Goal: Transaction & Acquisition: Book appointment/travel/reservation

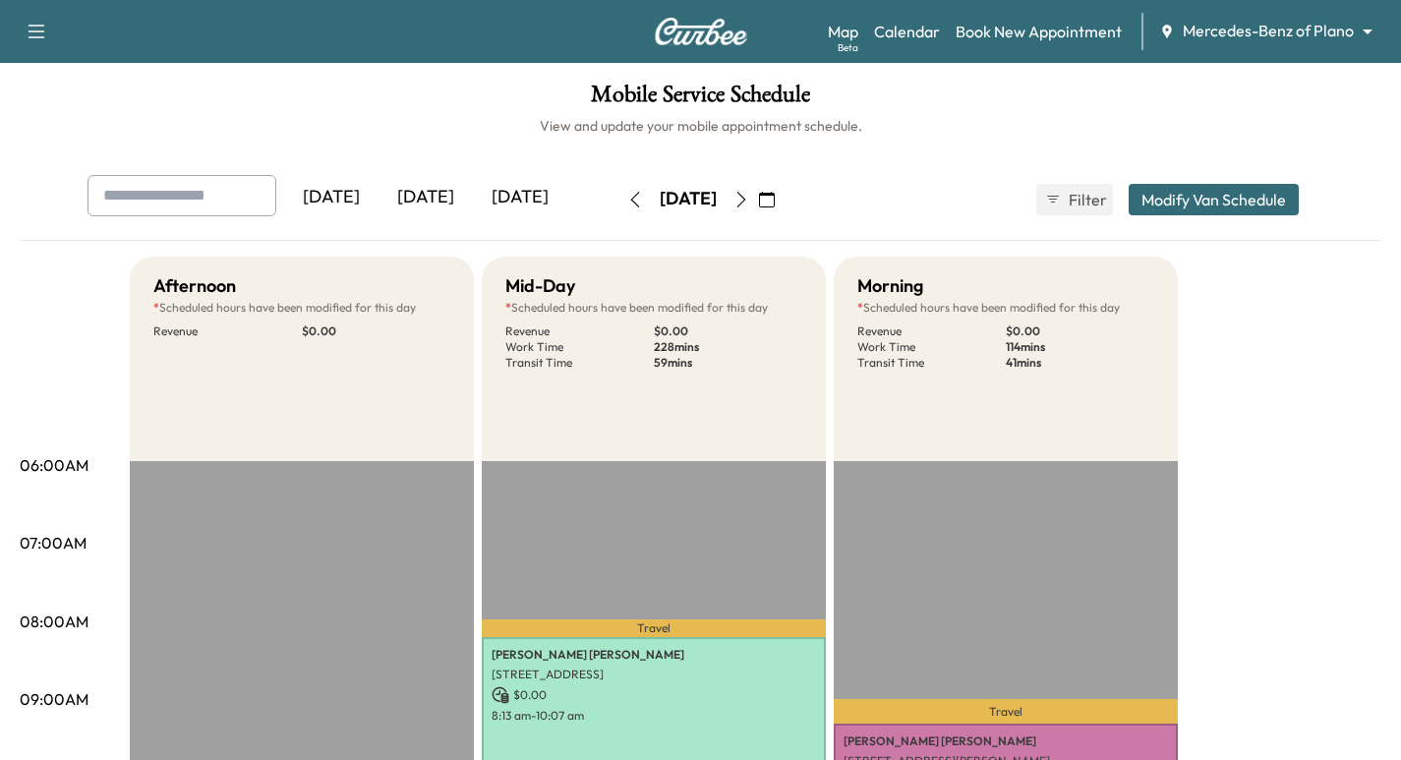
click at [749, 192] on icon "button" at bounding box center [742, 200] width 16 height 16
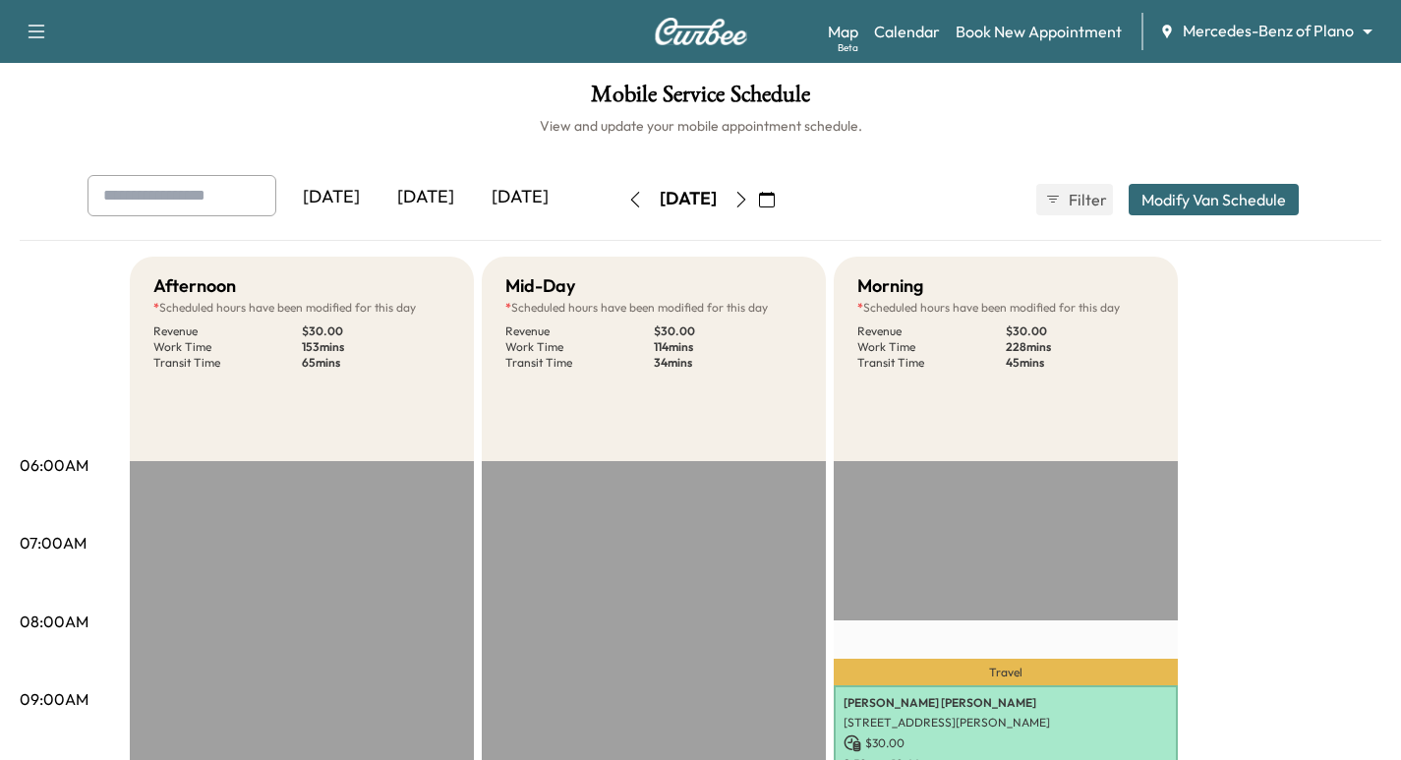
click at [749, 198] on icon "button" at bounding box center [742, 200] width 16 height 16
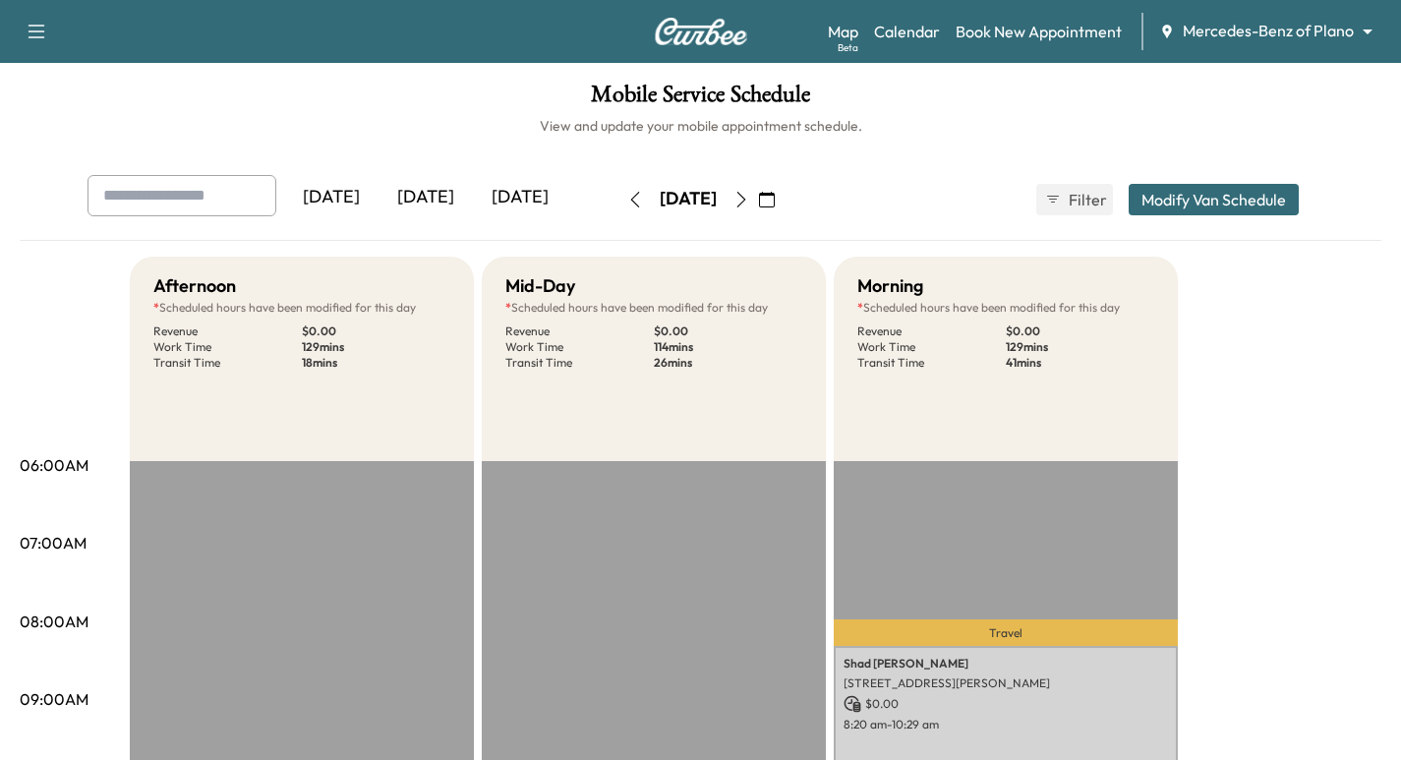
click at [749, 199] on icon "button" at bounding box center [742, 200] width 16 height 16
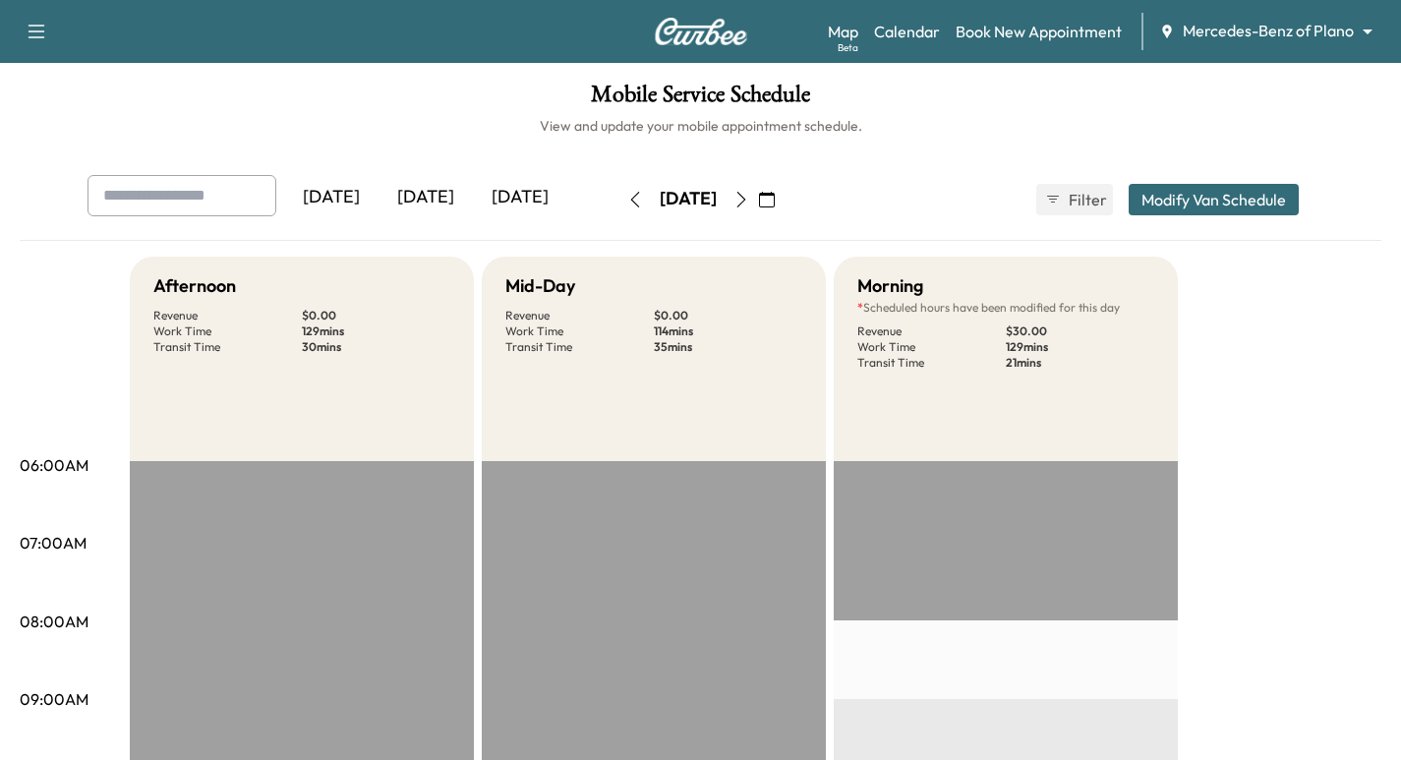
click at [749, 202] on icon "button" at bounding box center [742, 200] width 16 height 16
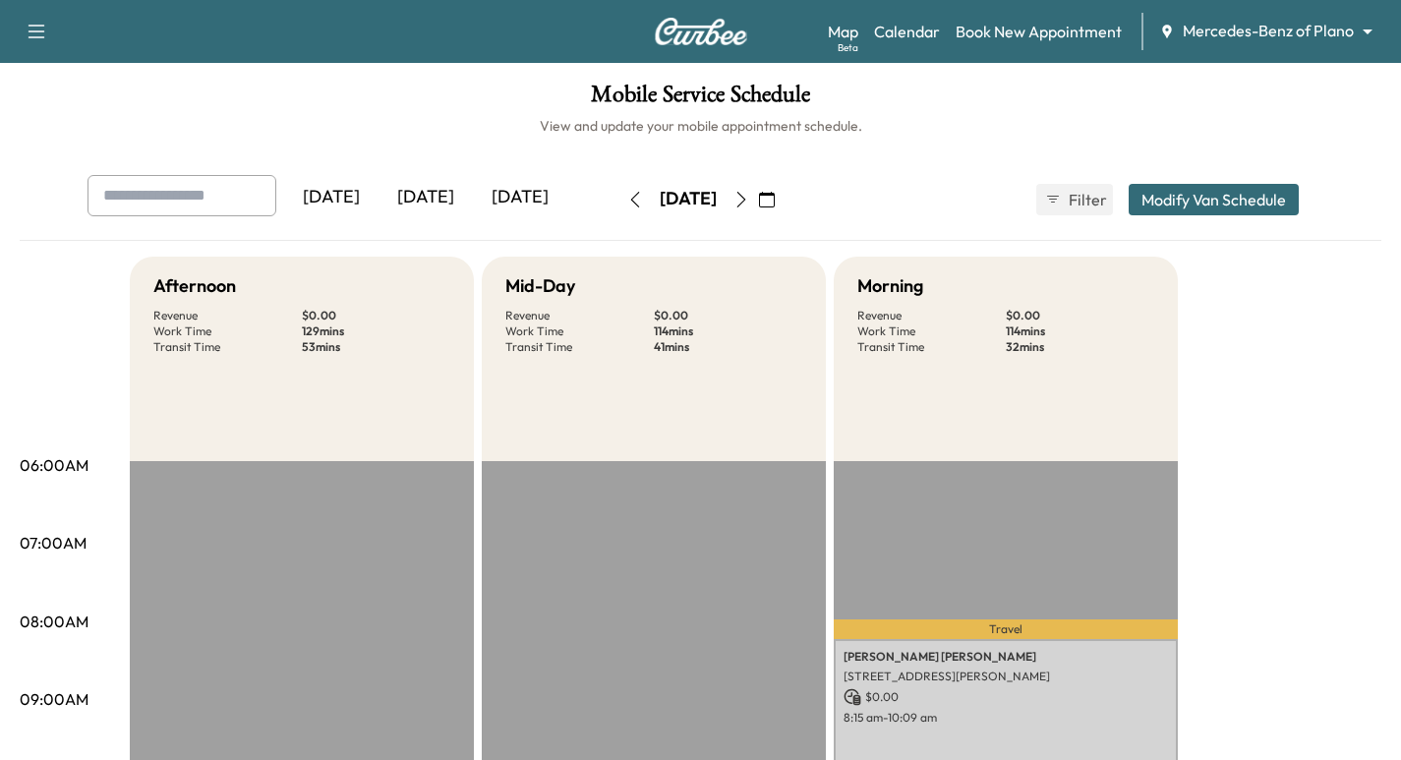
click at [749, 192] on icon "button" at bounding box center [742, 200] width 16 height 16
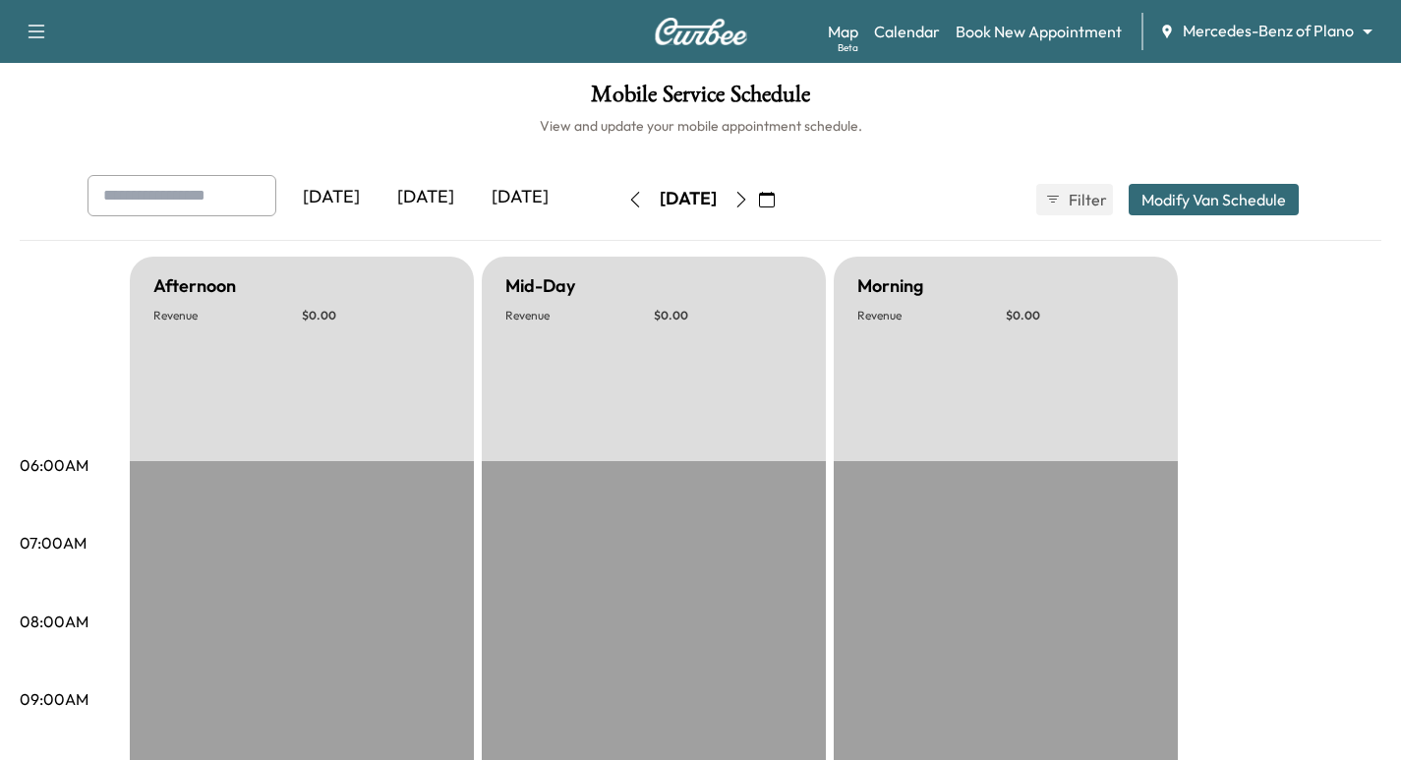
click at [749, 198] on icon "button" at bounding box center [742, 200] width 16 height 16
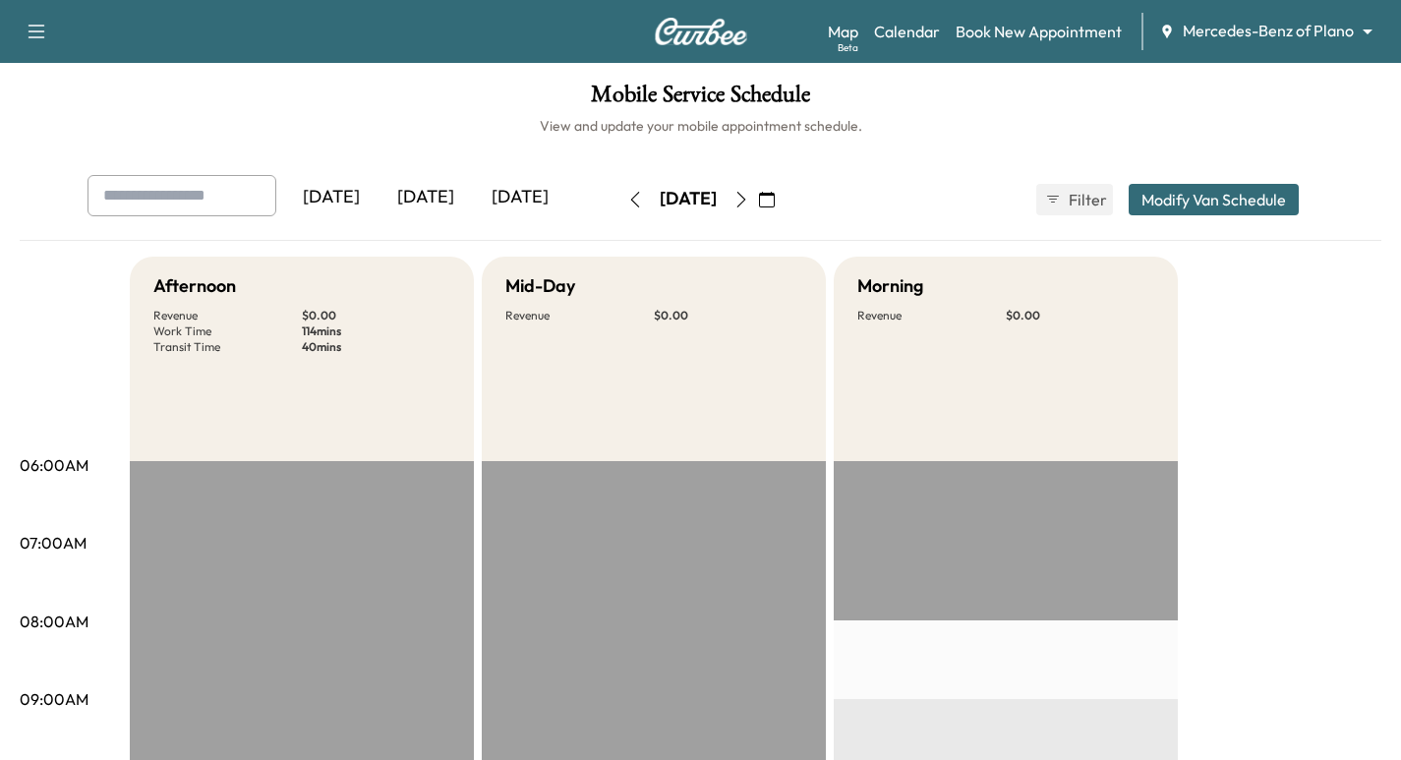
click at [749, 201] on icon "button" at bounding box center [742, 200] width 16 height 16
click at [749, 204] on icon "button" at bounding box center [742, 200] width 16 height 16
click at [749, 196] on icon "button" at bounding box center [742, 200] width 16 height 16
click at [749, 199] on icon "button" at bounding box center [742, 200] width 16 height 16
click at [749, 200] on icon "button" at bounding box center [742, 200] width 16 height 16
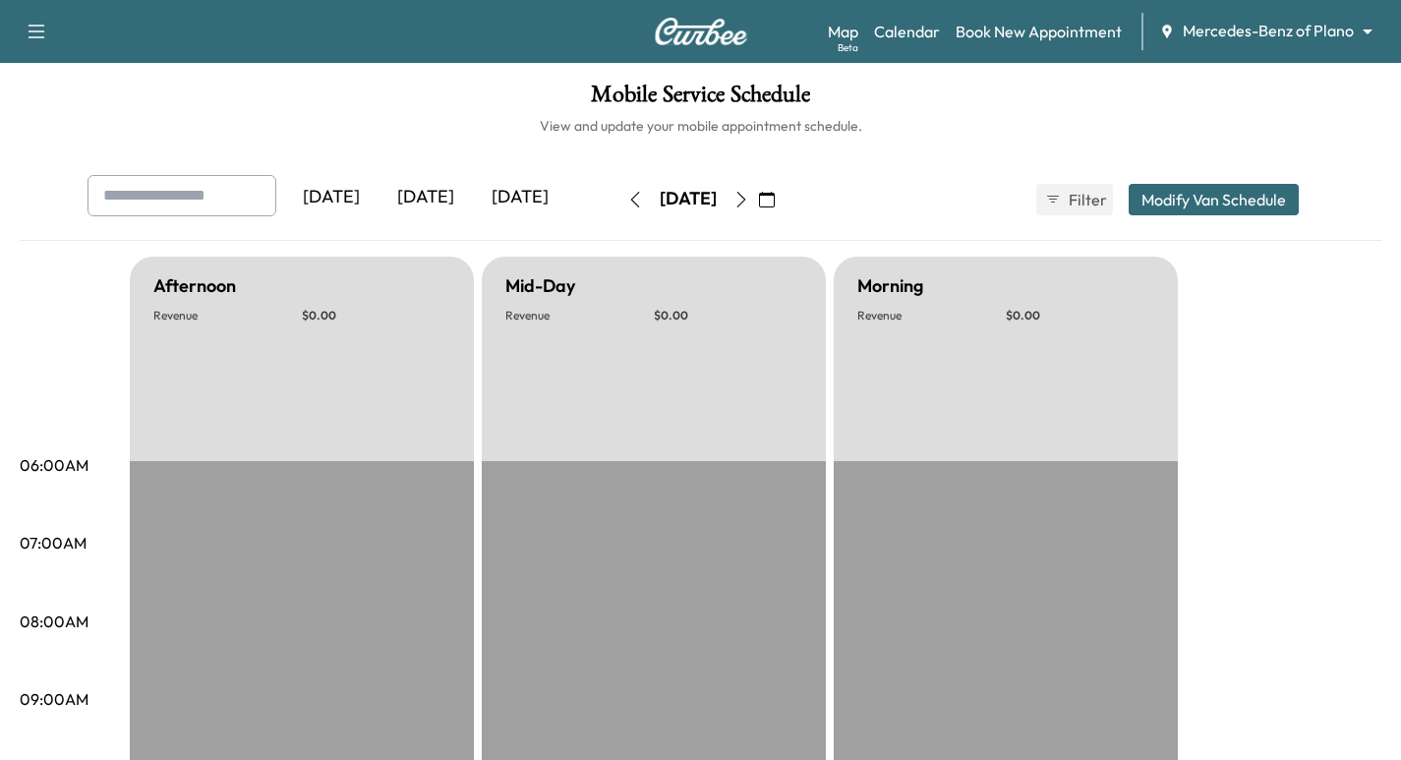
click at [627, 195] on icon "button" at bounding box center [635, 200] width 16 height 16
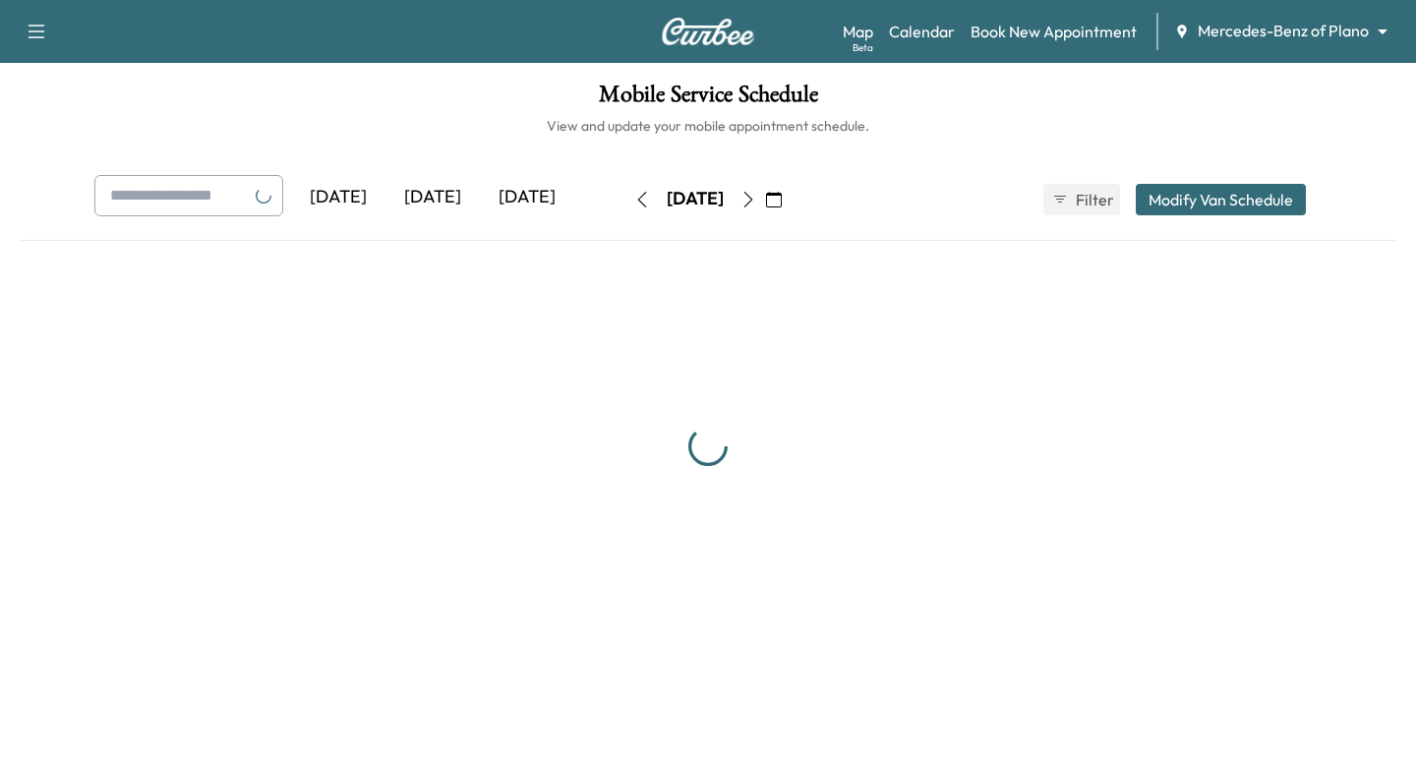
click at [625, 195] on button "button" at bounding box center [641, 199] width 33 height 31
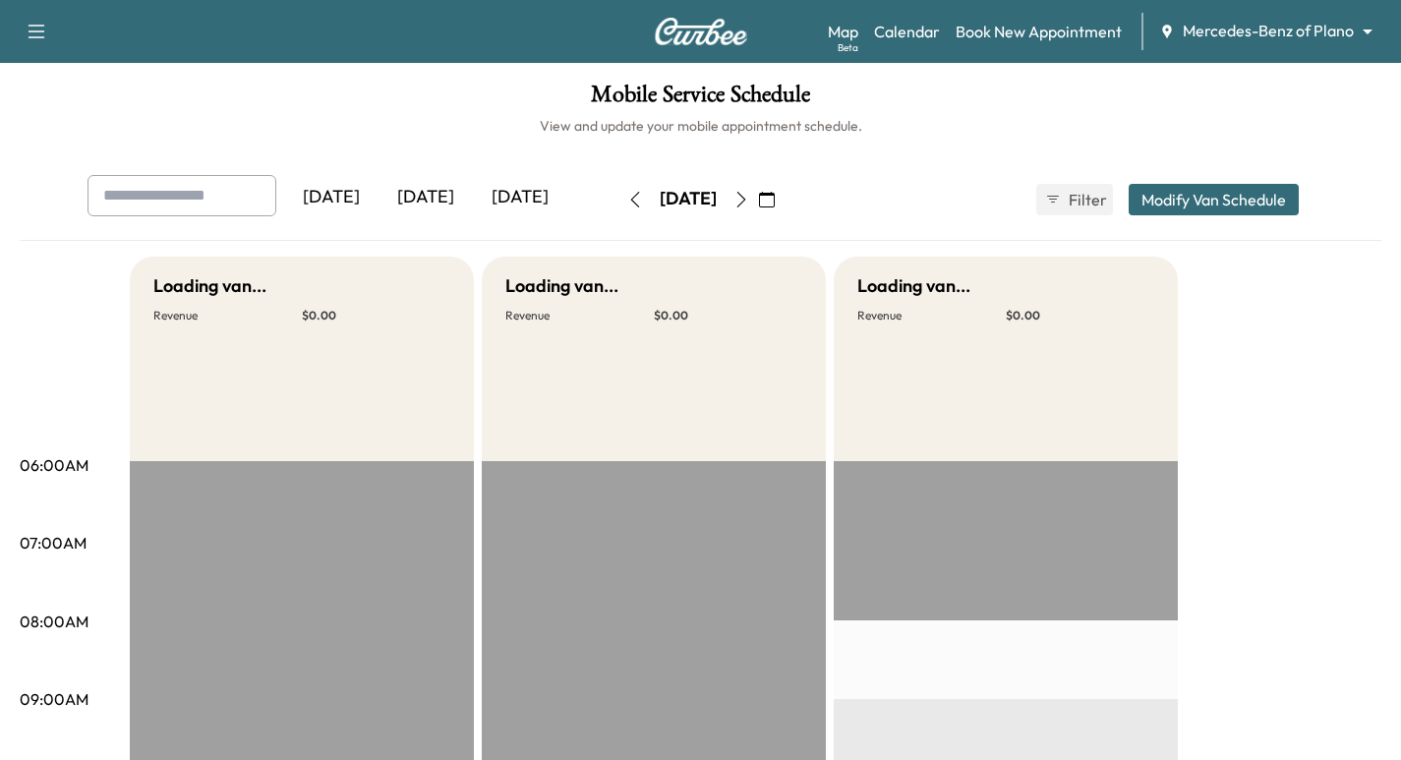
click at [627, 197] on icon "button" at bounding box center [635, 200] width 16 height 16
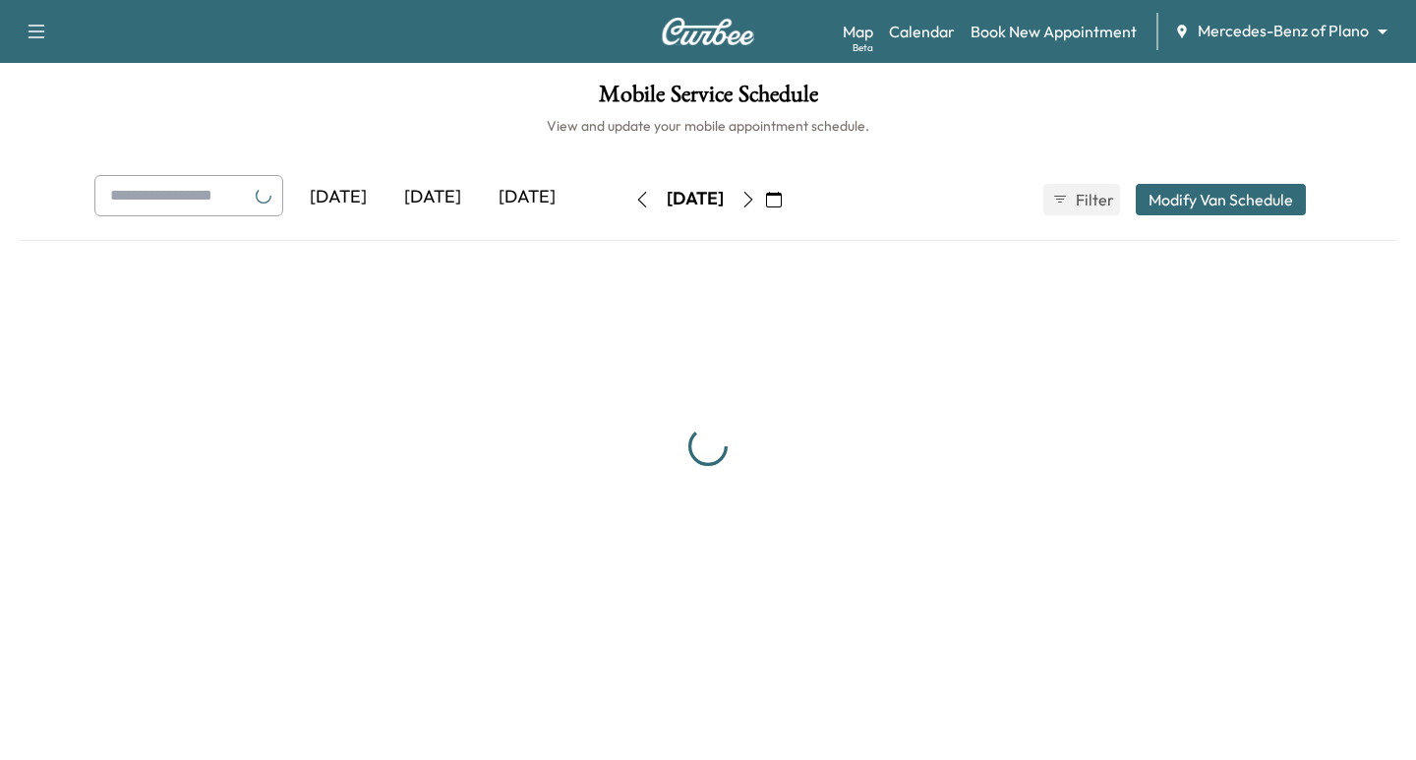
click at [634, 197] on icon "button" at bounding box center [642, 200] width 16 height 16
click at [625, 197] on button "button" at bounding box center [641, 199] width 33 height 31
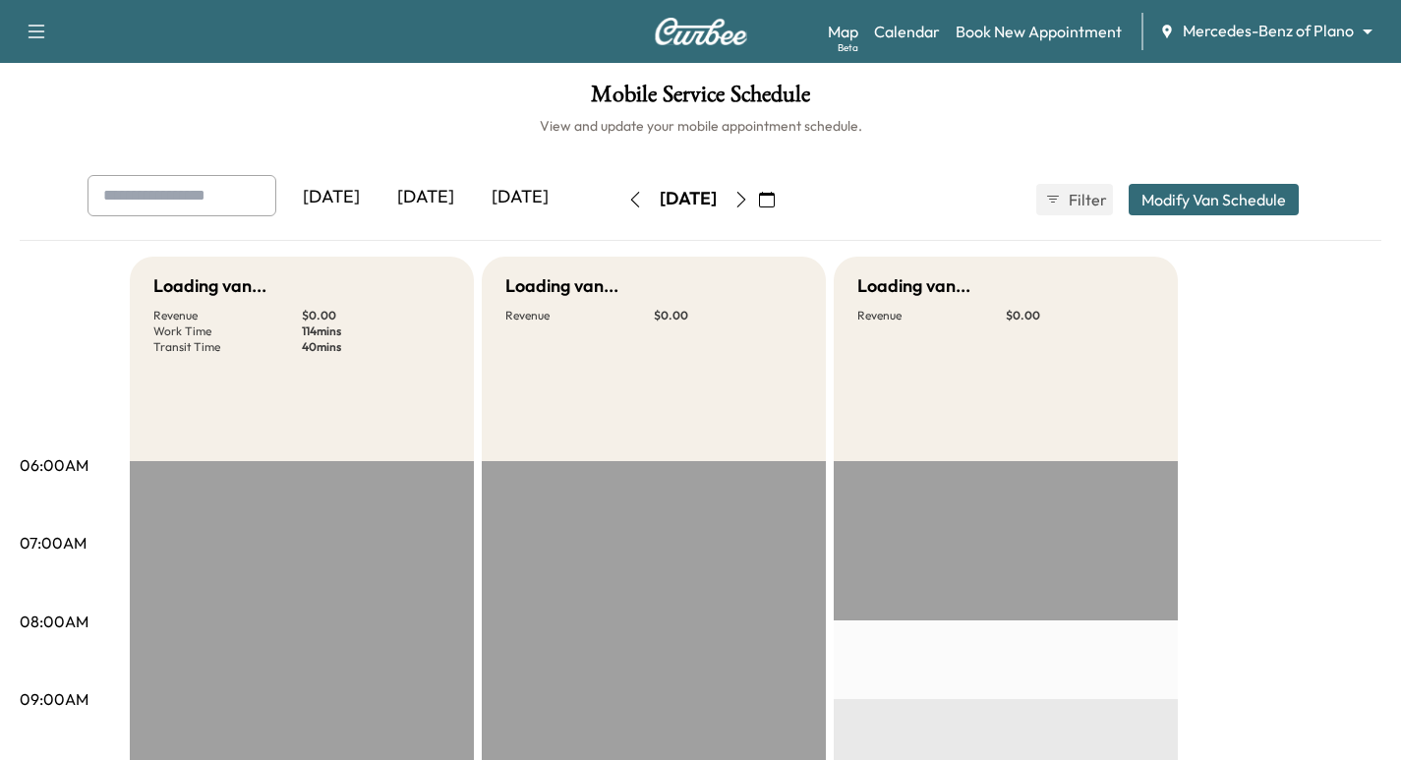
click at [627, 198] on icon "button" at bounding box center [635, 200] width 16 height 16
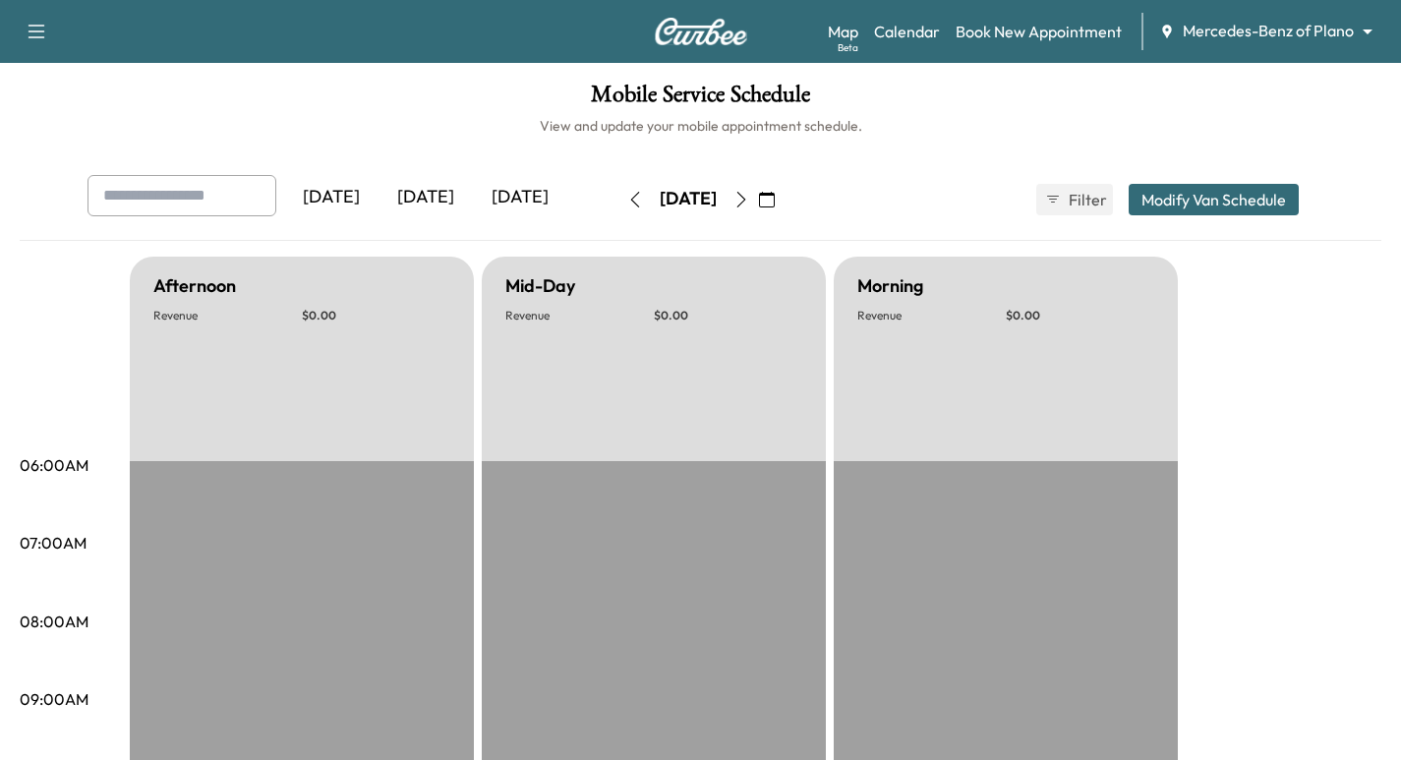
click at [627, 198] on icon "button" at bounding box center [635, 200] width 16 height 16
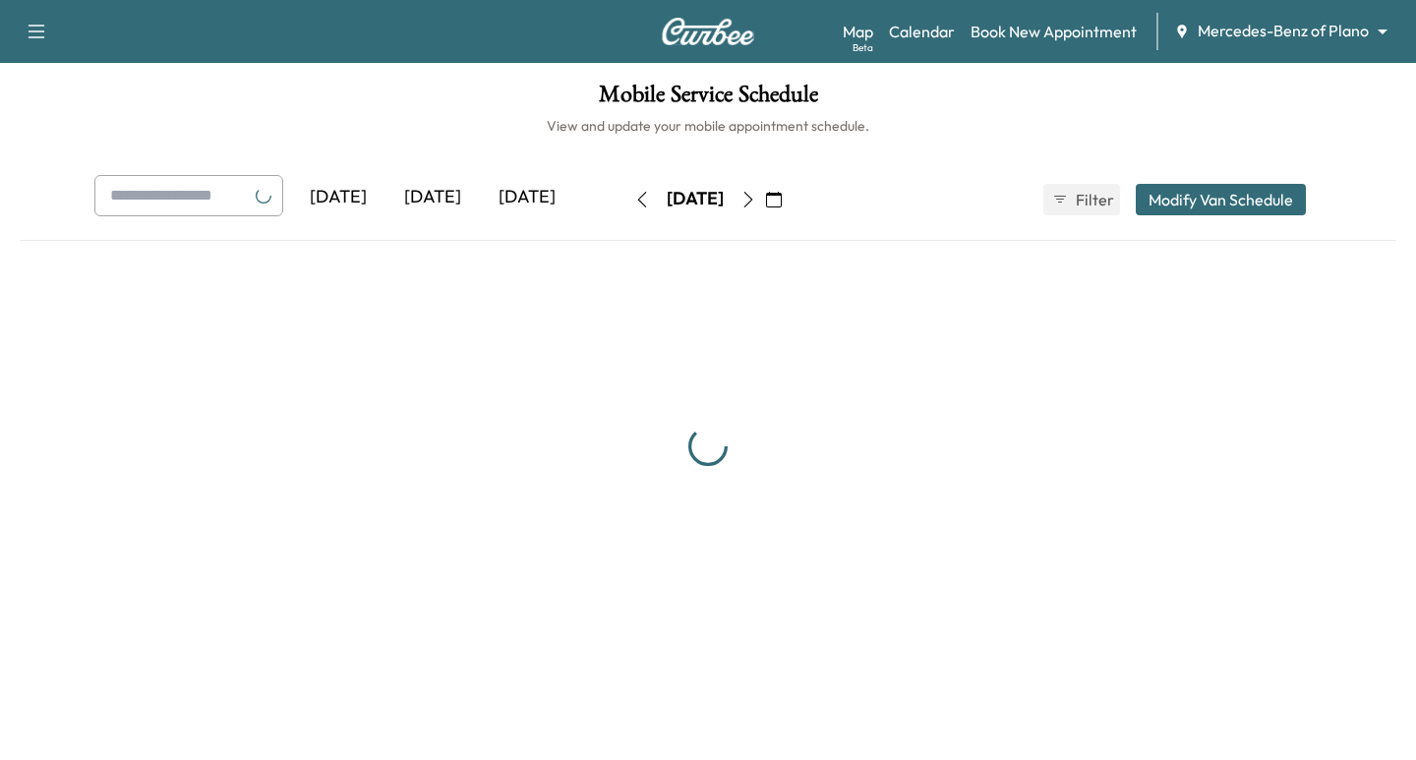
click at [625, 198] on button "button" at bounding box center [641, 199] width 33 height 31
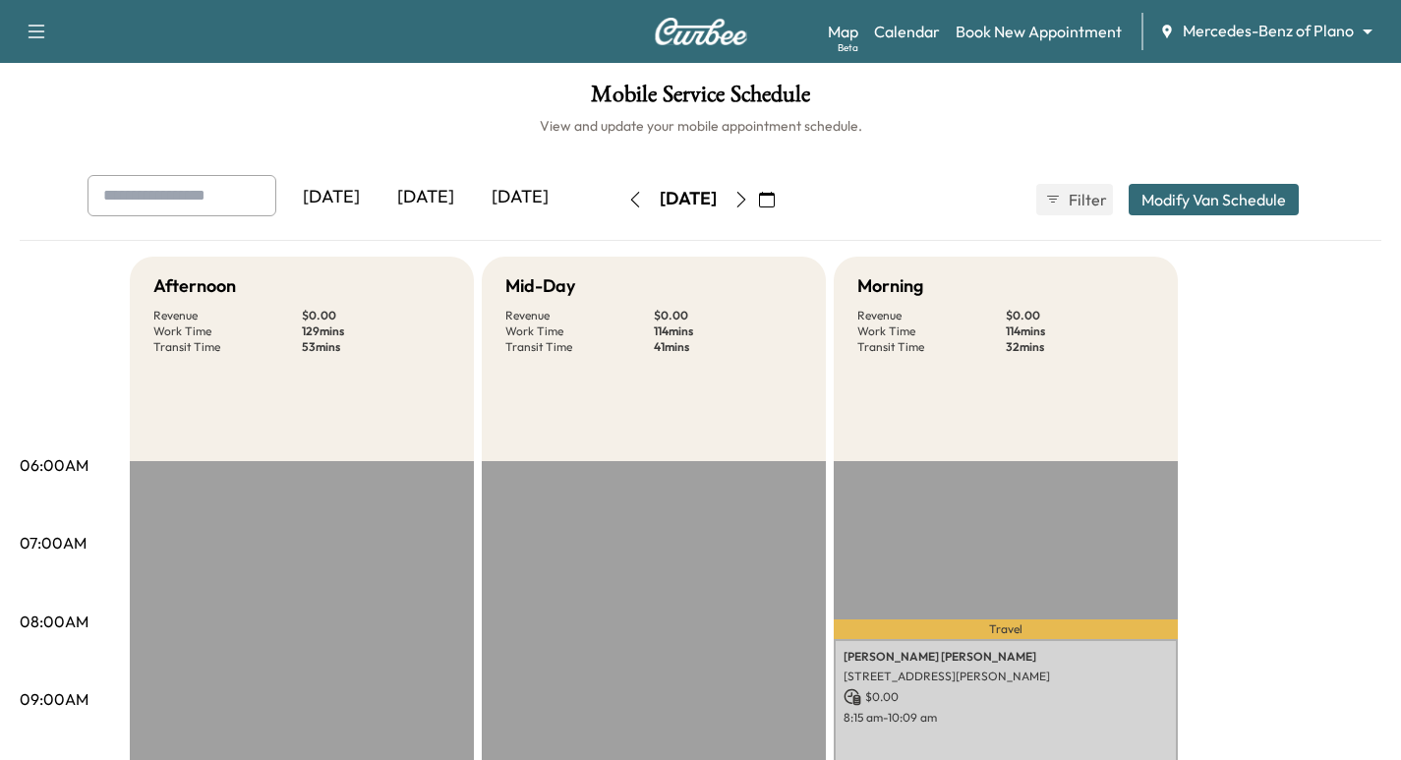
click at [745, 196] on icon "button" at bounding box center [741, 200] width 9 height 16
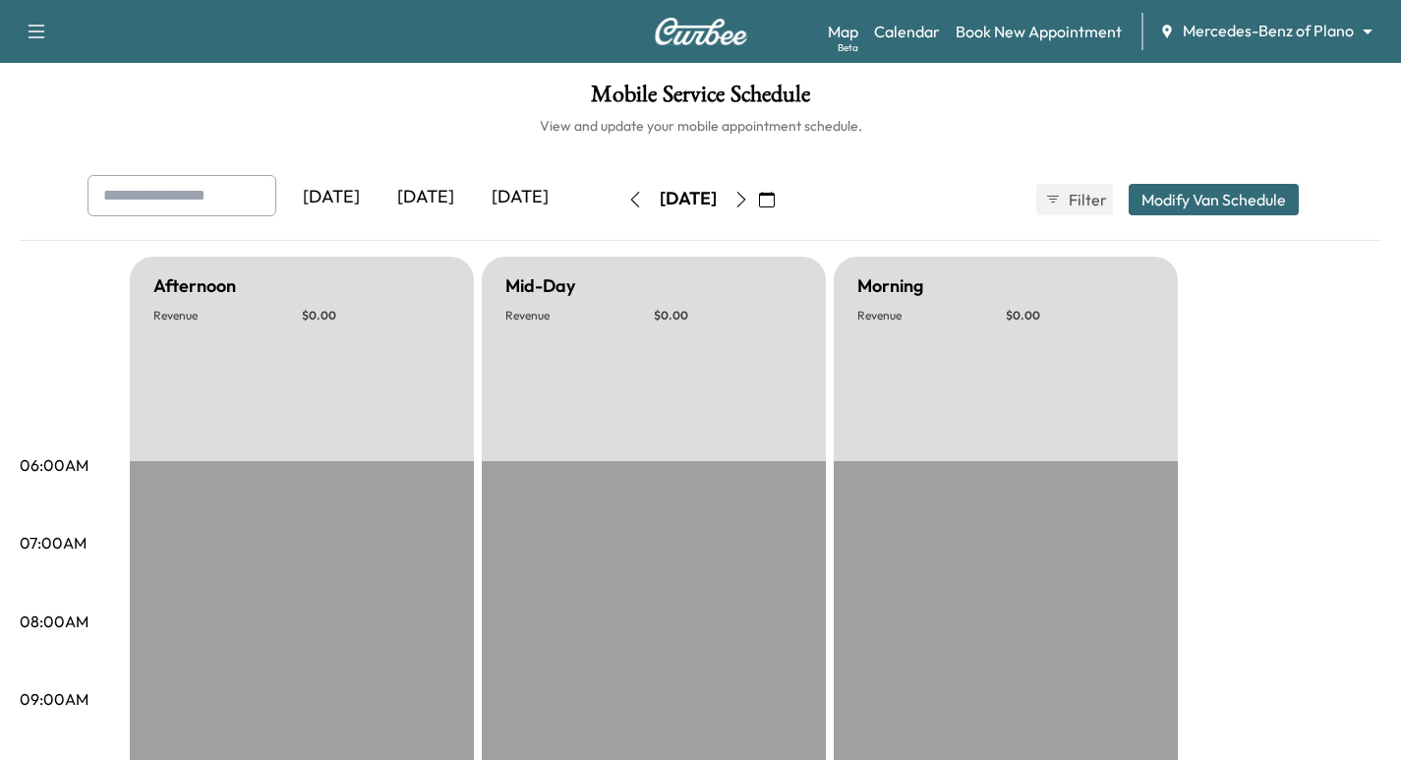
click at [627, 200] on icon "button" at bounding box center [635, 200] width 16 height 16
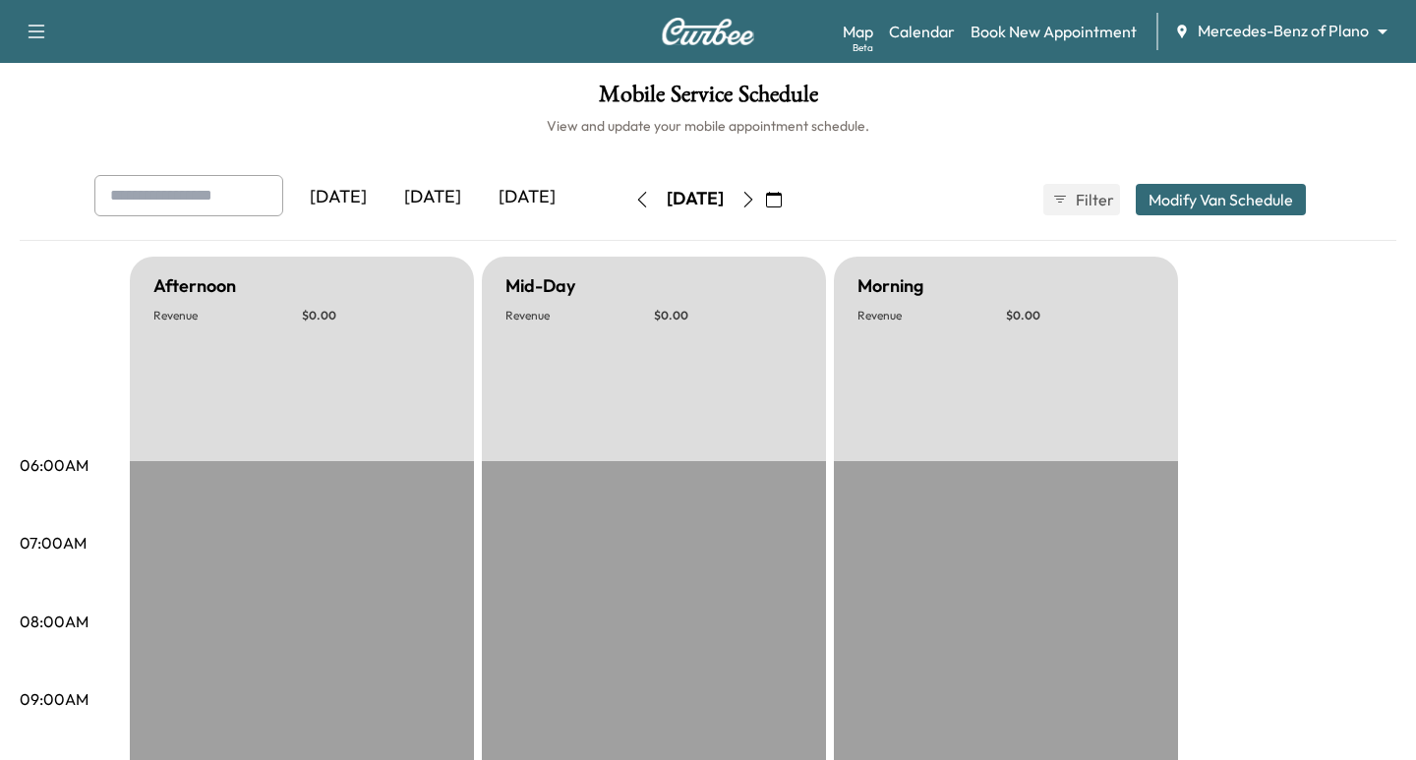
click at [625, 200] on button "button" at bounding box center [641, 199] width 33 height 31
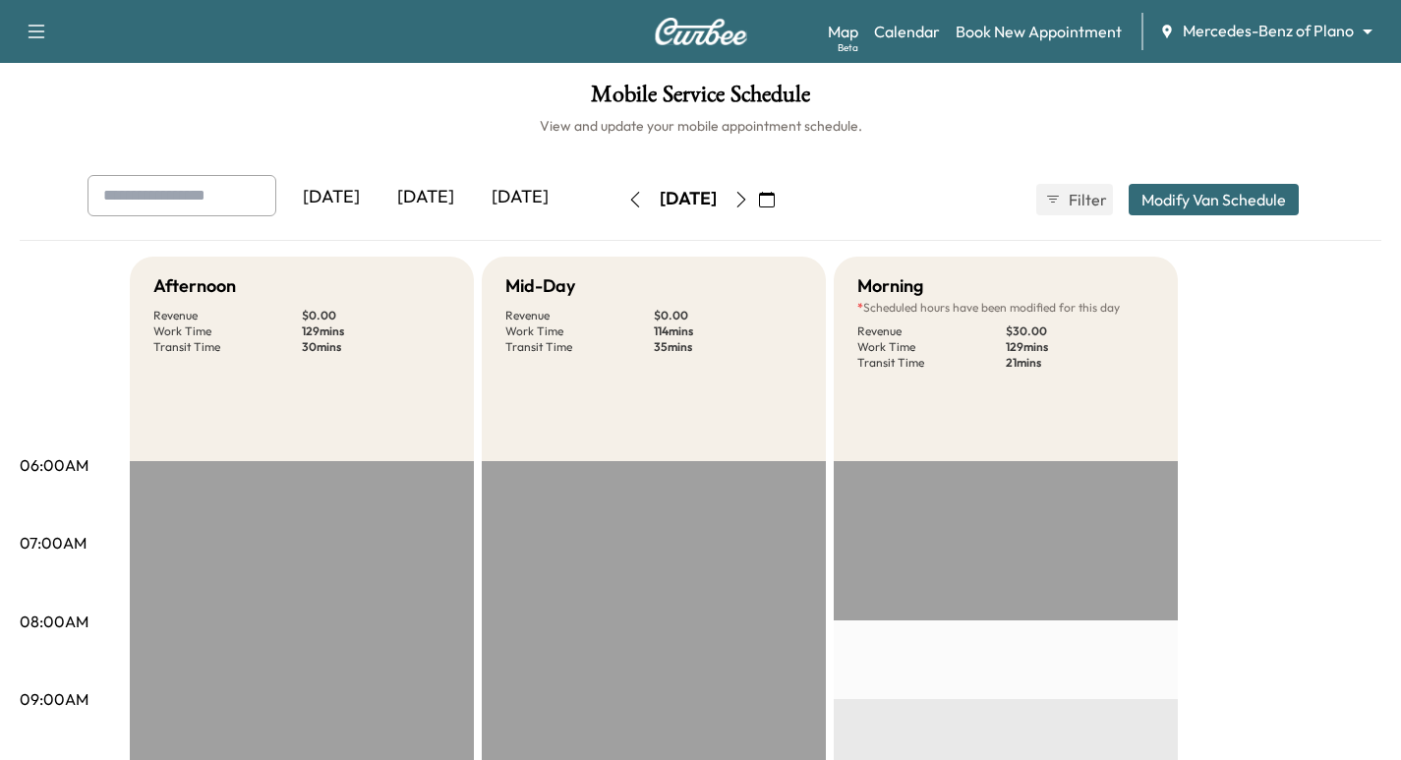
click at [627, 201] on icon "button" at bounding box center [635, 200] width 16 height 16
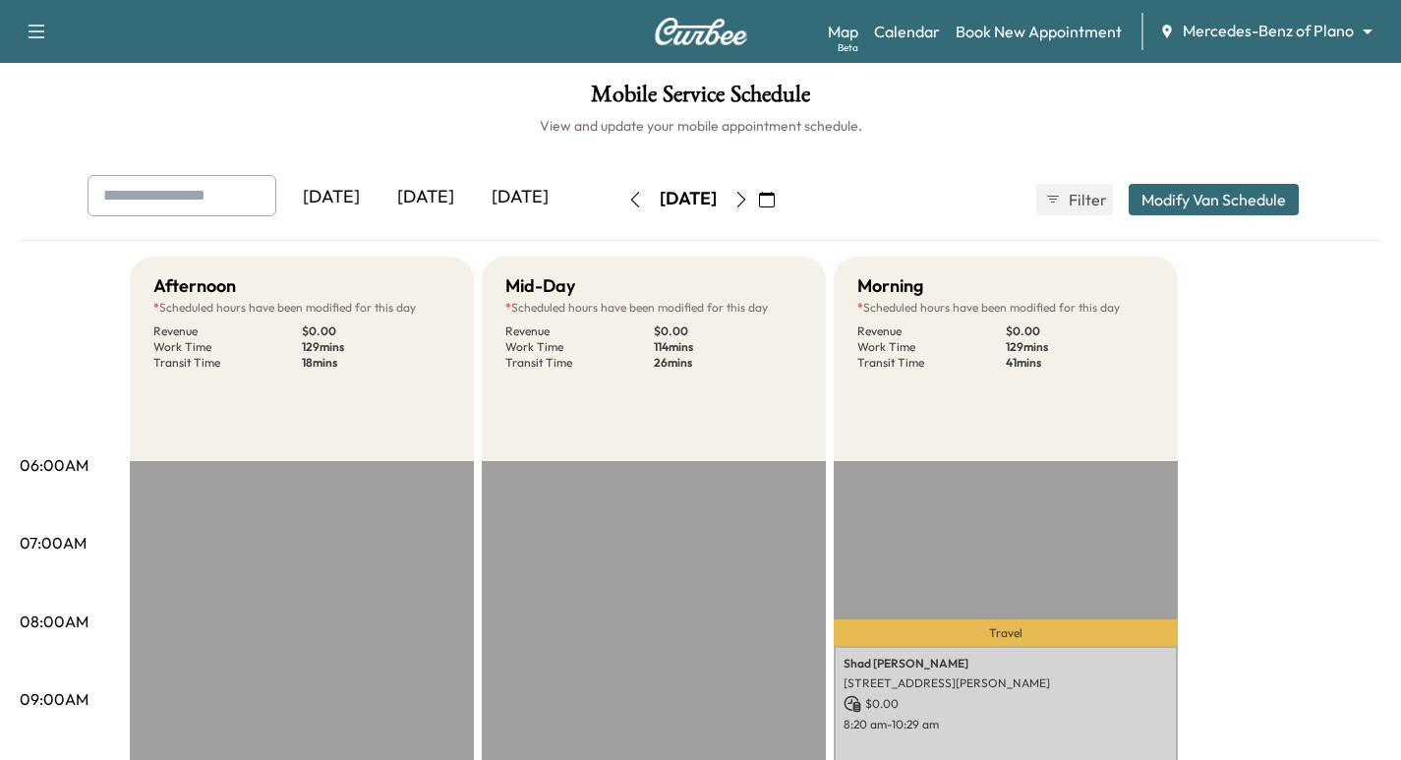
scroll to position [98, 0]
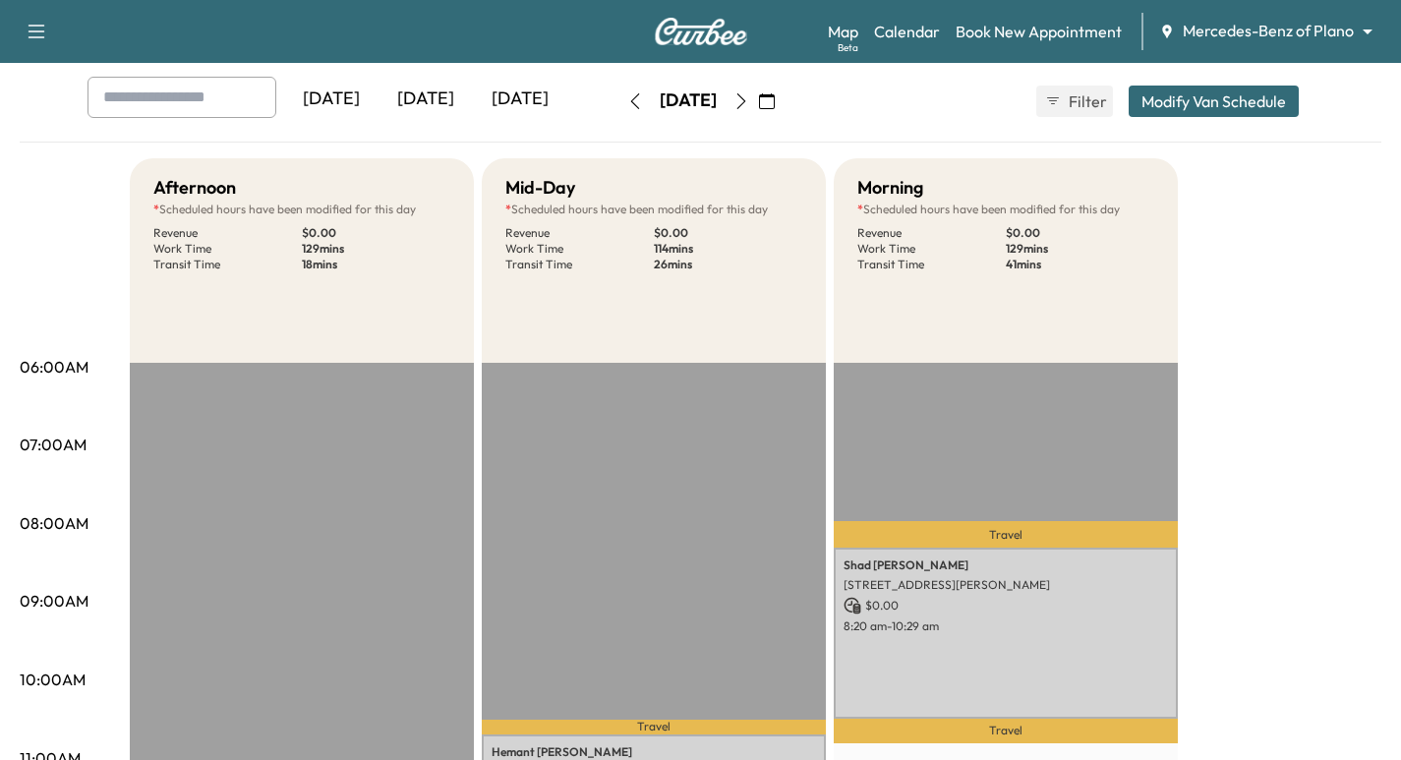
click at [1288, 30] on body "Support Log Out Map Beta Calendar Book New Appointment Mercedes-Benz of Plano *…" at bounding box center [700, 282] width 1401 height 760
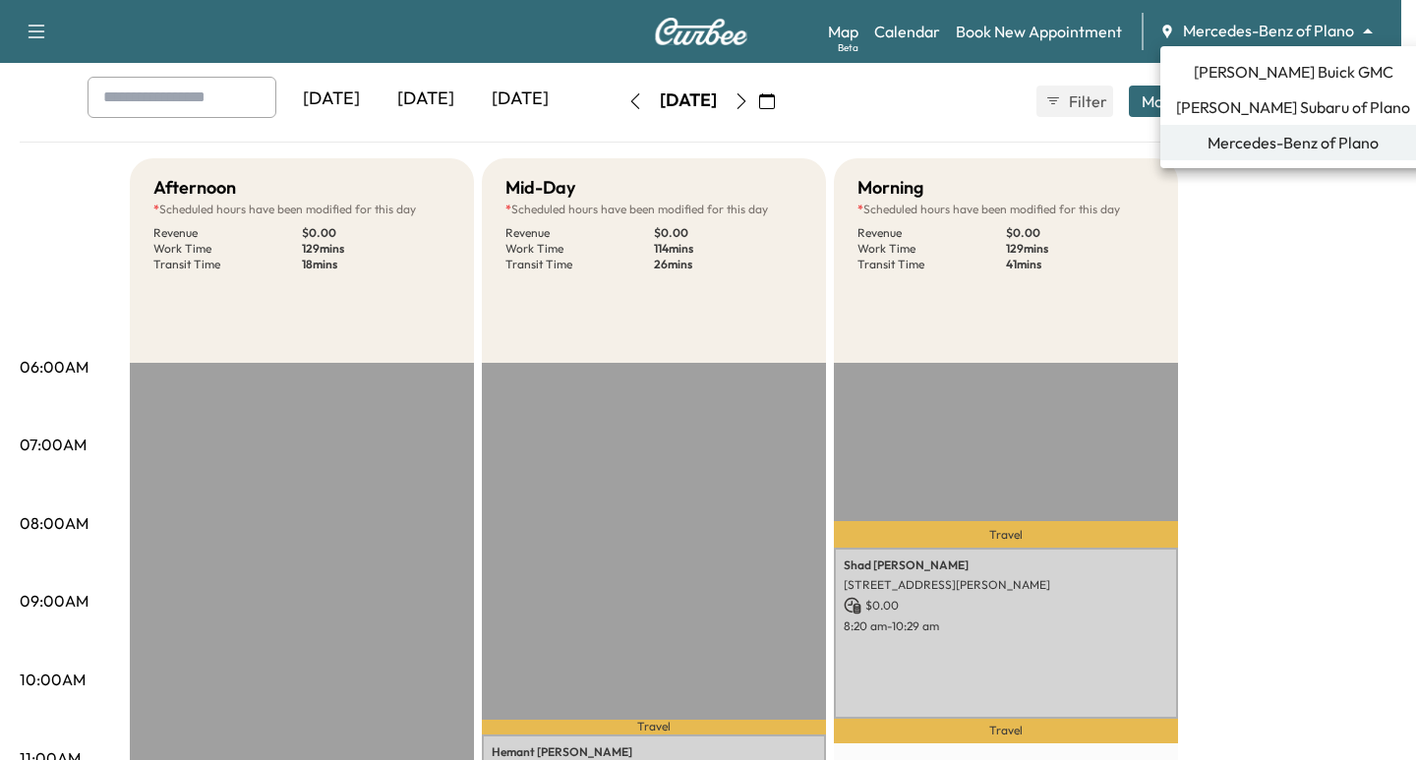
click at [1262, 72] on span "Ewing Buick GMC" at bounding box center [1294, 72] width 200 height 24
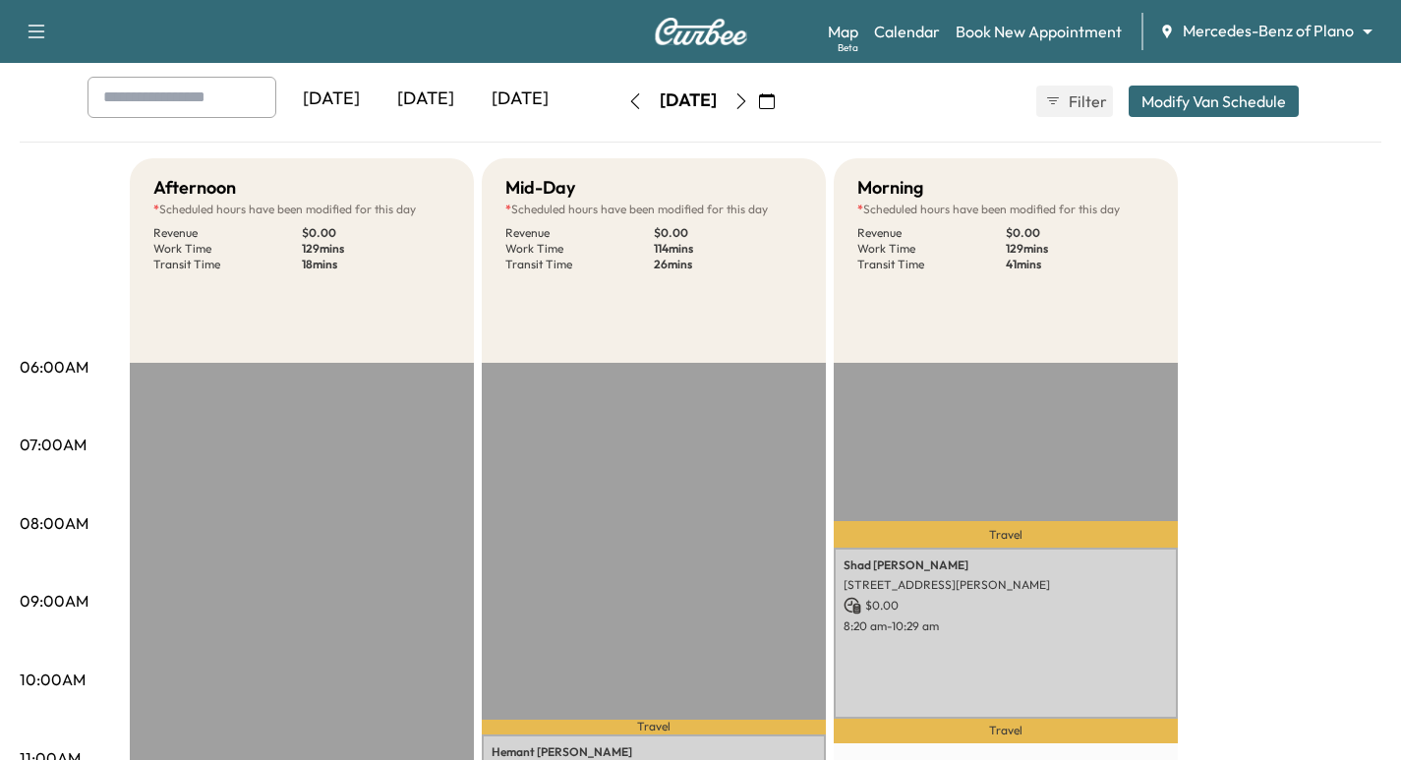
scroll to position [0, 0]
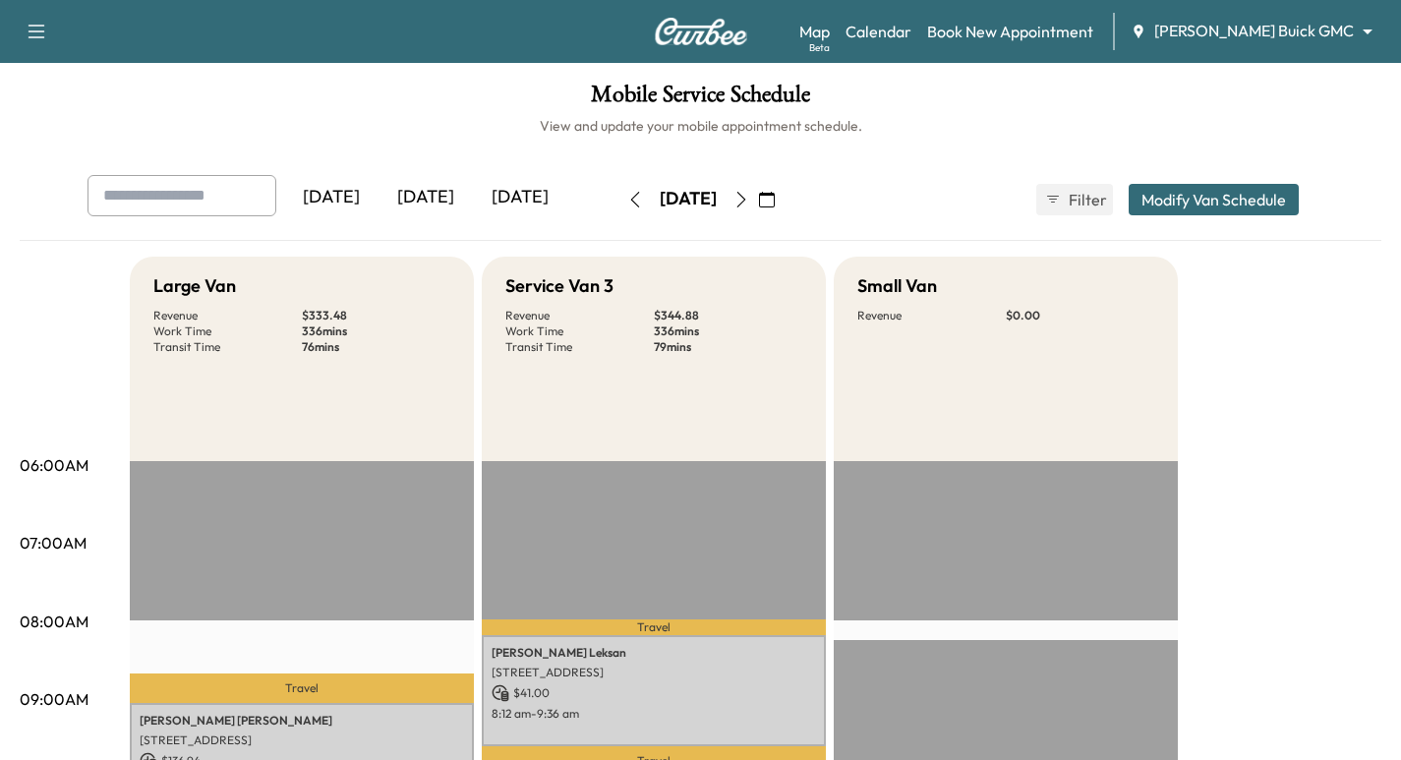
click at [749, 200] on icon "button" at bounding box center [742, 200] width 16 height 16
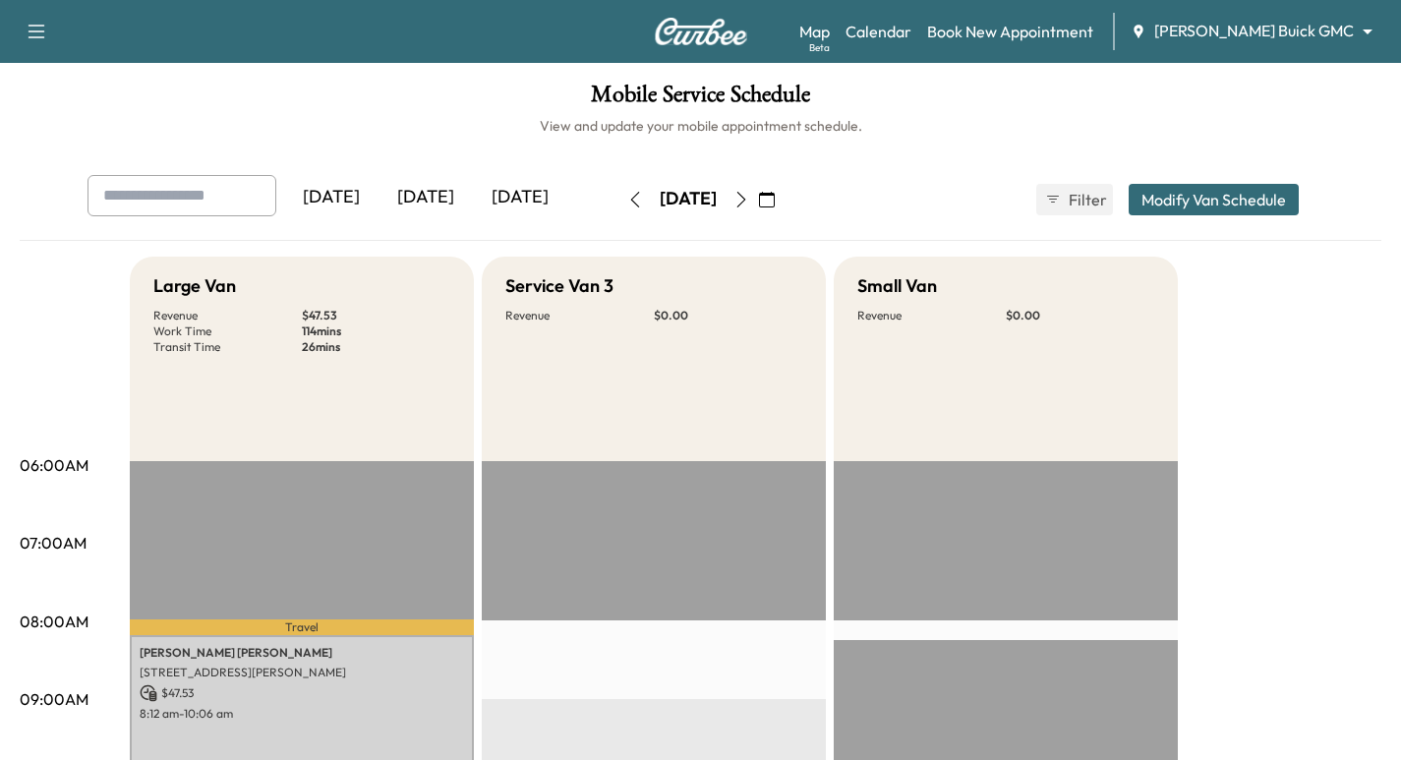
click at [749, 200] on icon "button" at bounding box center [742, 200] width 16 height 16
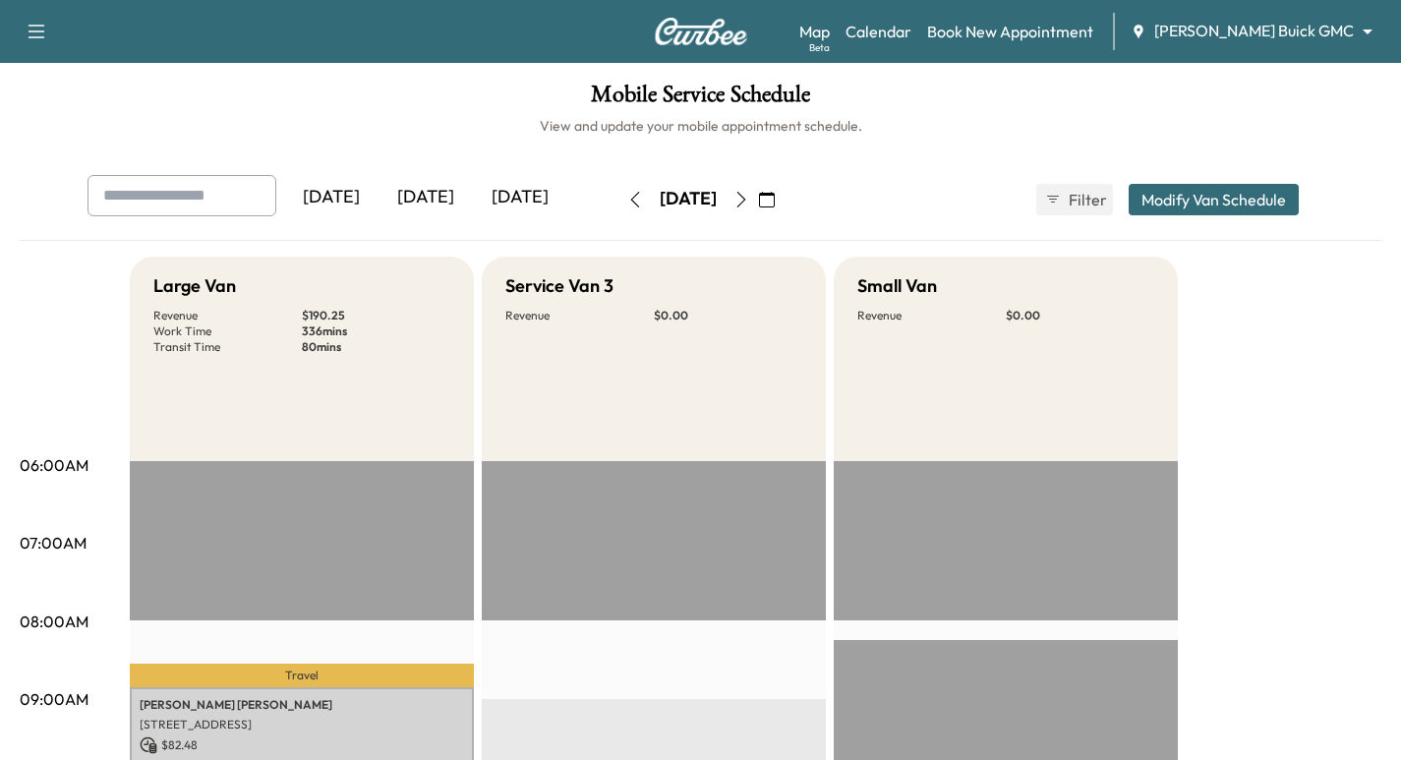
click at [749, 196] on icon "button" at bounding box center [742, 200] width 16 height 16
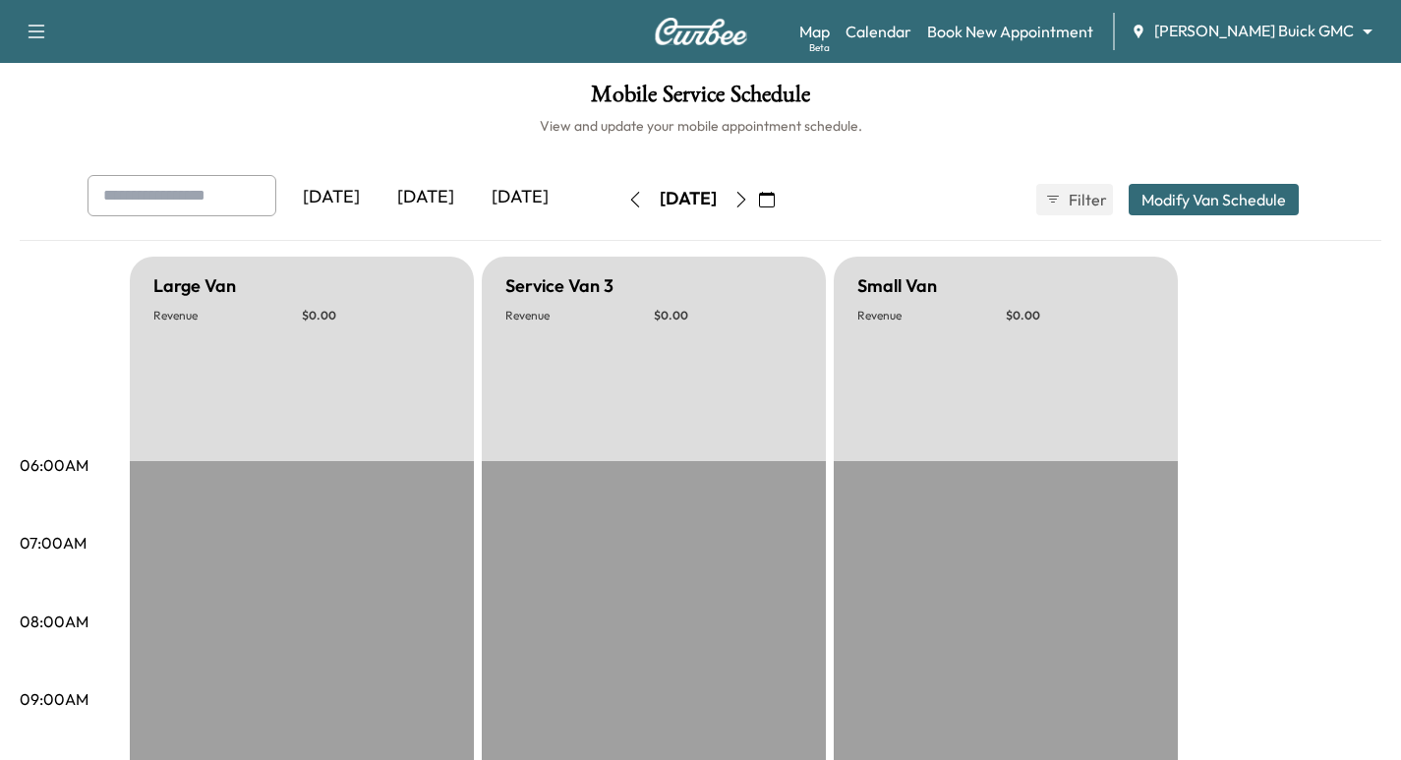
click at [749, 196] on icon "button" at bounding box center [742, 200] width 16 height 16
click at [745, 196] on icon "button" at bounding box center [741, 200] width 9 height 16
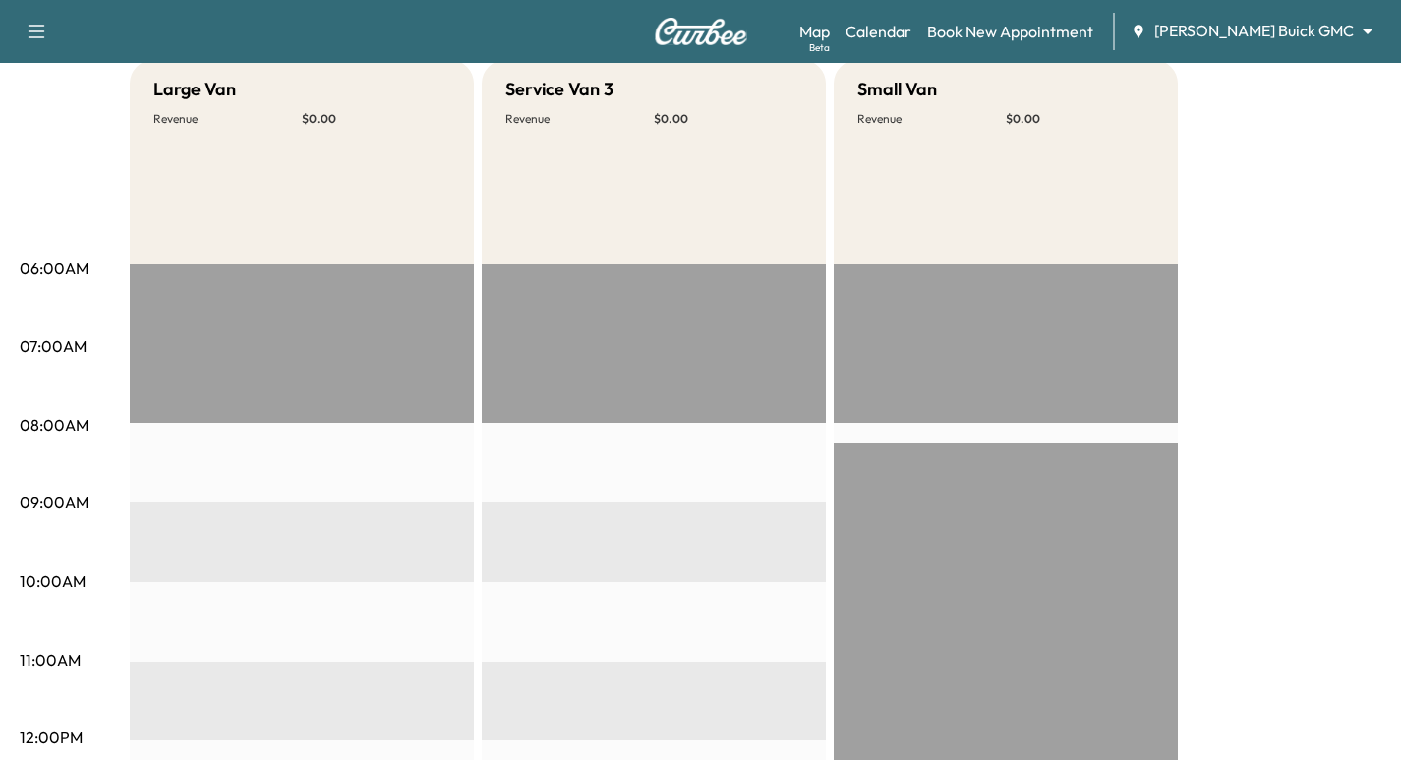
scroll to position [98, 0]
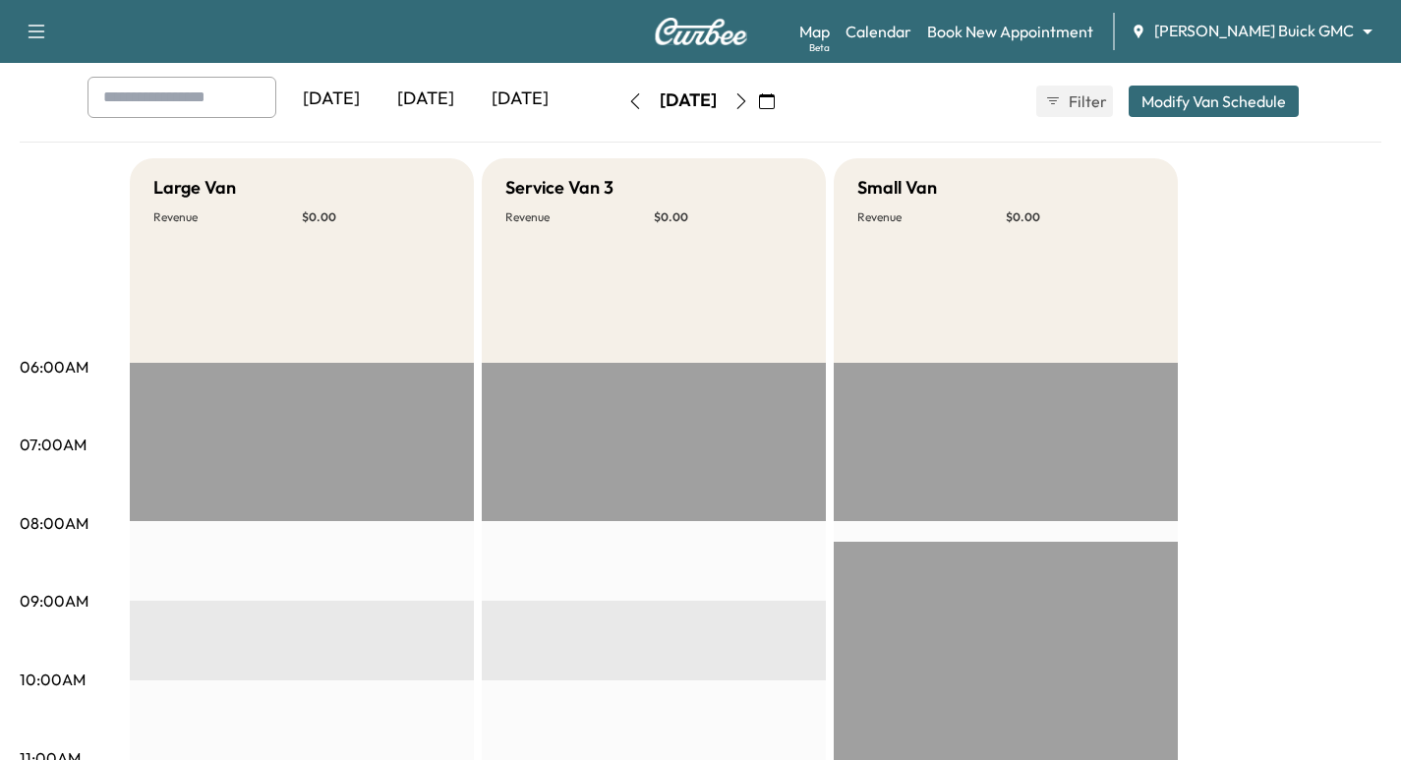
click at [627, 103] on icon "button" at bounding box center [635, 101] width 16 height 16
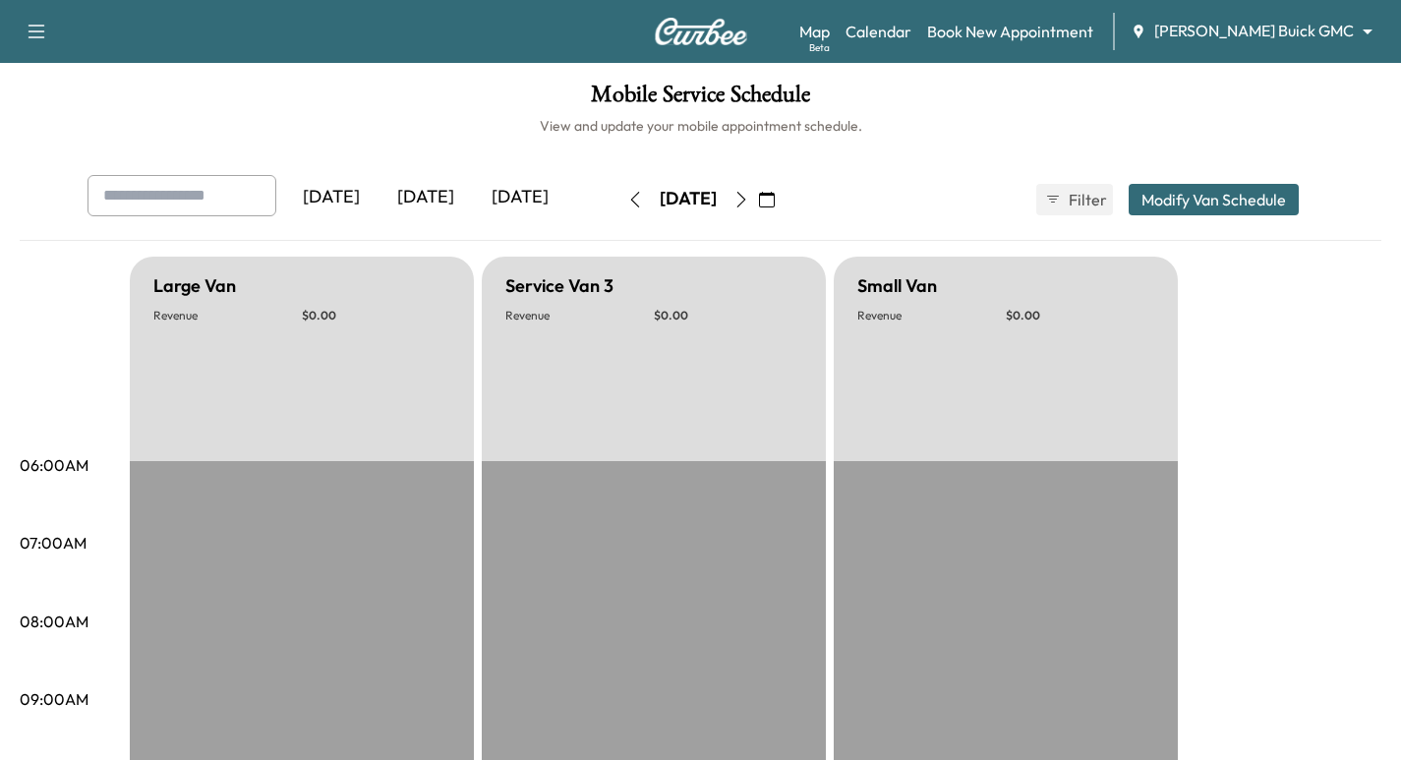
click at [627, 196] on icon "button" at bounding box center [635, 200] width 16 height 16
click at [627, 197] on icon "button" at bounding box center [635, 200] width 16 height 16
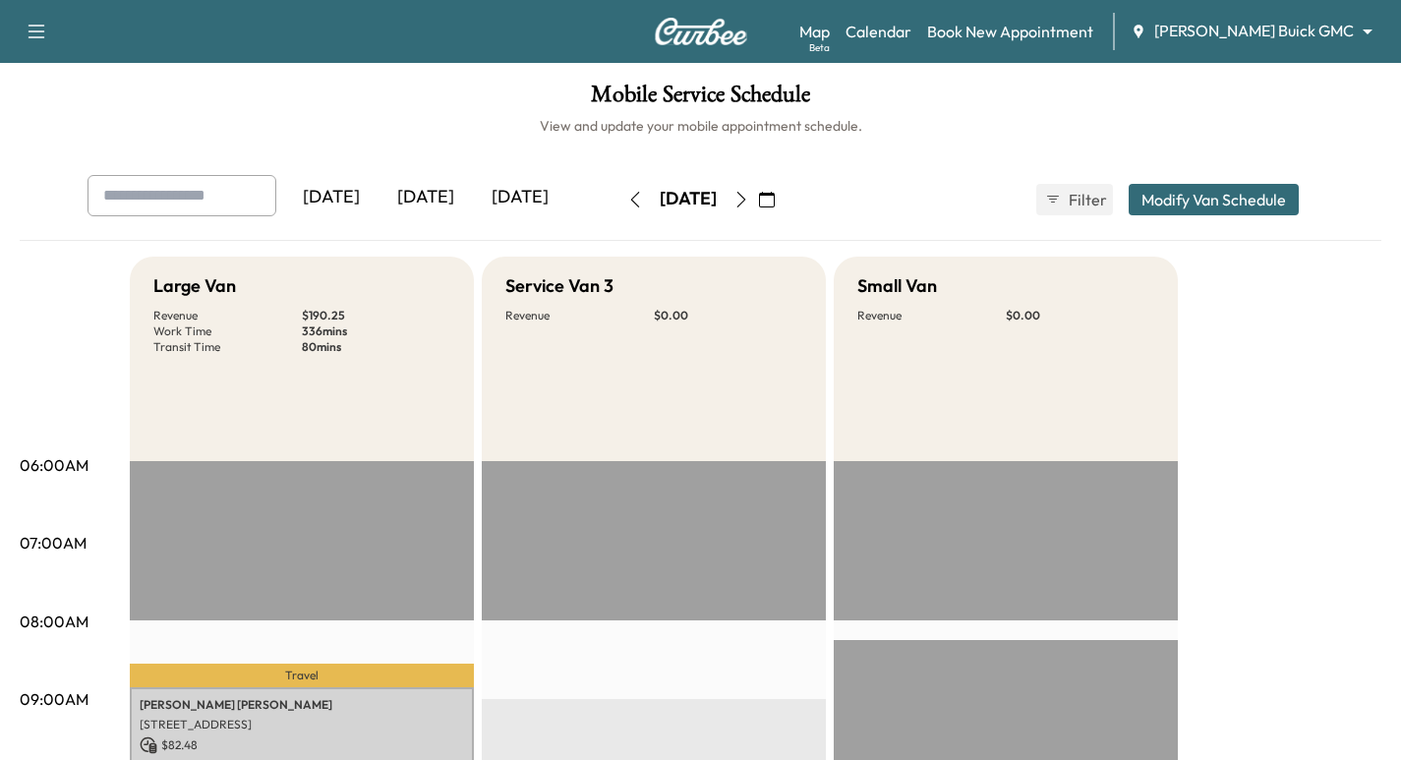
click at [627, 200] on icon "button" at bounding box center [635, 200] width 16 height 16
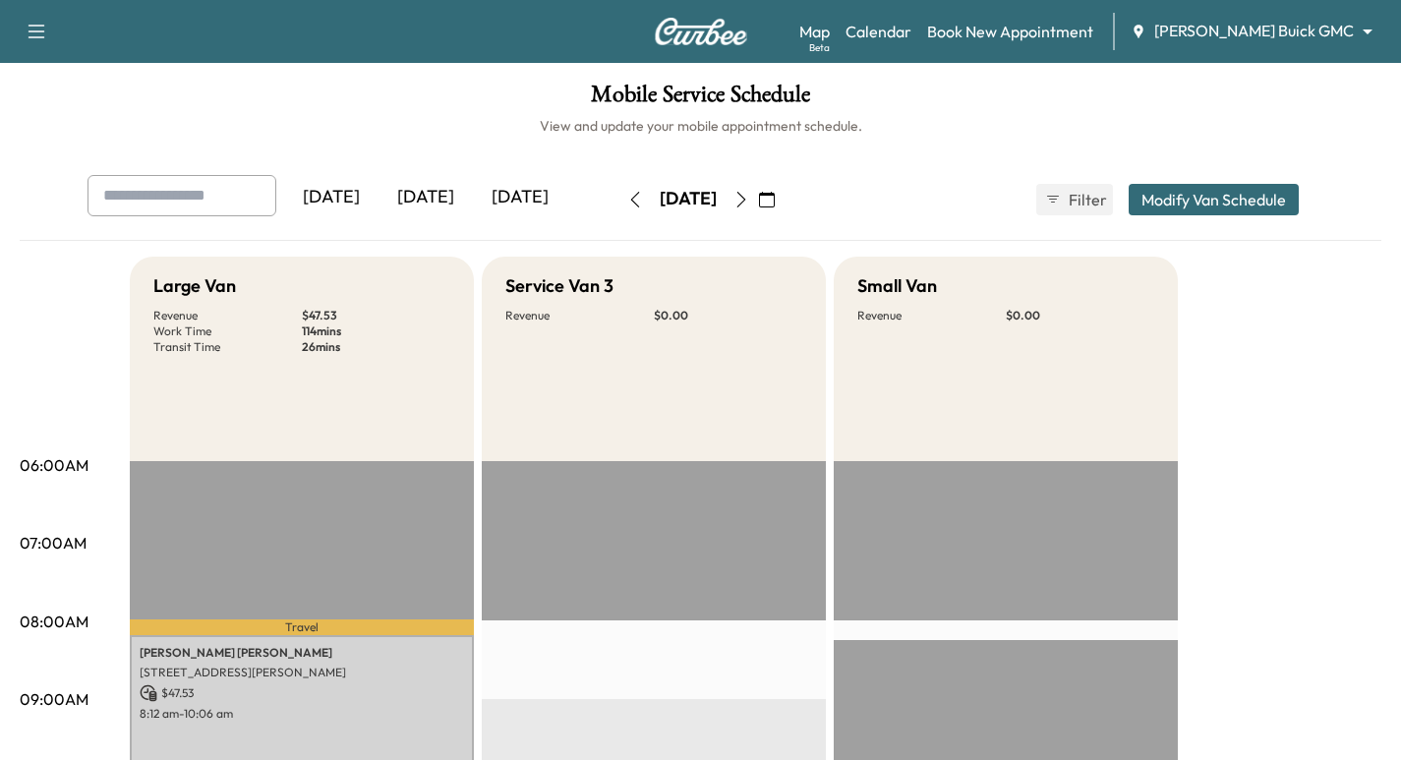
click at [758, 188] on button "button" at bounding box center [741, 199] width 33 height 31
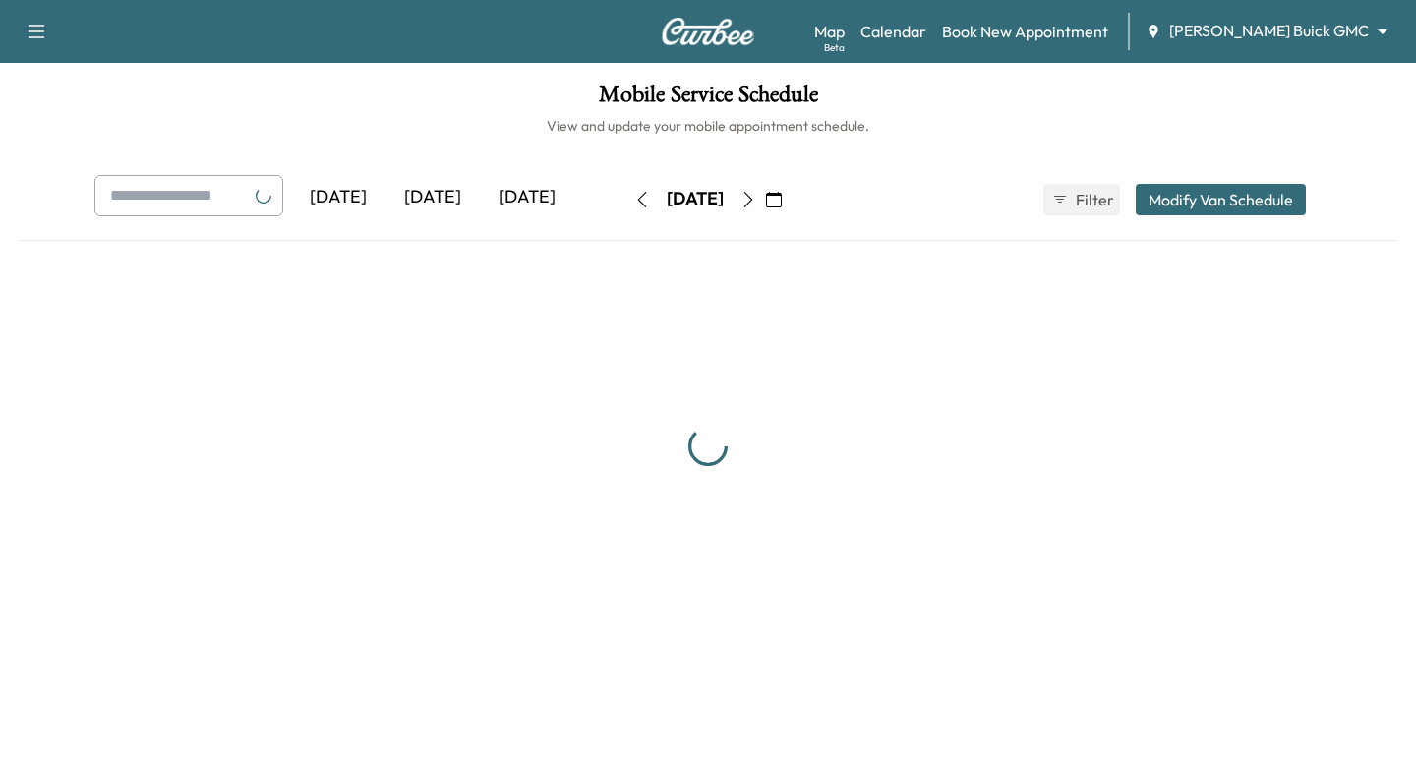
click at [753, 196] on icon "button" at bounding box center [748, 200] width 9 height 16
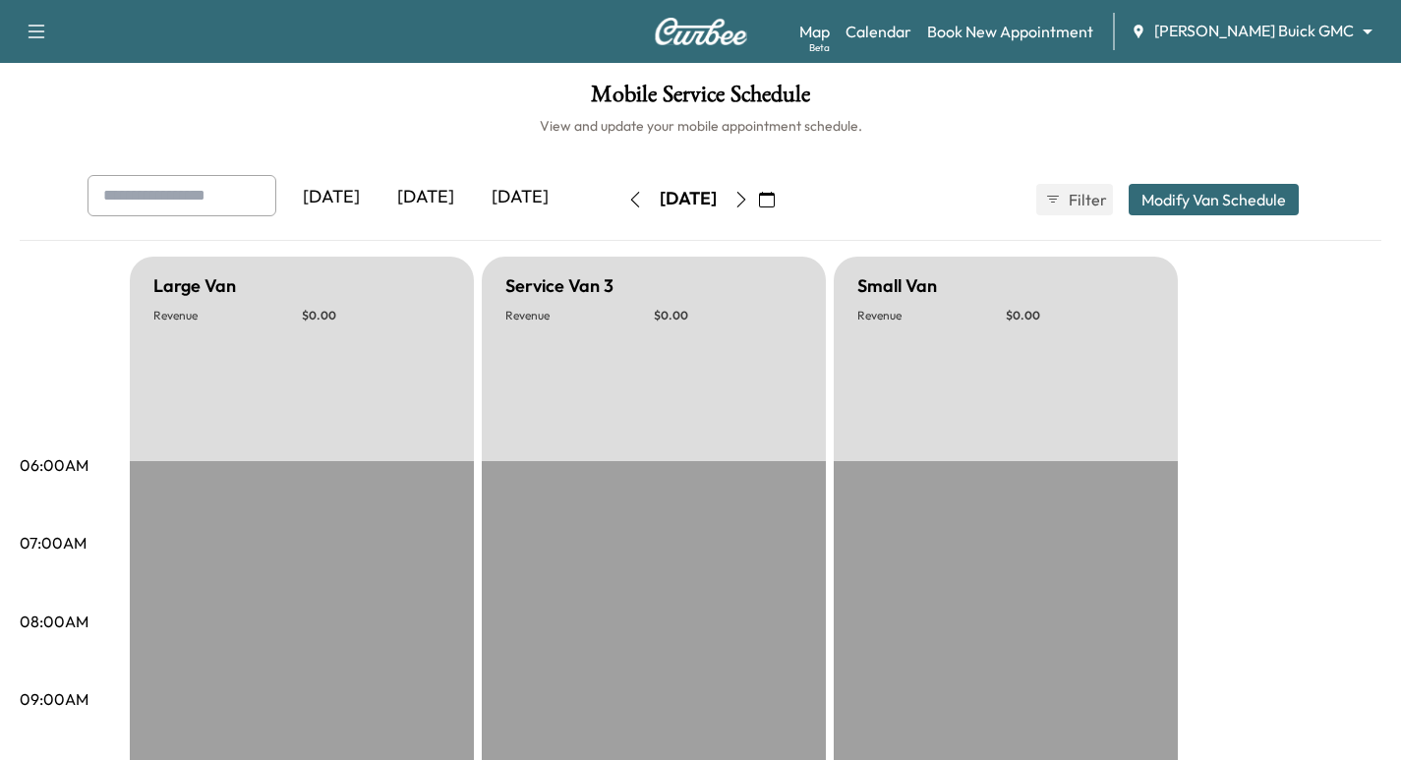
click at [749, 198] on icon "button" at bounding box center [742, 200] width 16 height 16
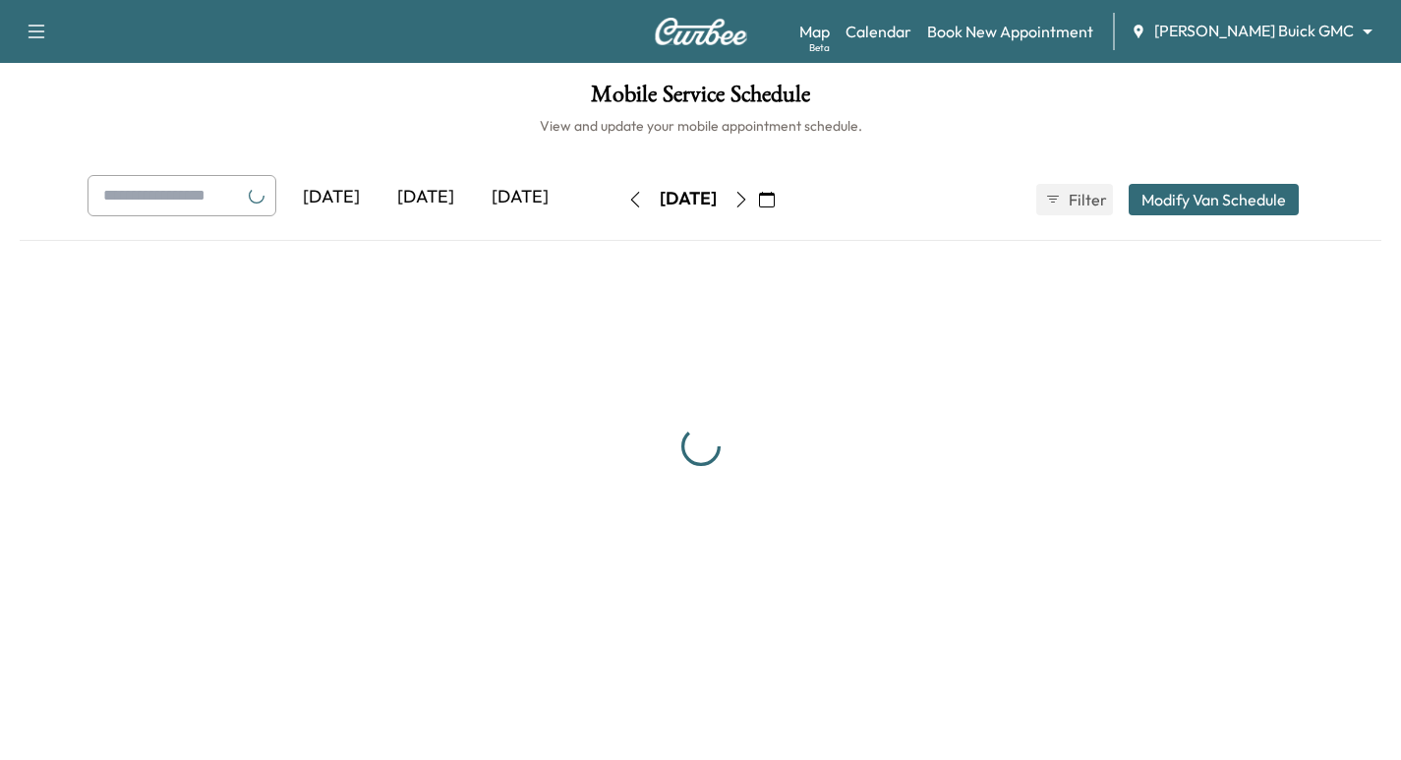
click at [749, 198] on icon "button" at bounding box center [742, 200] width 16 height 16
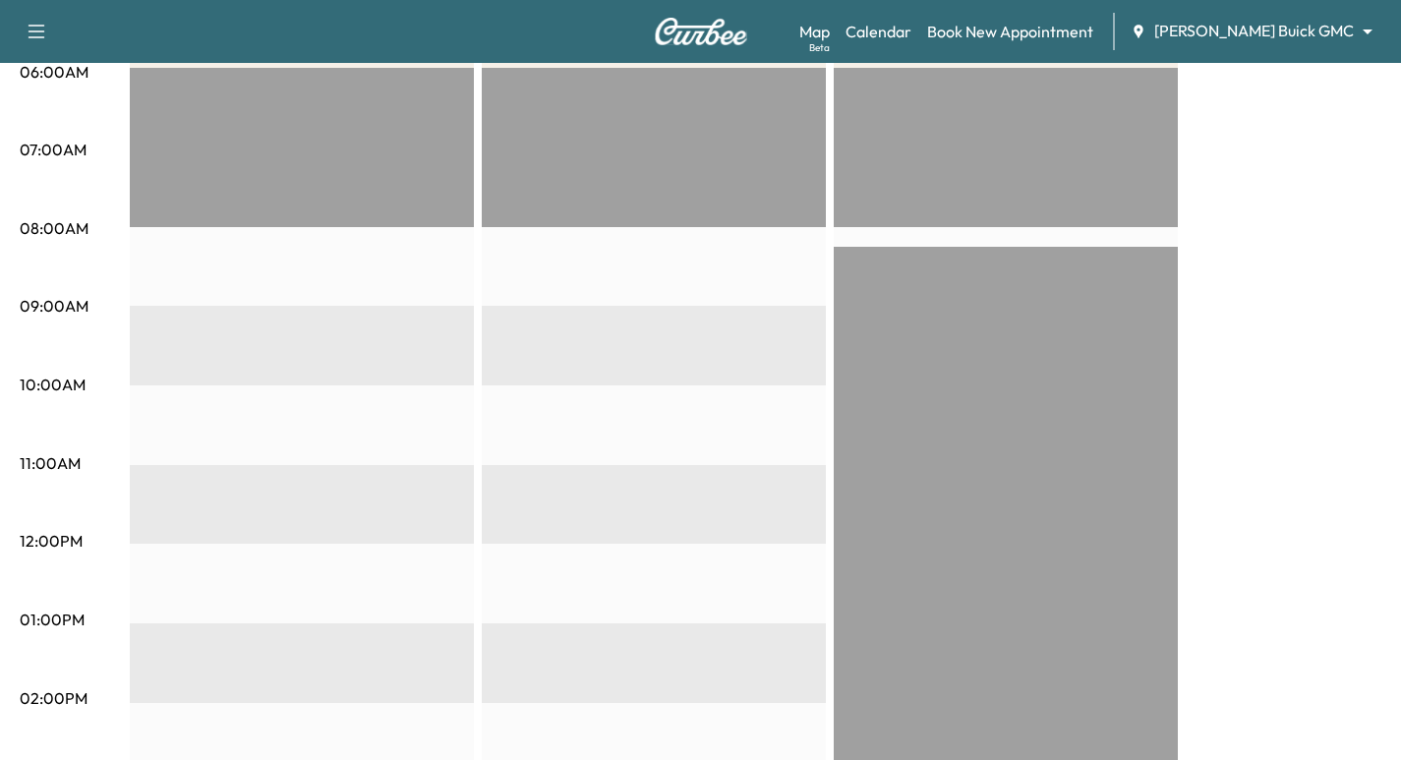
scroll to position [98, 0]
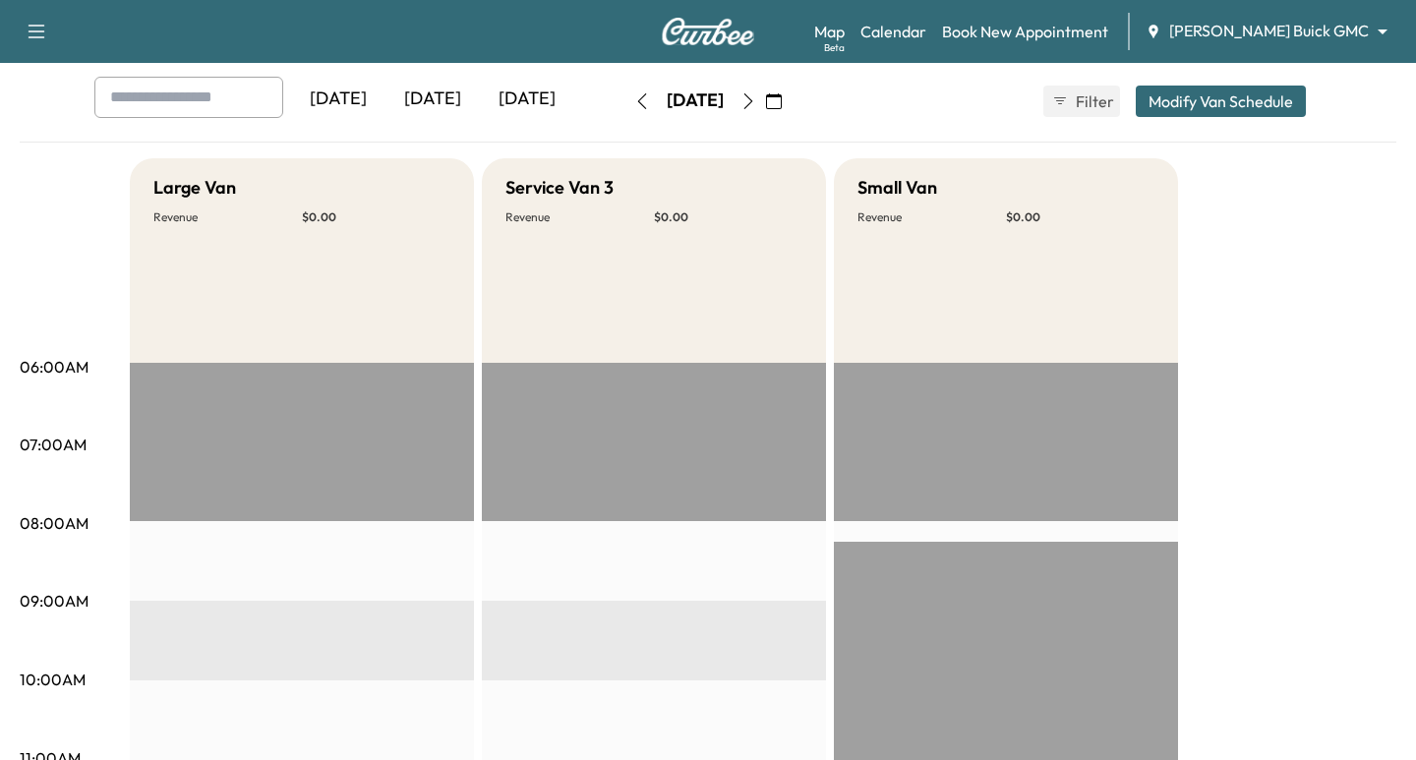
click at [1304, 28] on body "Support Log Out Map Beta Calendar Book New Appointment Ewing Buick GMC ********…" at bounding box center [708, 282] width 1416 height 760
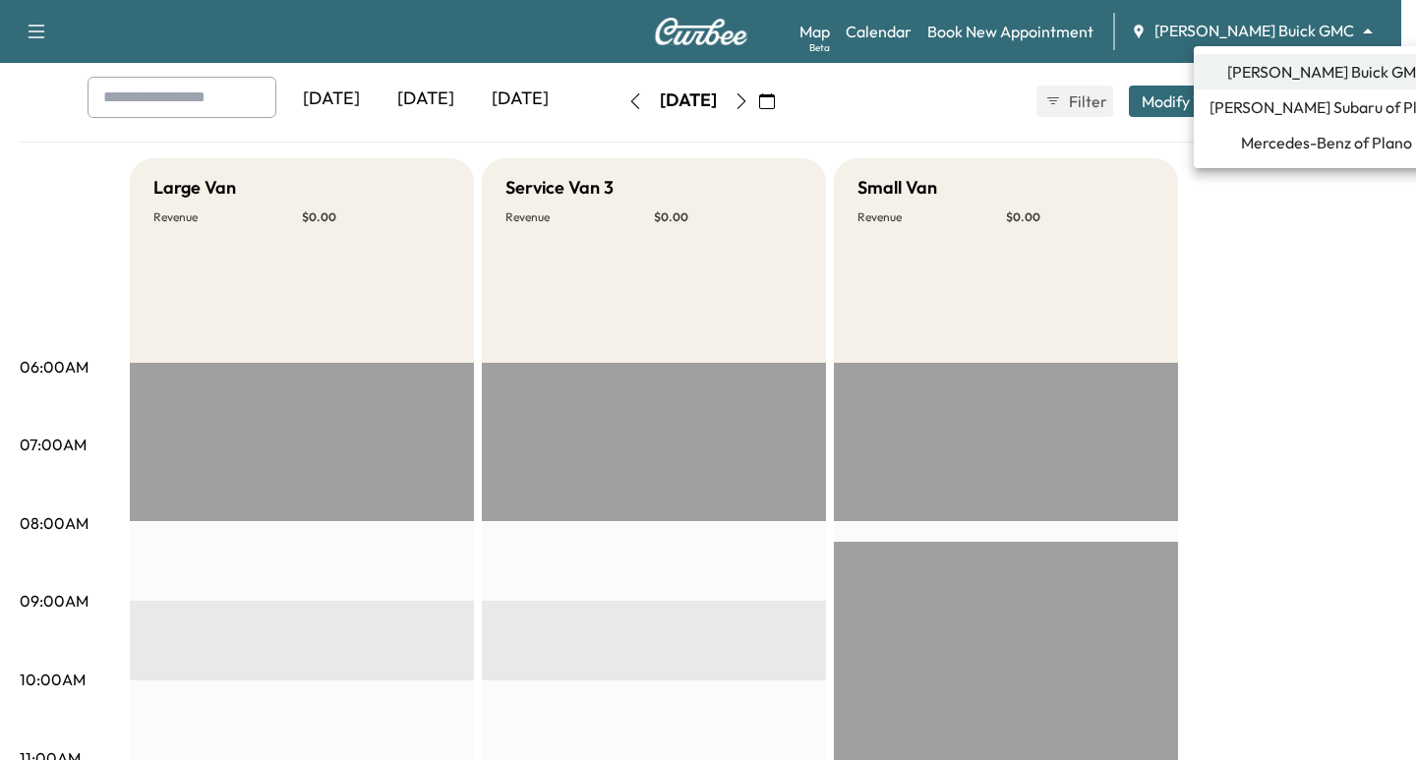
click at [1289, 140] on span "Mercedes-Benz of Plano" at bounding box center [1326, 143] width 171 height 24
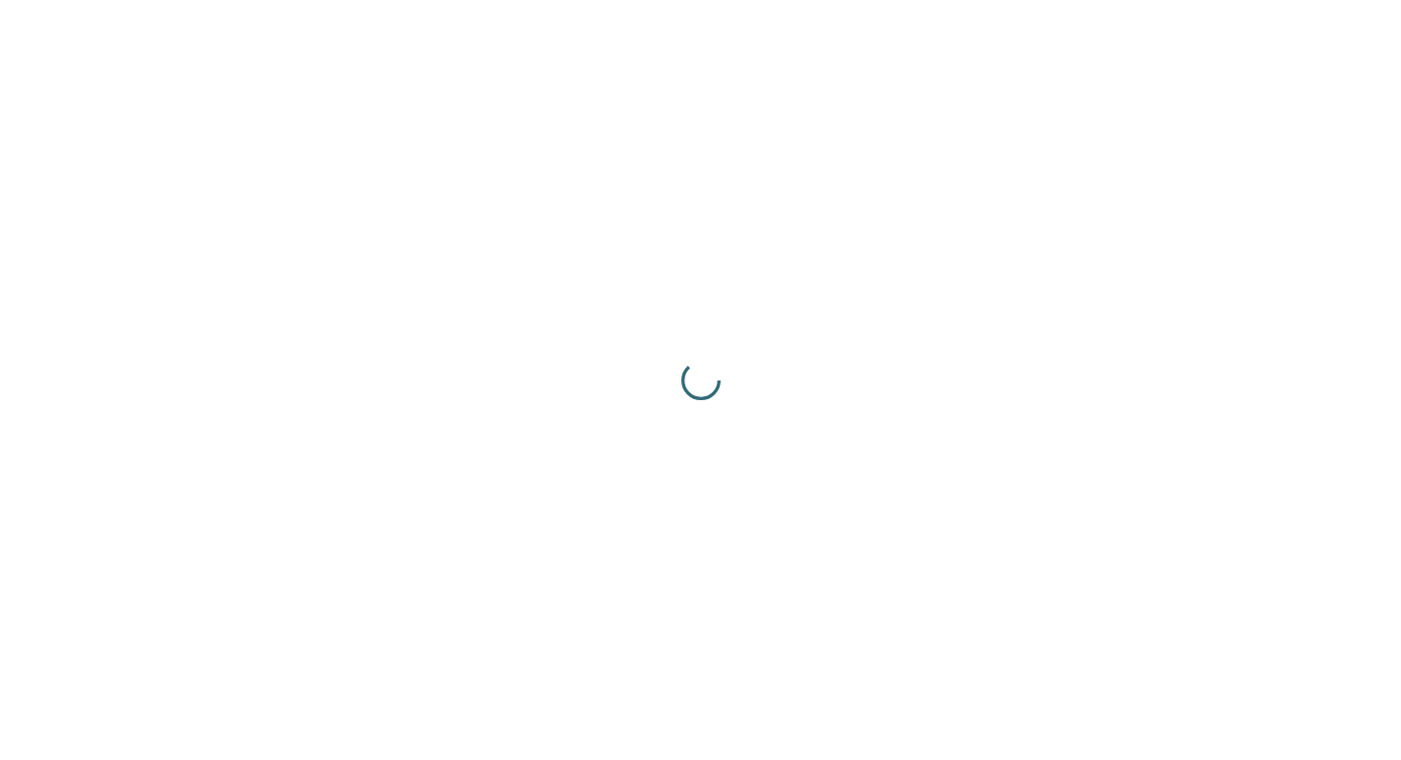
scroll to position [0, 0]
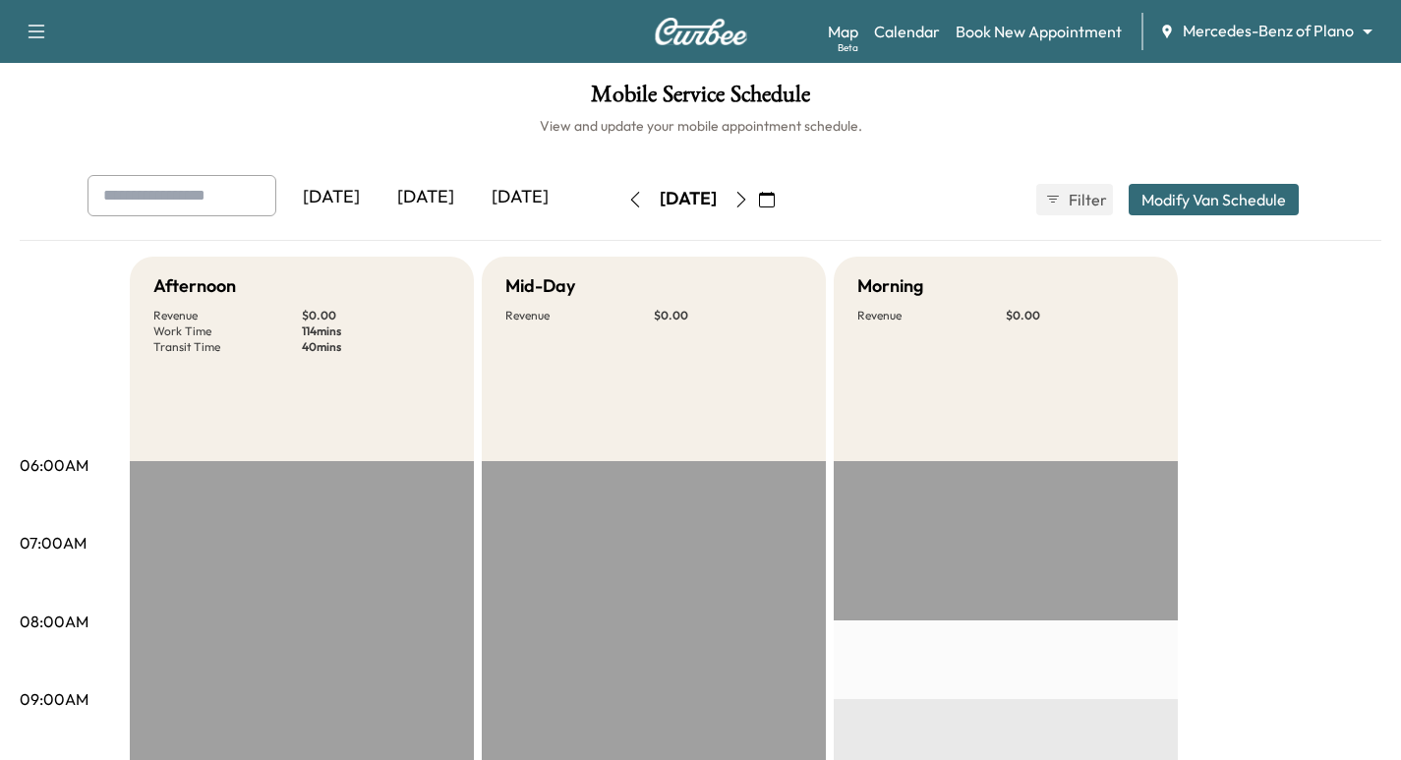
click at [704, 39] on img at bounding box center [701, 32] width 94 height 28
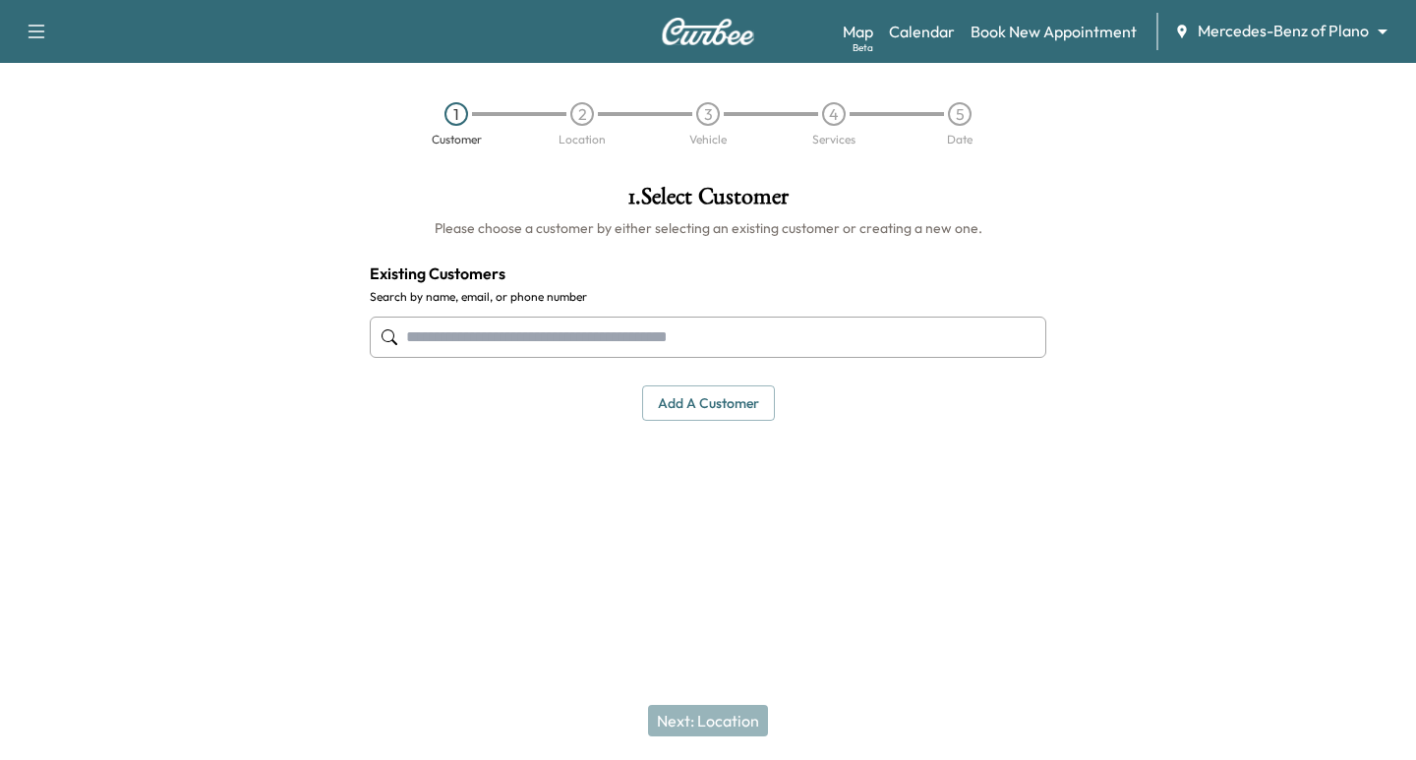
click at [573, 356] on input "text" at bounding box center [708, 337] width 677 height 41
paste input "**********"
type input "**********"
click at [533, 333] on input "text" at bounding box center [708, 337] width 677 height 41
drag, startPoint x: 523, startPoint y: 347, endPoint x: 449, endPoint y: 414, distance: 99.6
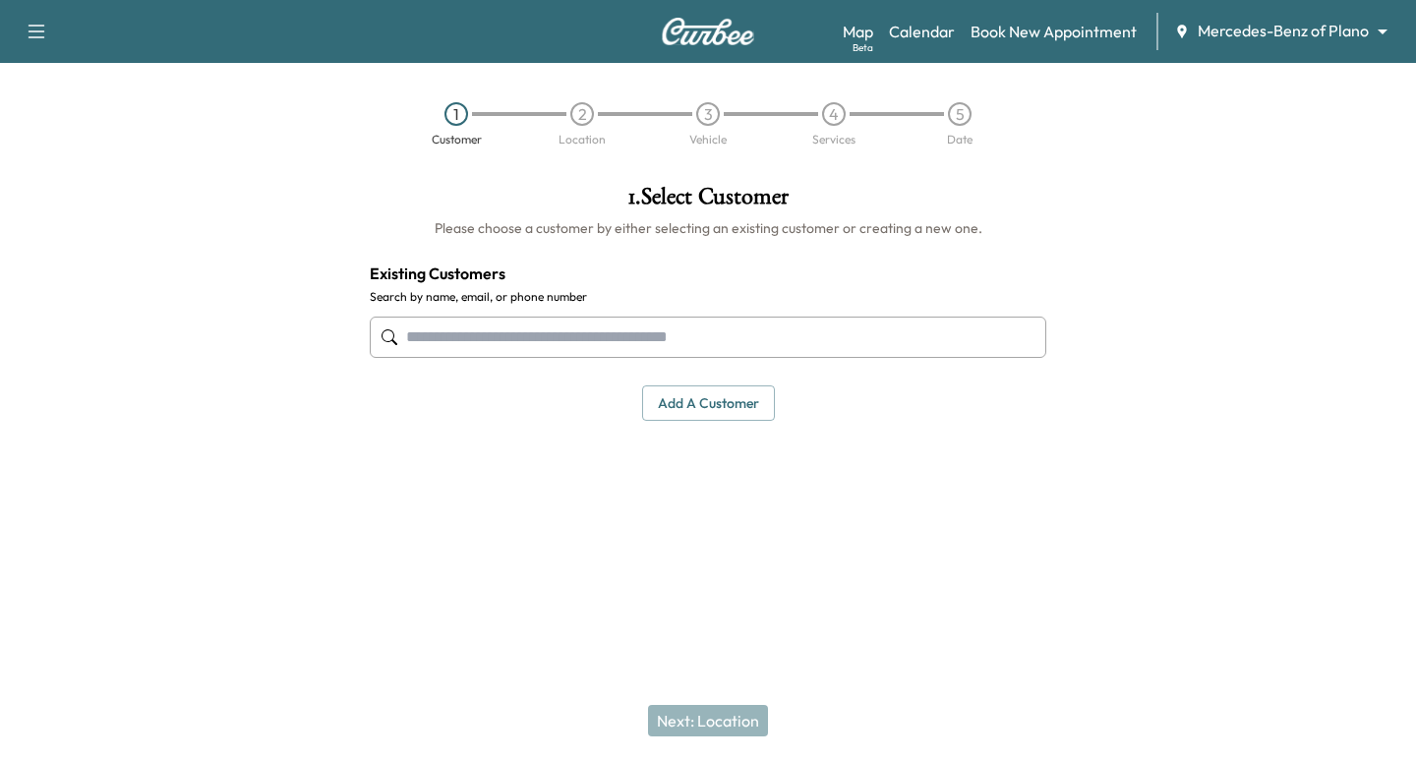
click at [429, 415] on div "Add a customer" at bounding box center [708, 403] width 677 height 36
click at [735, 402] on button "Add a customer" at bounding box center [708, 403] width 133 height 36
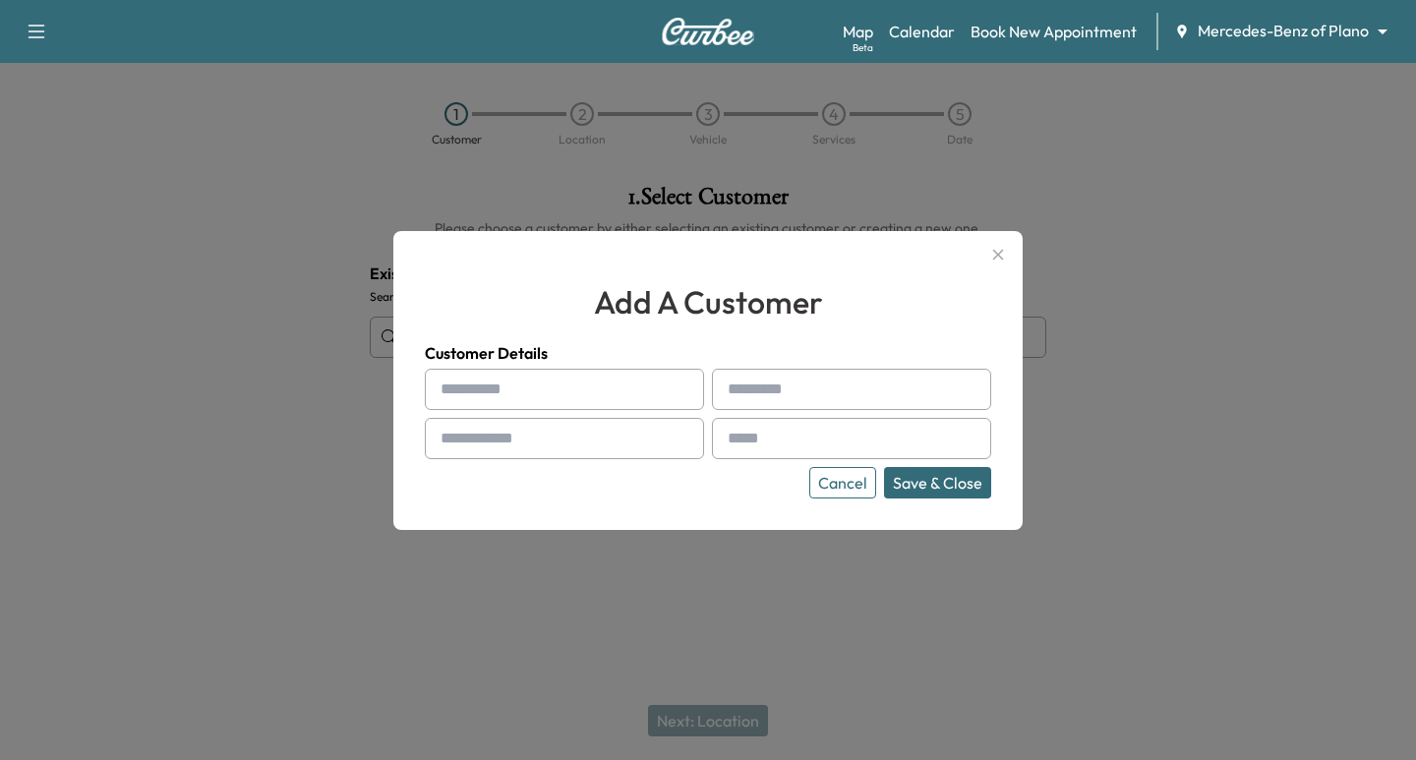
click at [579, 393] on input "text" at bounding box center [564, 389] width 279 height 41
type input "*****"
click at [759, 379] on input "text" at bounding box center [851, 389] width 279 height 41
type input "******"
click at [596, 442] on input "text" at bounding box center [564, 438] width 279 height 41
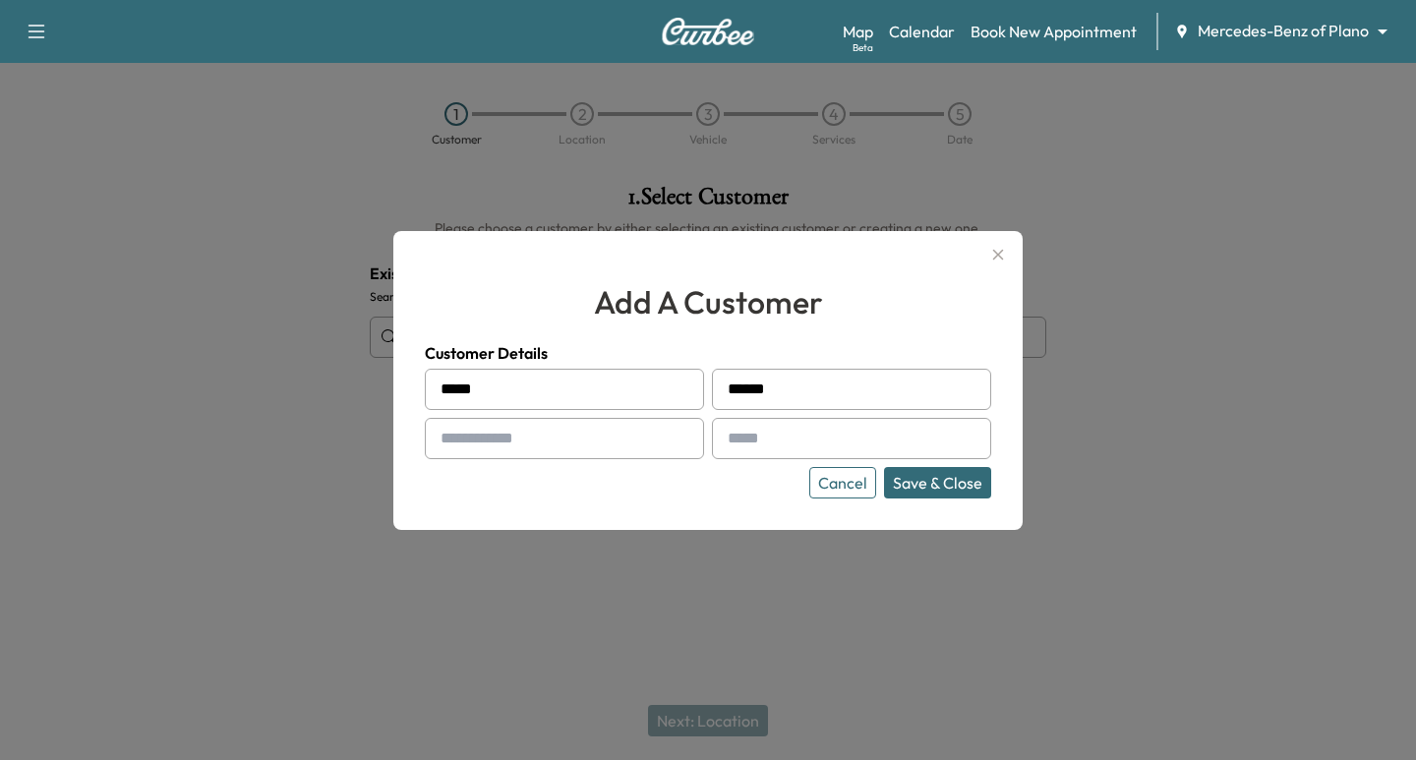
paste input "**********"
type input "**********"
click at [764, 437] on input "text" at bounding box center [851, 438] width 279 height 41
click at [729, 506] on div "**********" at bounding box center [707, 380] width 629 height 299
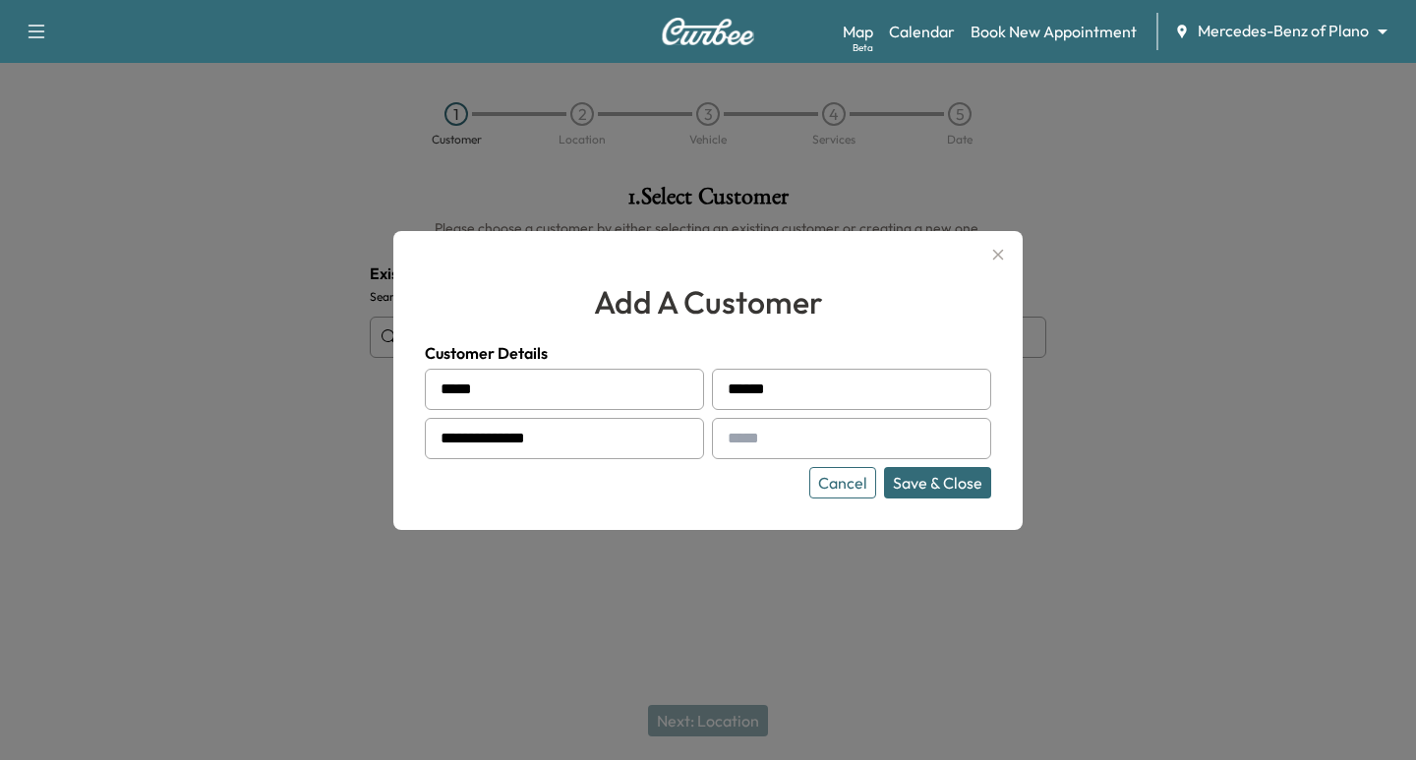
click at [905, 490] on button "Save & Close" at bounding box center [937, 482] width 107 height 31
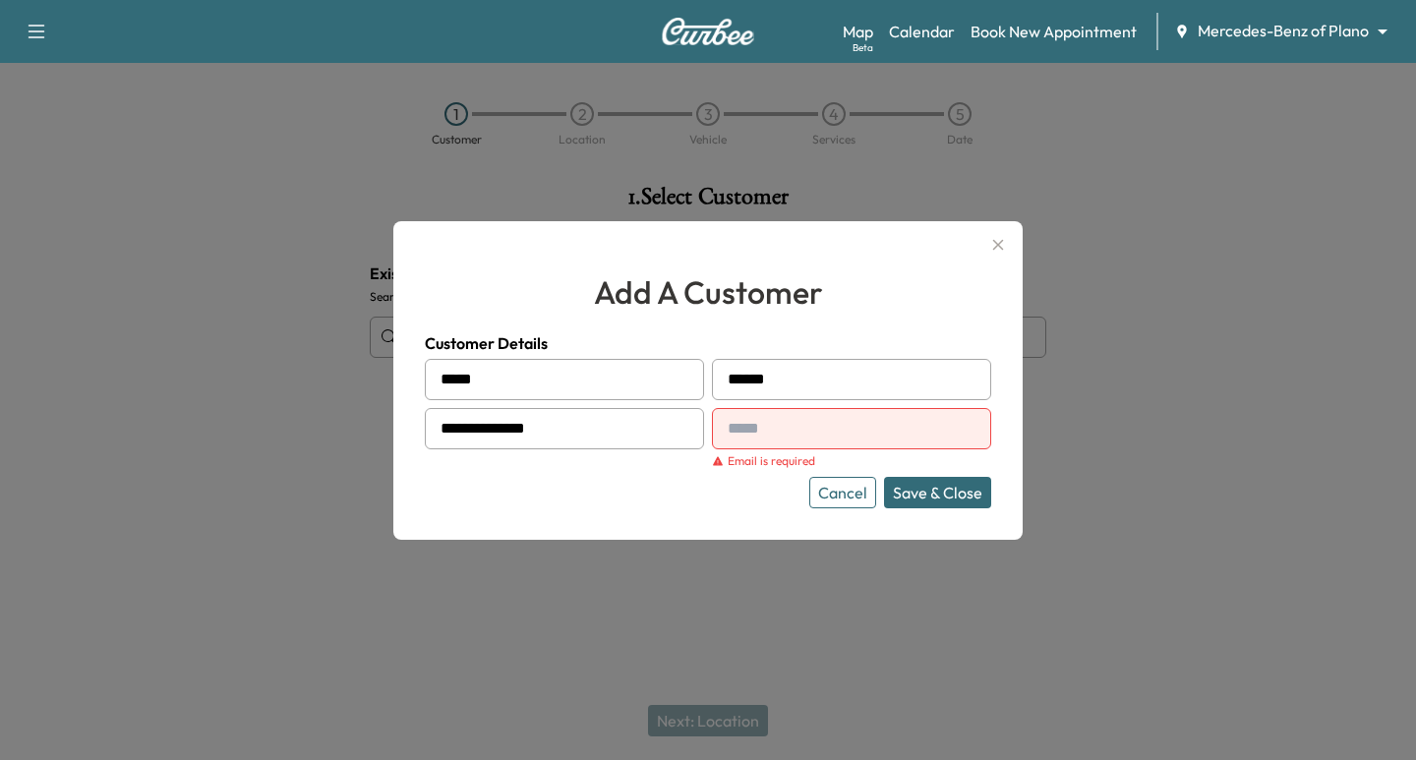
click at [761, 435] on input "text" at bounding box center [851, 428] width 279 height 41
type input "**********"
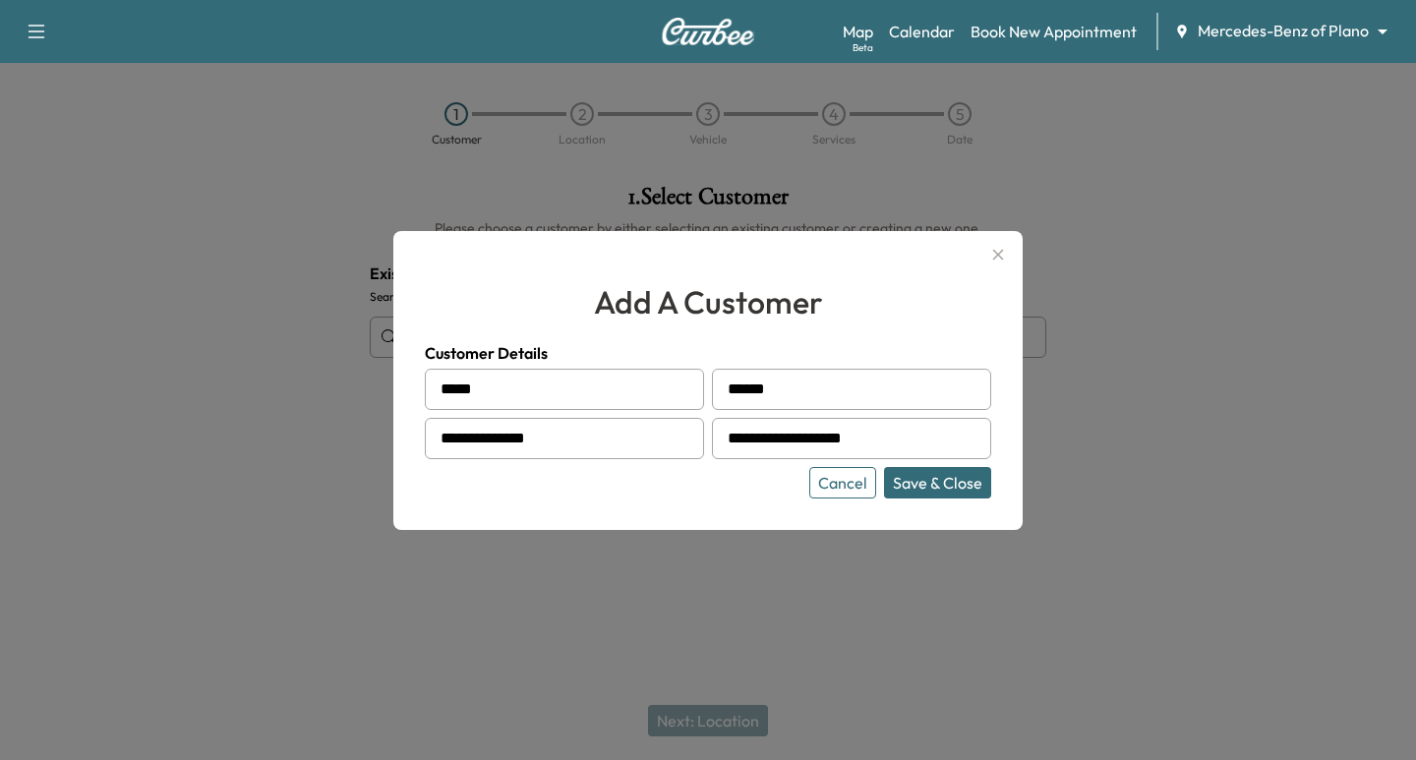
click at [938, 485] on button "Save & Close" at bounding box center [937, 482] width 107 height 31
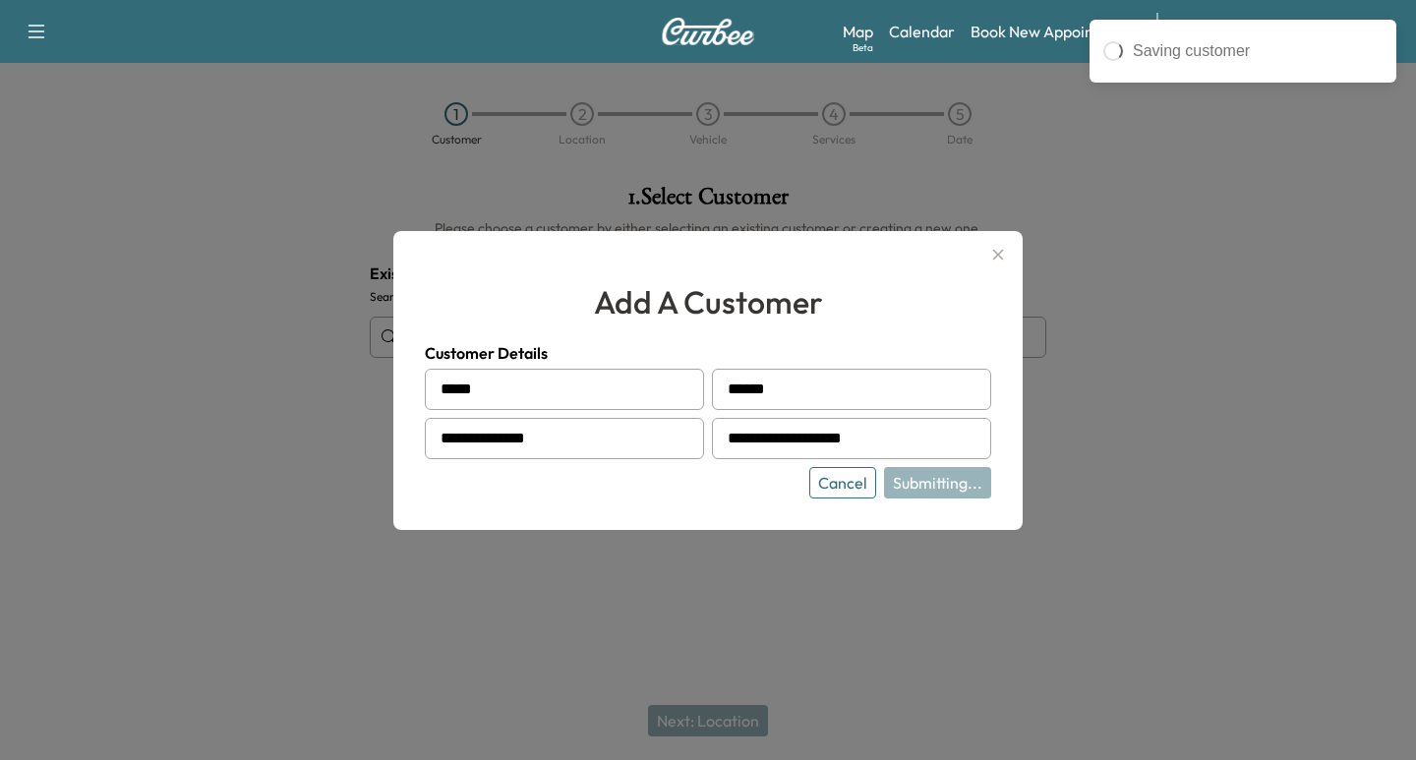
type input "**********"
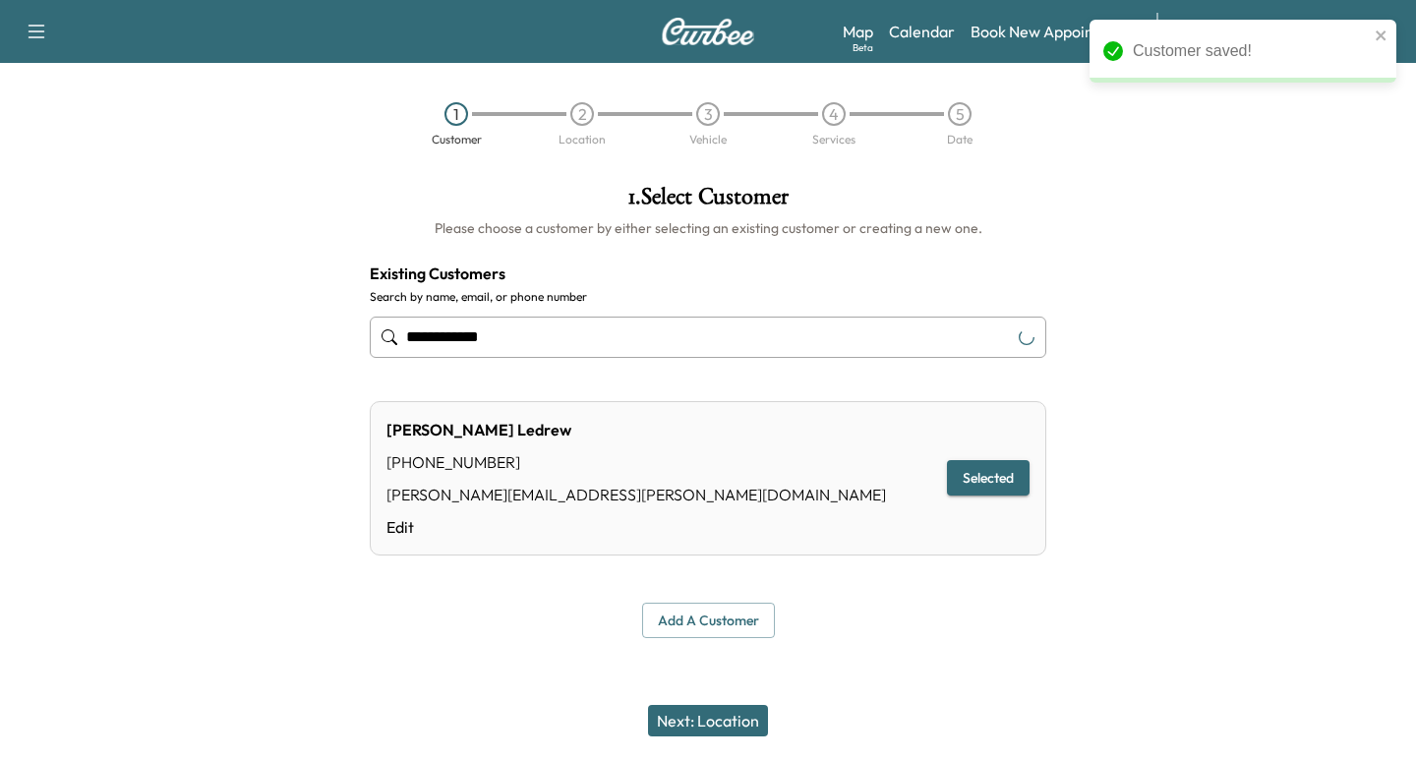
click at [710, 720] on button "Next: Location" at bounding box center [708, 720] width 120 height 31
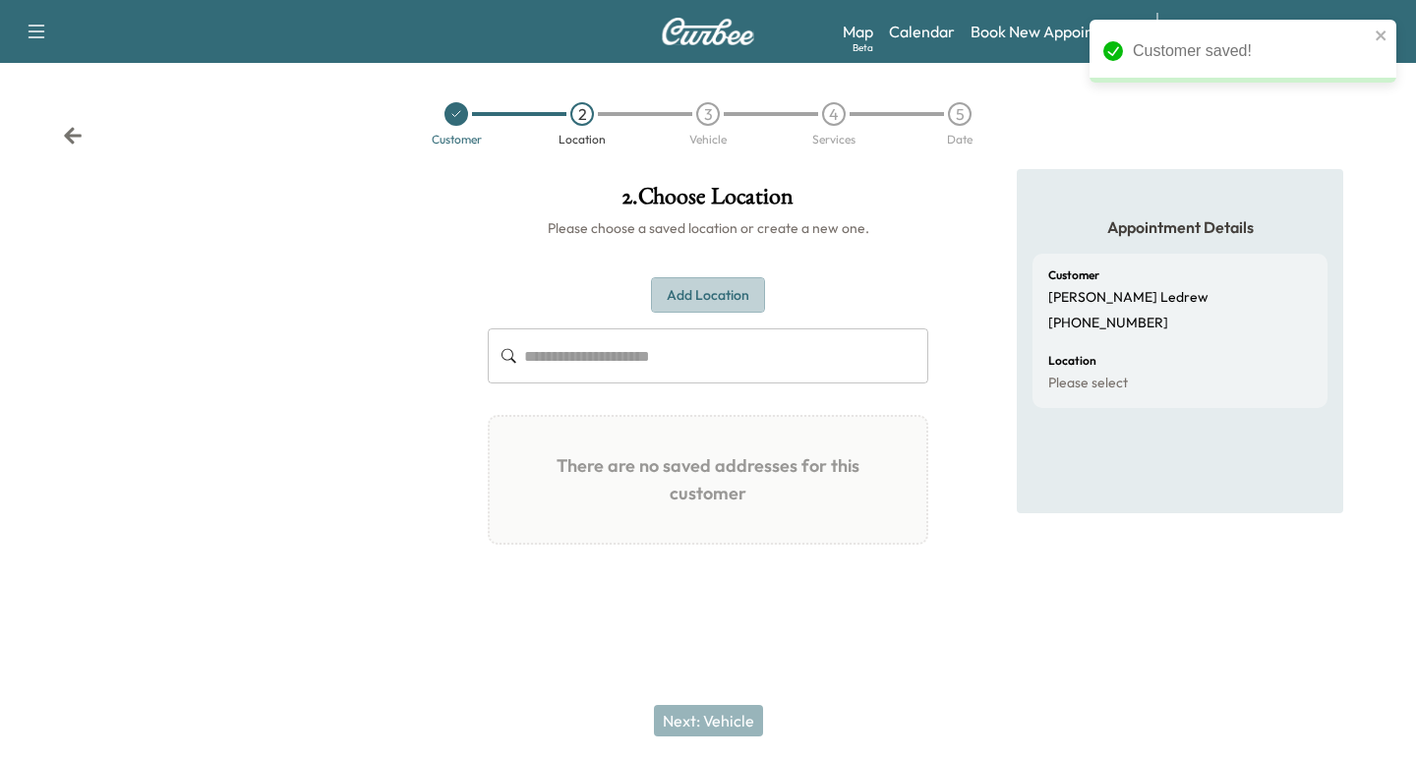
click at [711, 291] on button "Add Location" at bounding box center [708, 295] width 114 height 36
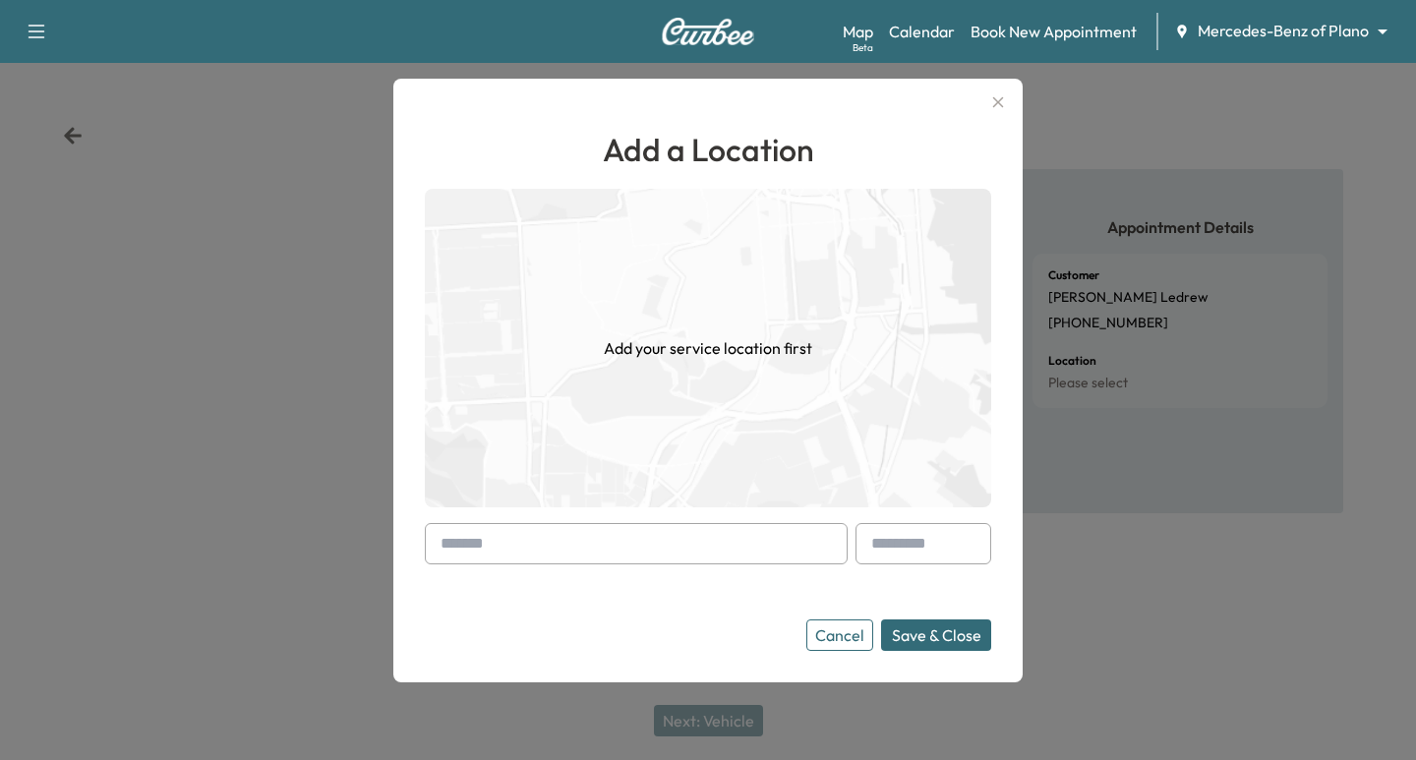
click at [576, 545] on input "text" at bounding box center [636, 543] width 423 height 41
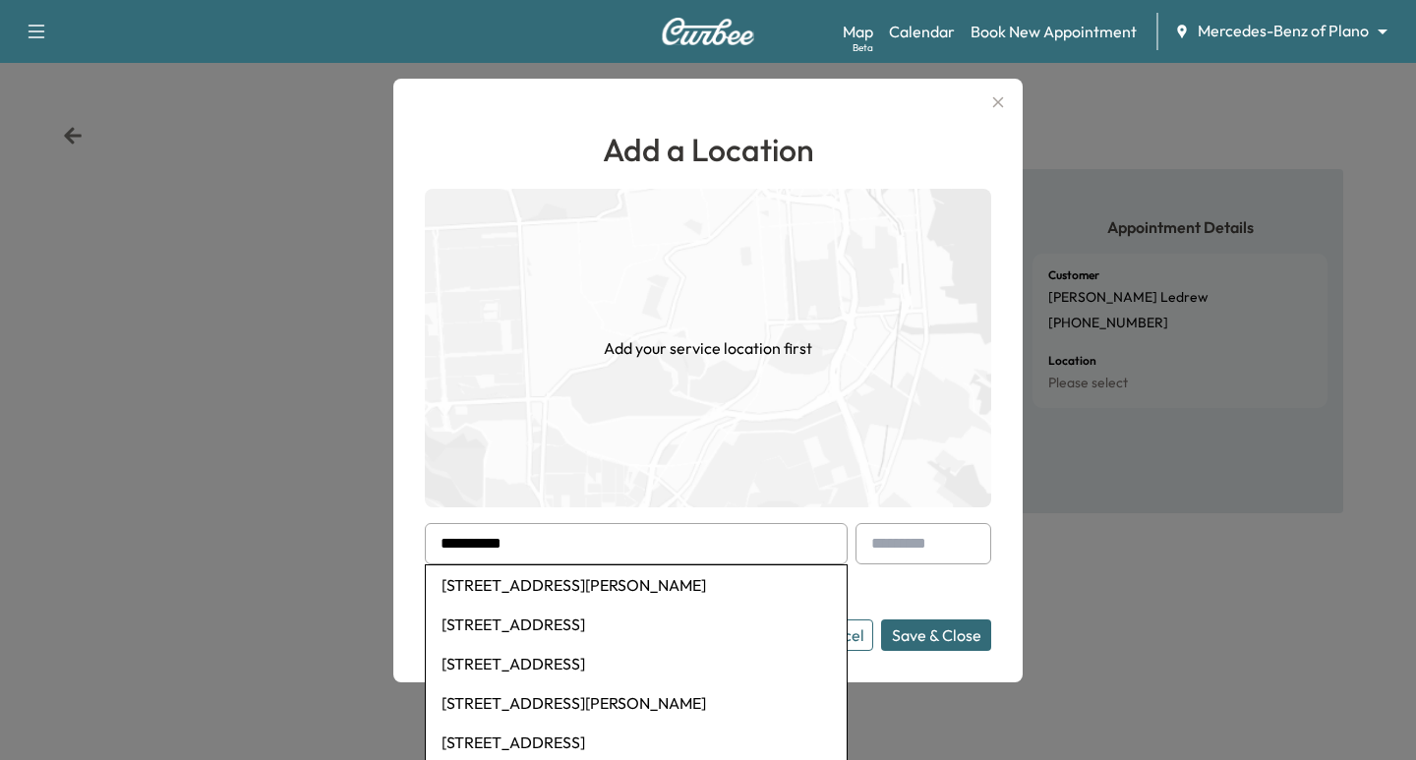
click at [559, 588] on li "1505 Windsor Dr, McKinney, TX, USA" at bounding box center [636, 584] width 421 height 39
type input "**********"
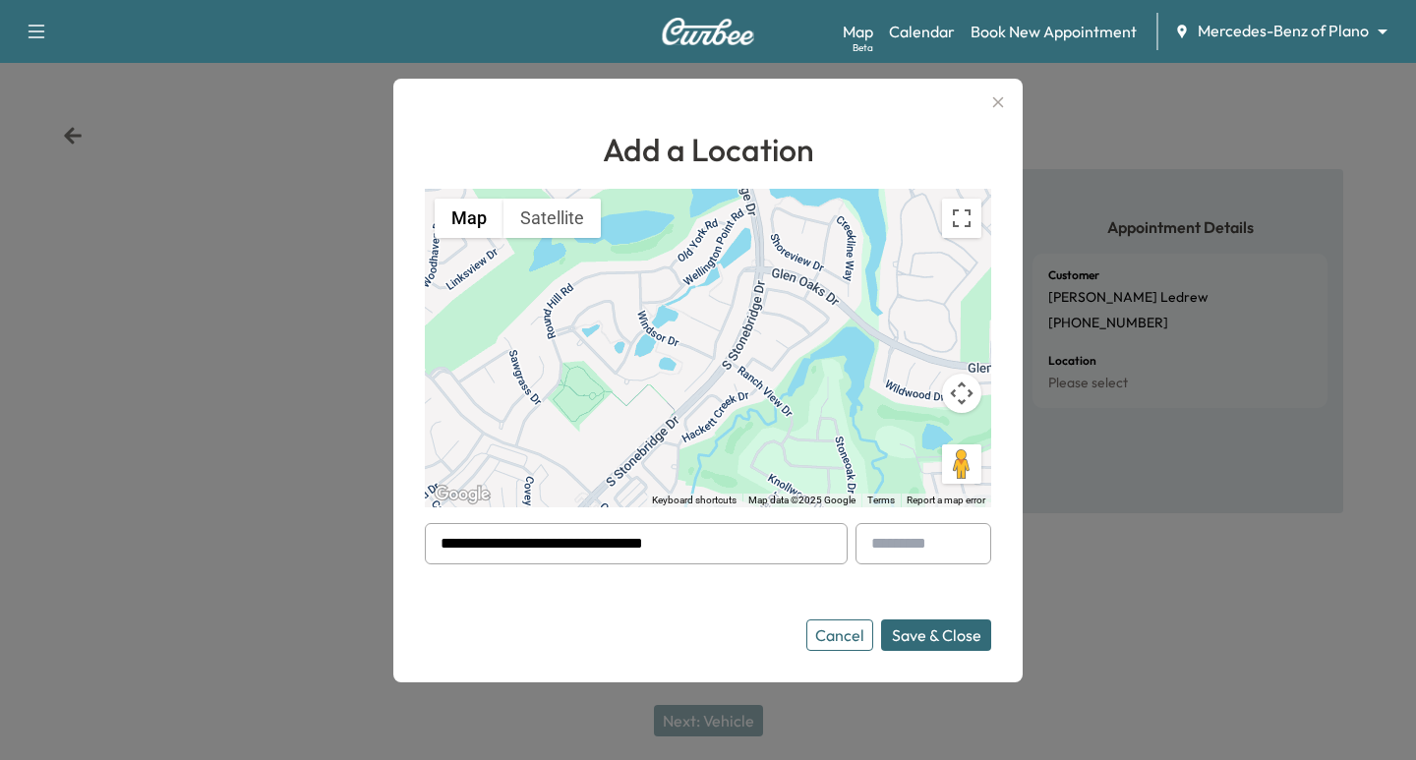
click at [925, 634] on button "Save & Close" at bounding box center [936, 635] width 110 height 31
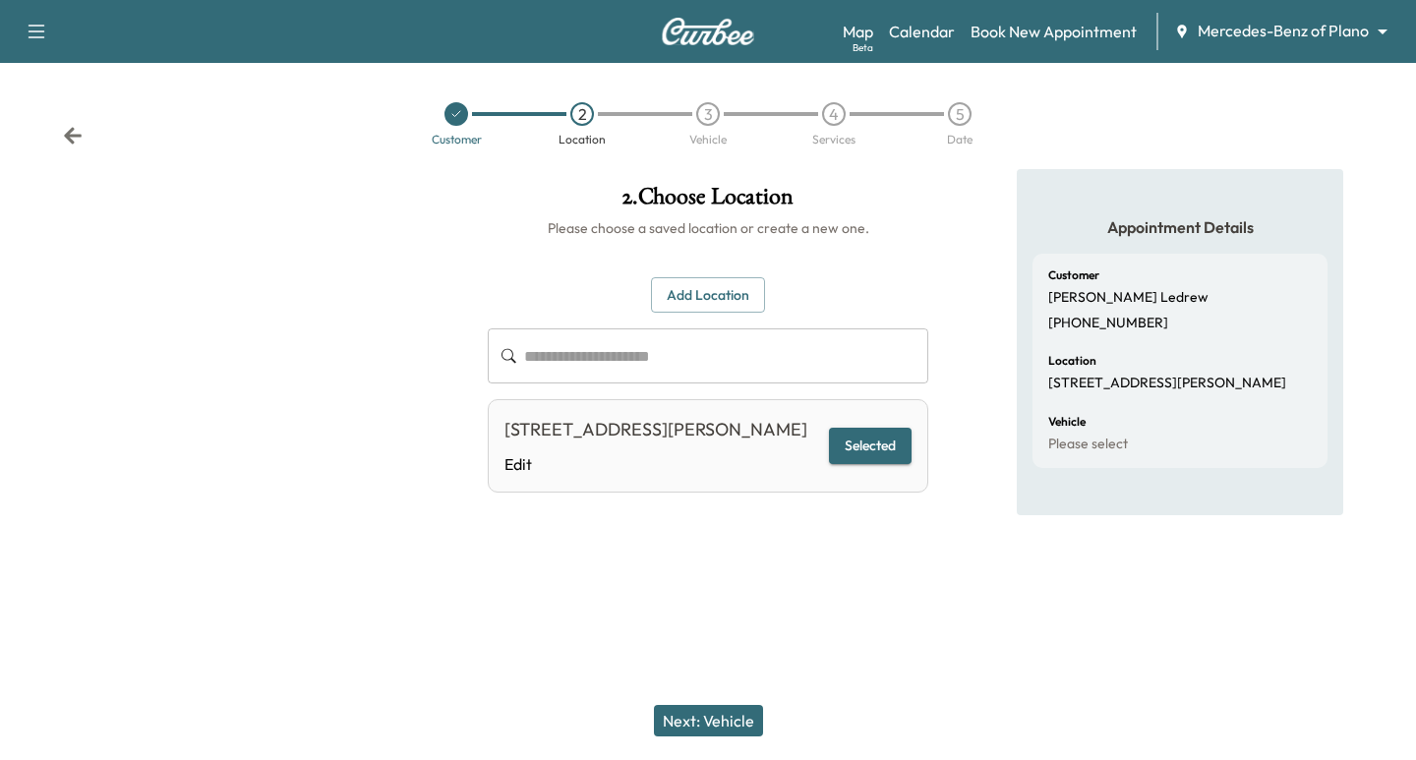
click at [710, 715] on button "Next: Vehicle" at bounding box center [708, 720] width 109 height 31
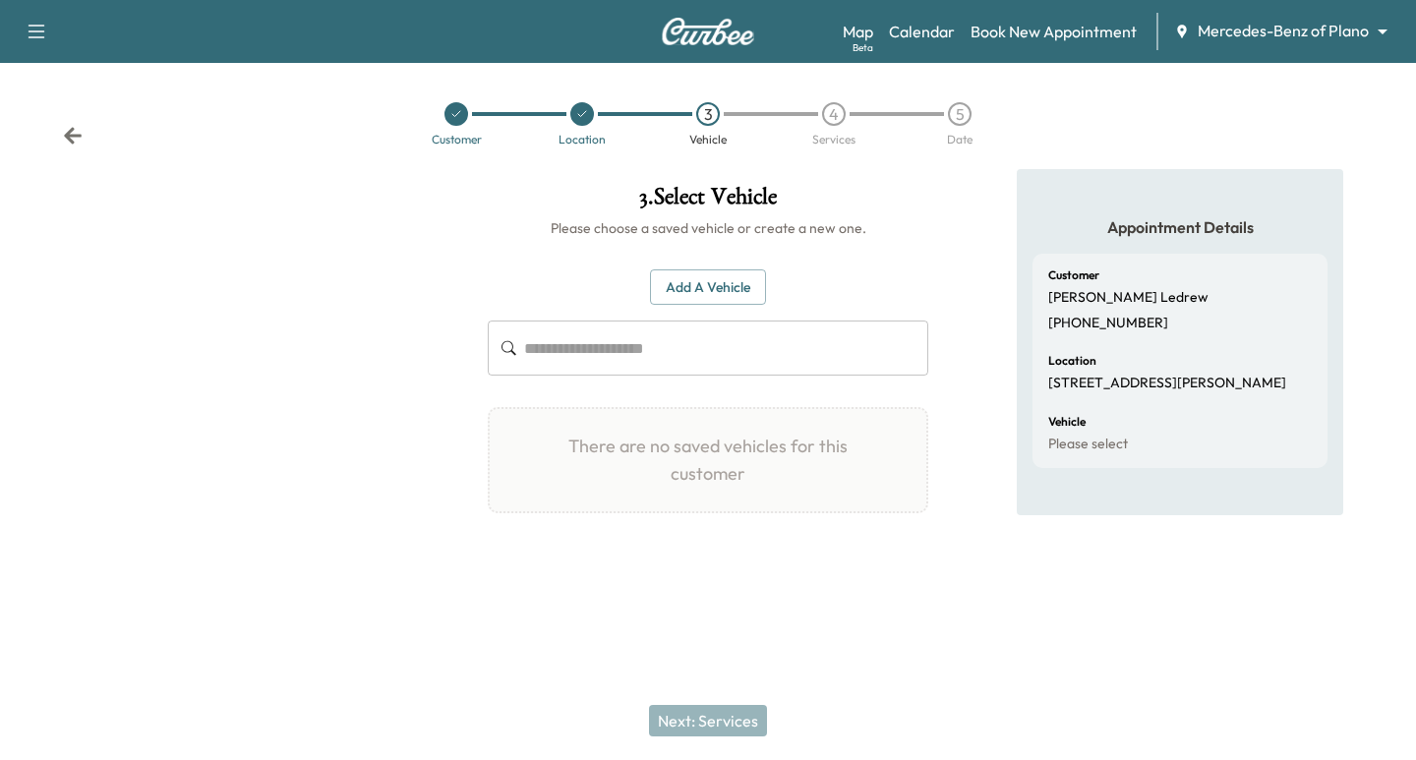
click at [692, 277] on button "Add a Vehicle" at bounding box center [708, 287] width 116 height 36
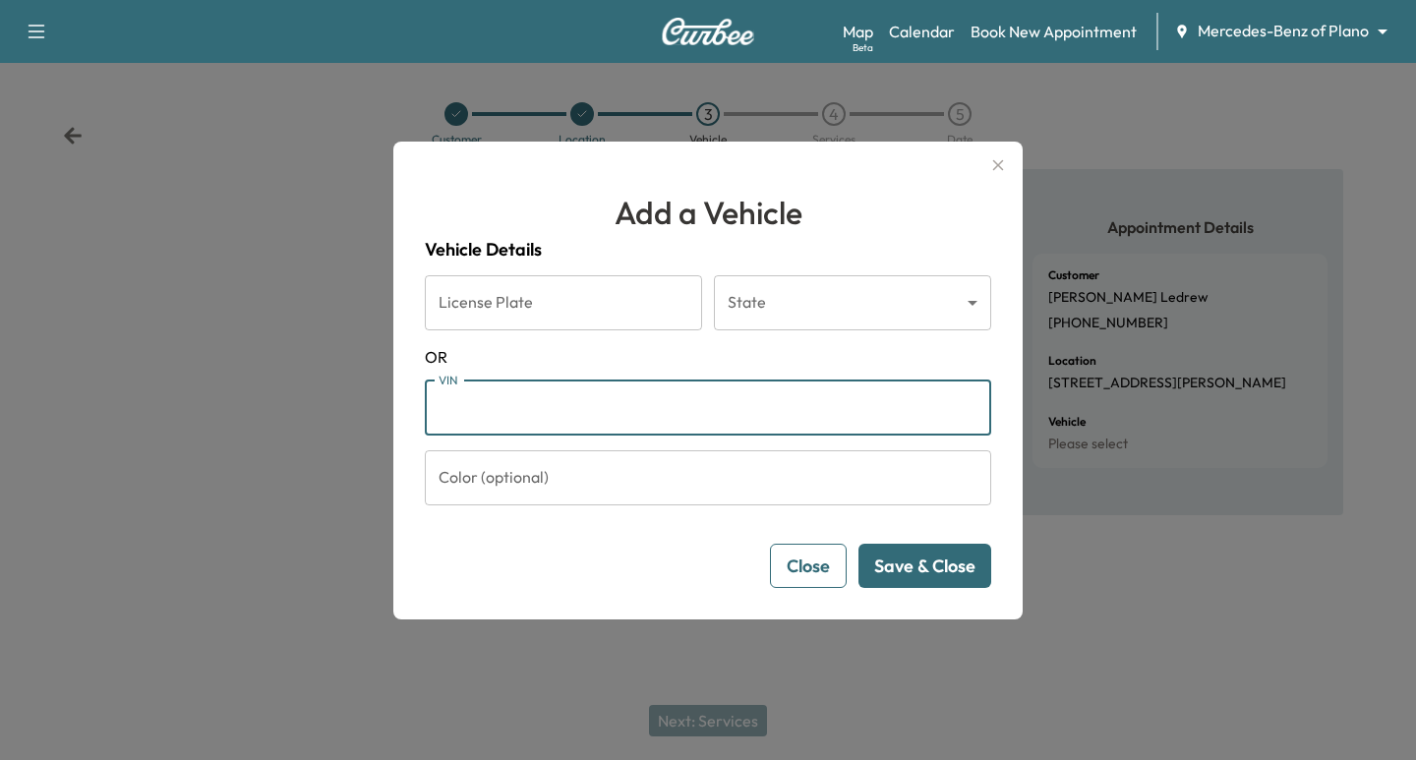
click at [487, 412] on input "VIN" at bounding box center [708, 408] width 566 height 55
paste input "**********"
type input "**********"
click at [921, 566] on button "Save & Close" at bounding box center [924, 566] width 133 height 44
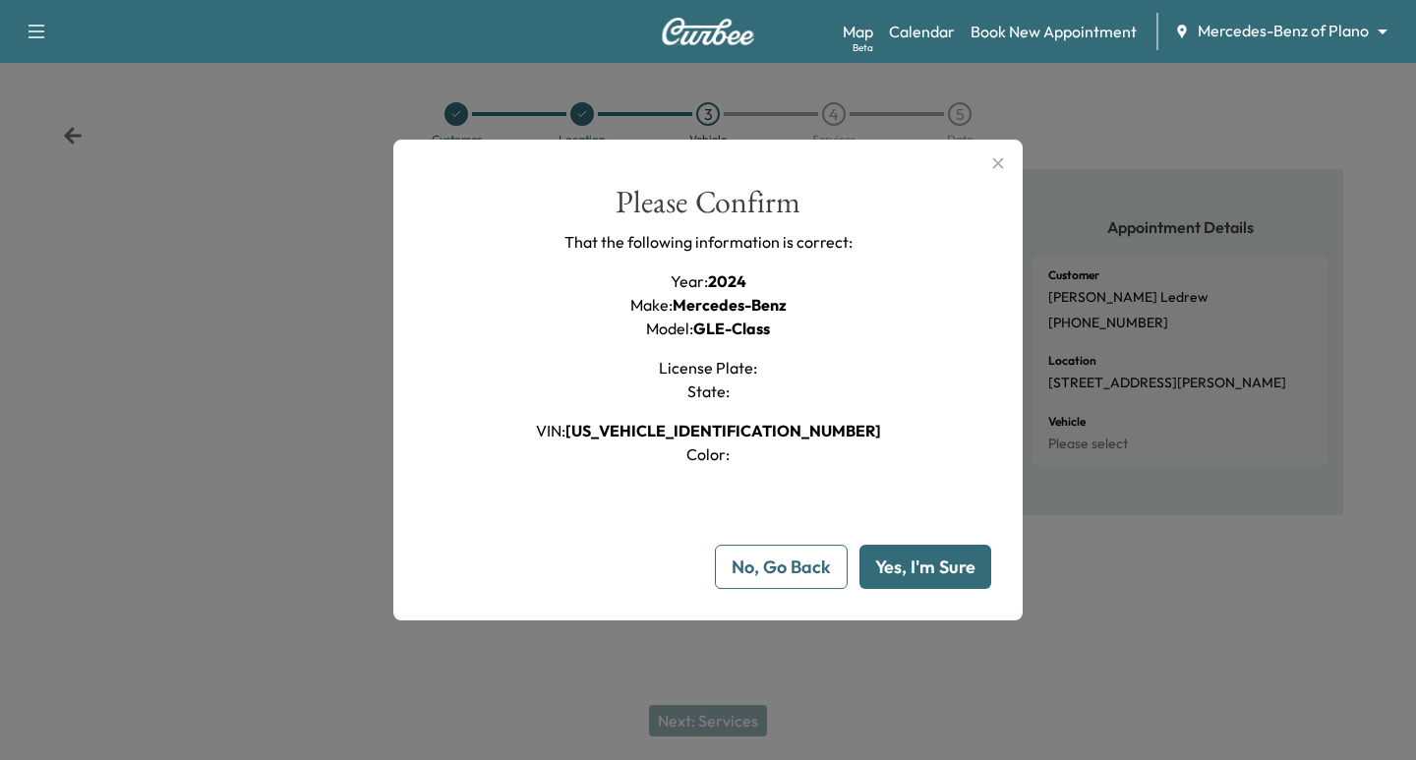
click at [901, 568] on button "Yes, I'm Sure" at bounding box center [925, 567] width 132 height 44
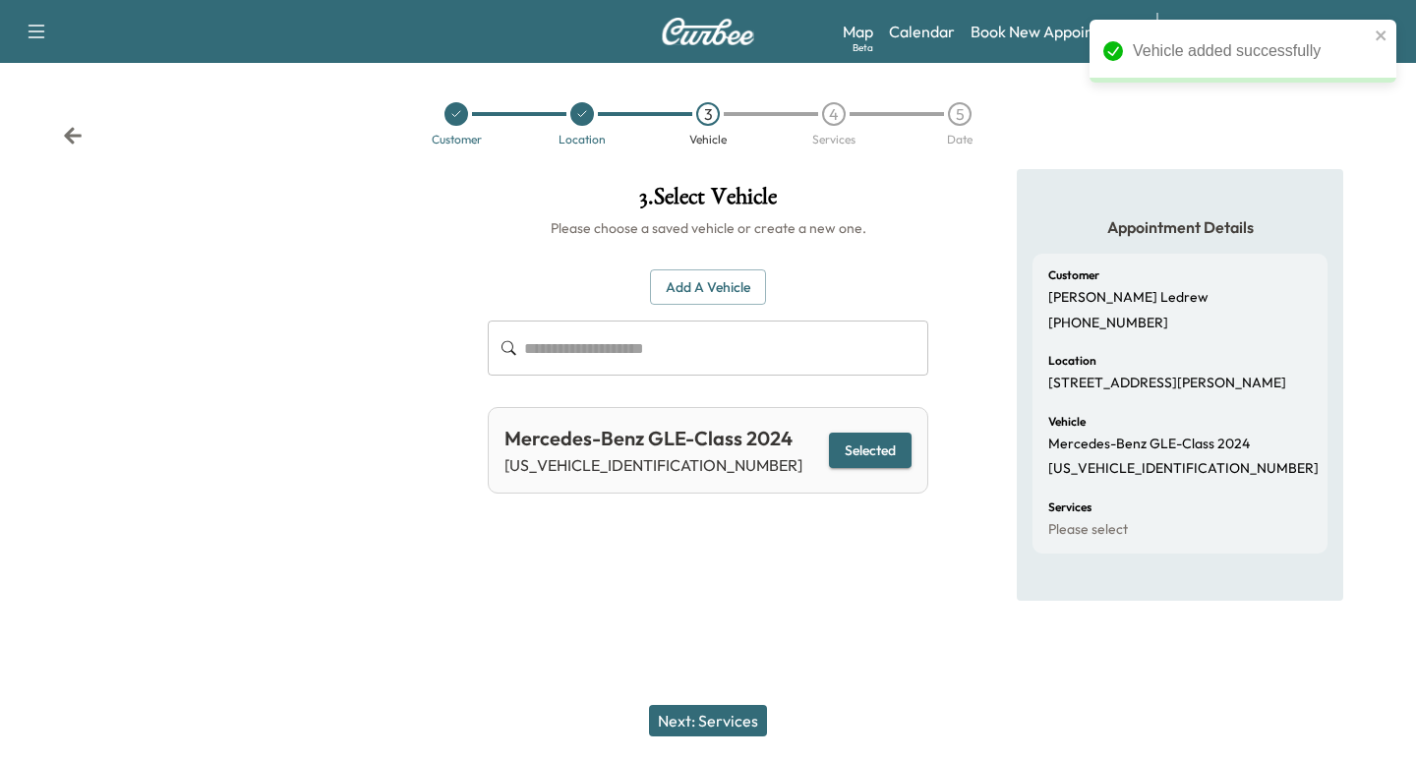
click at [727, 725] on button "Next: Services" at bounding box center [708, 720] width 118 height 31
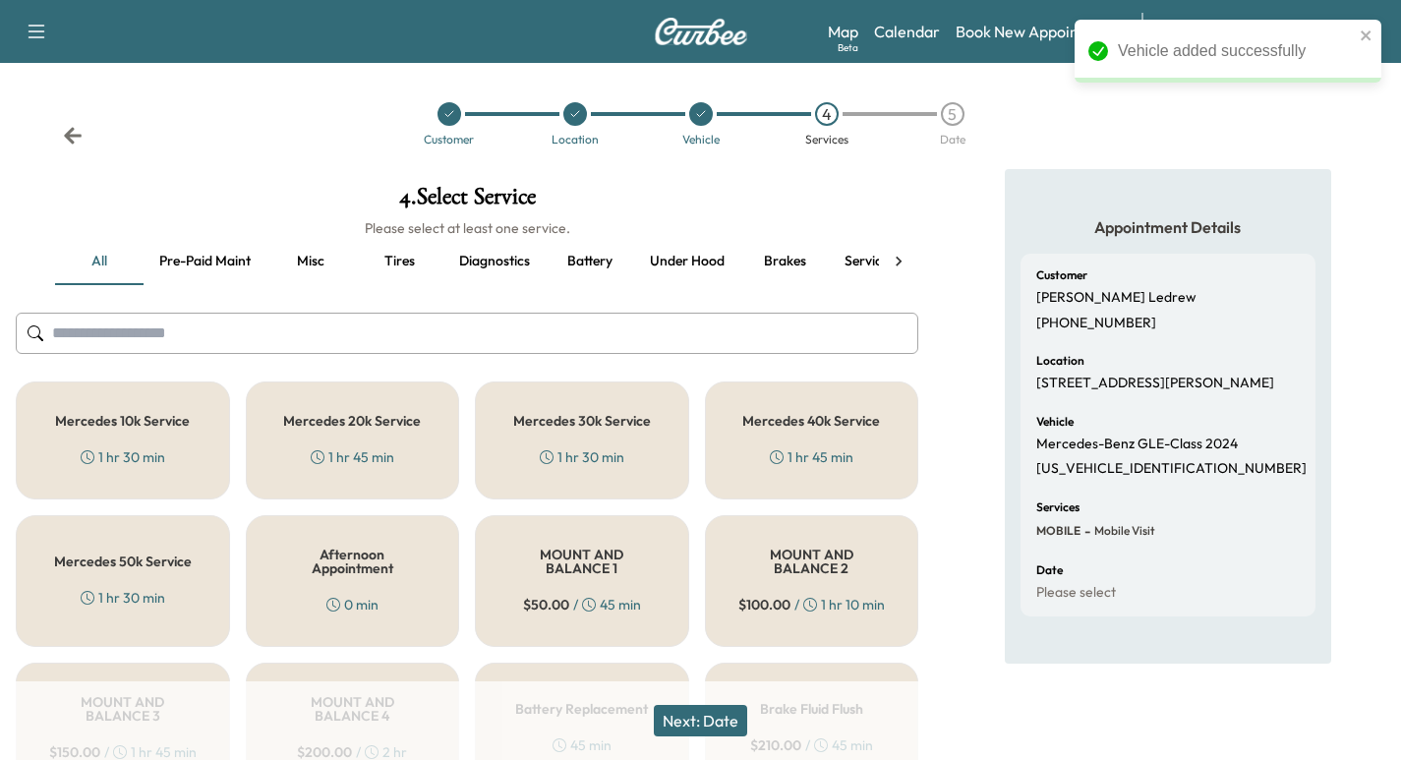
click at [146, 443] on div "Mercedes 10k Service 1 hr 30 min" at bounding box center [123, 441] width 214 height 118
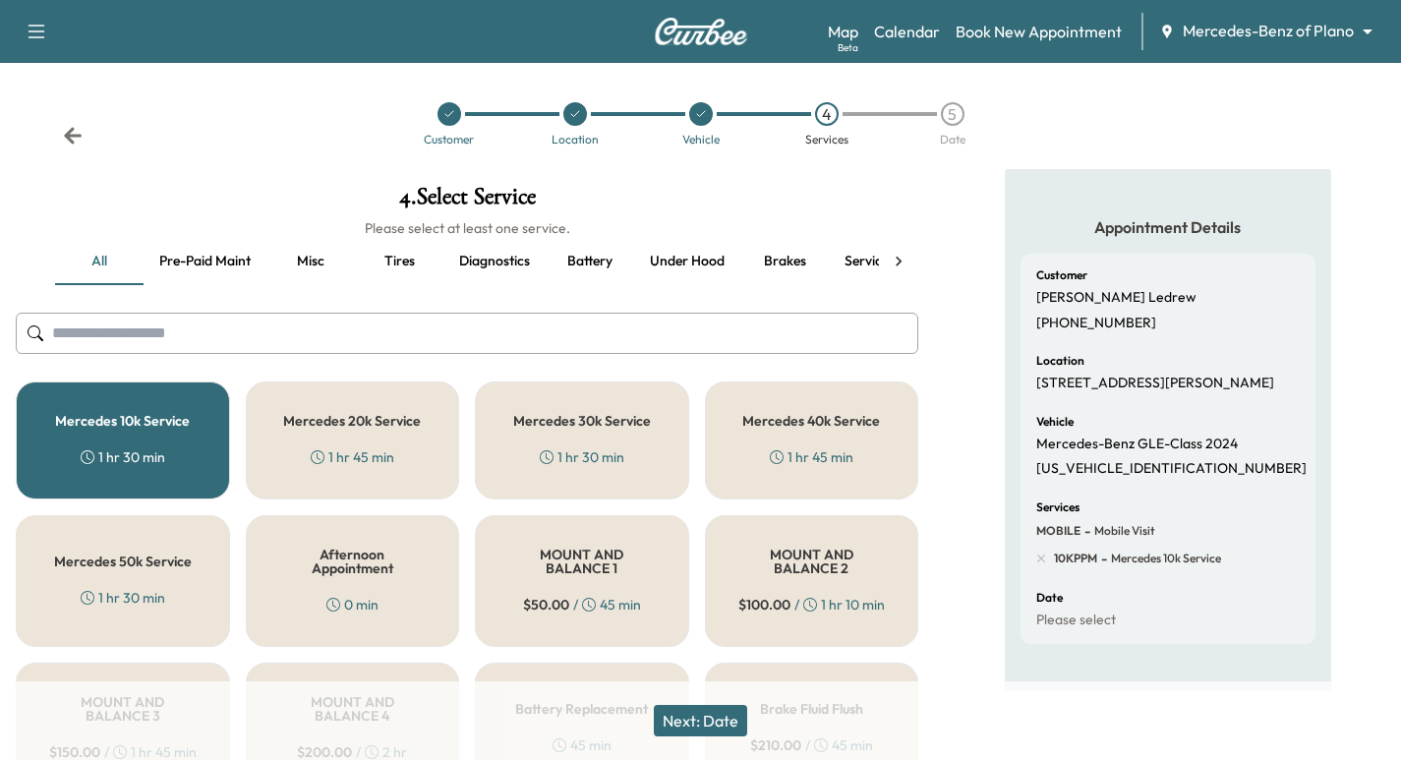
click at [696, 718] on button "Next: Date" at bounding box center [700, 720] width 93 height 31
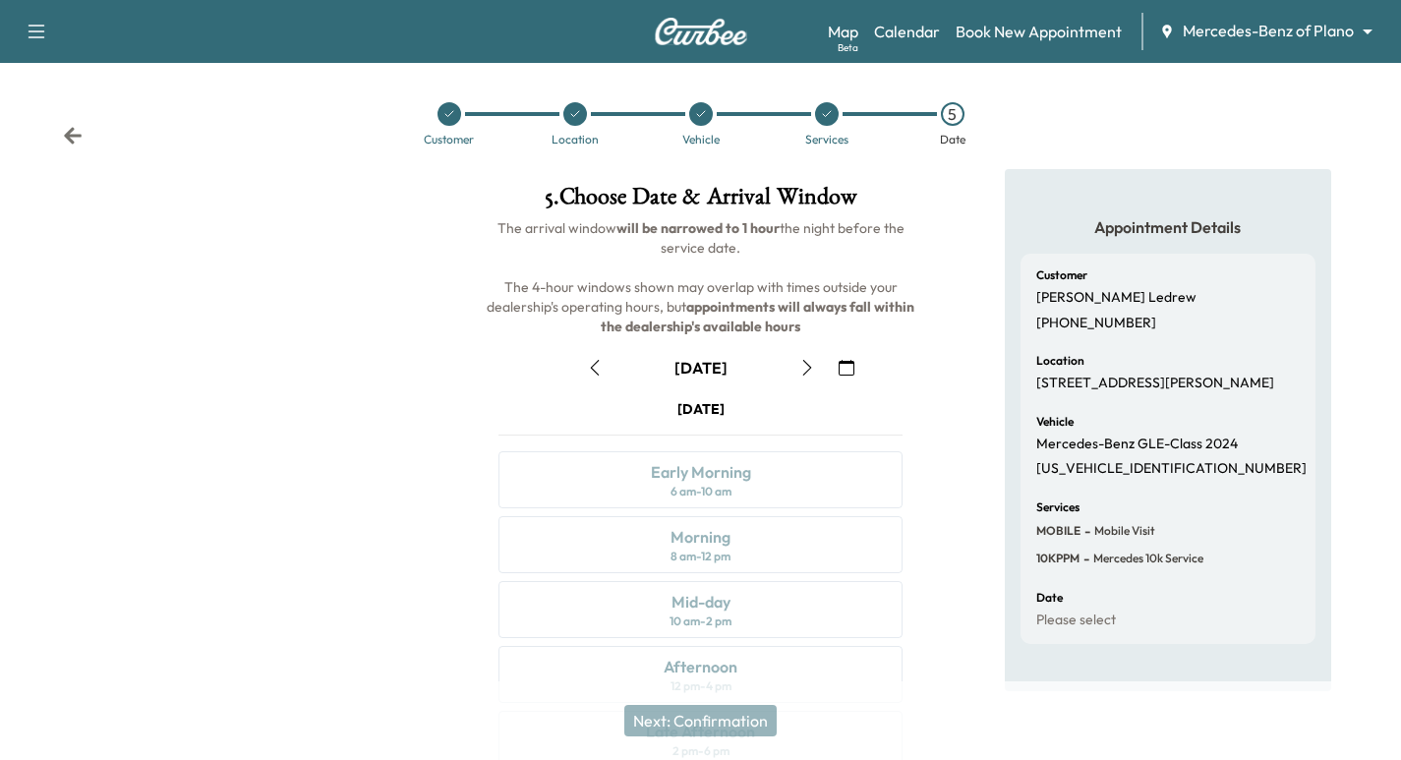
click at [799, 366] on icon "button" at bounding box center [807, 368] width 16 height 16
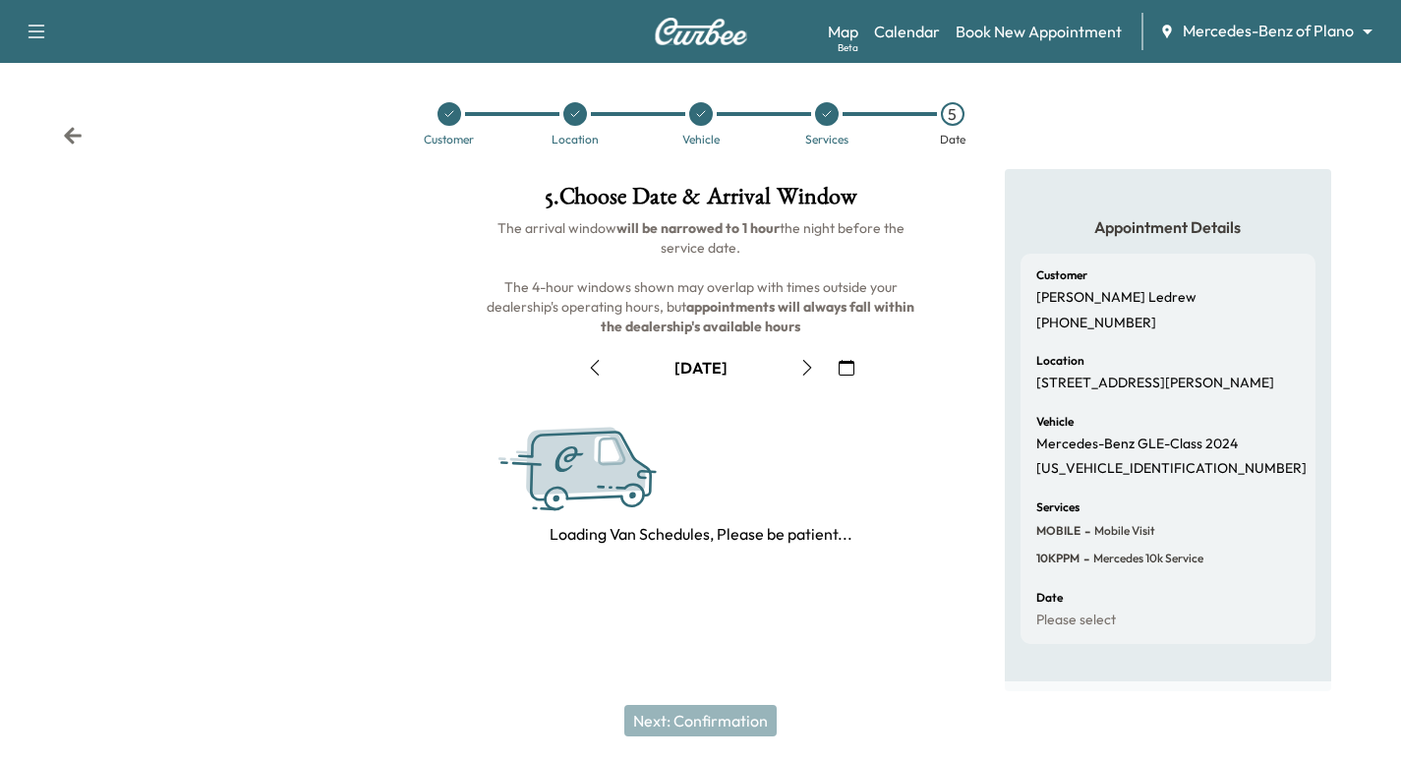
click at [799, 368] on icon "button" at bounding box center [807, 368] width 16 height 16
click at [804, 368] on icon "button" at bounding box center [807, 368] width 16 height 16
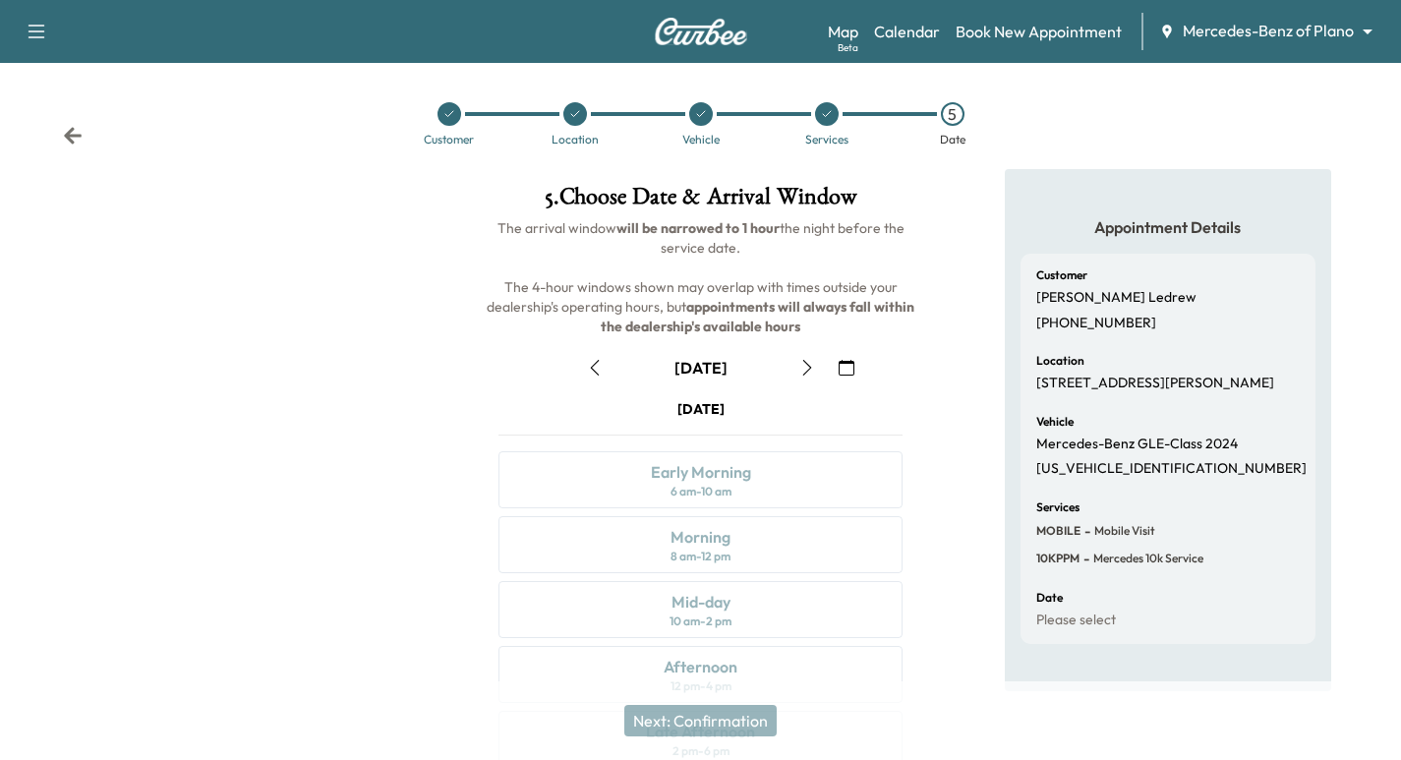
click at [804, 368] on icon "button" at bounding box center [807, 368] width 16 height 16
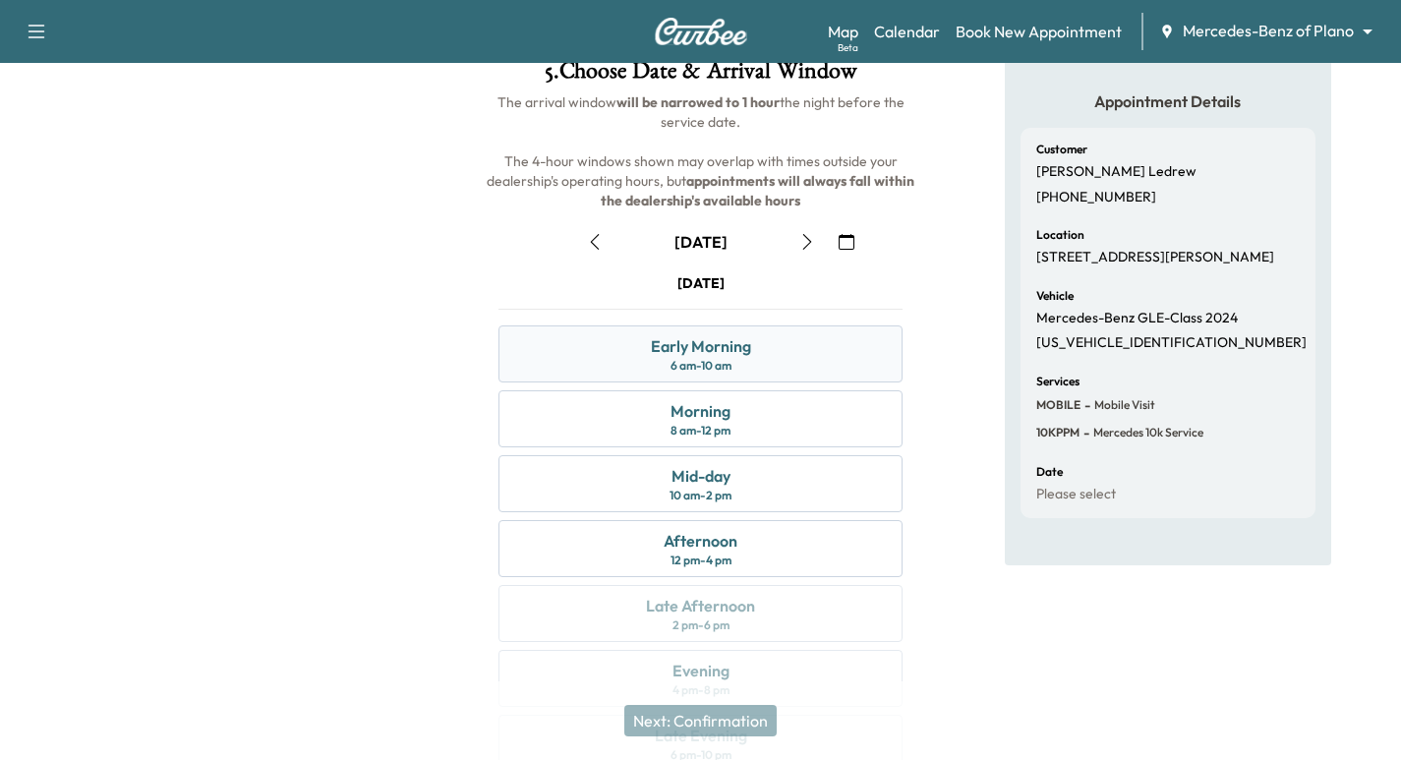
scroll to position [28, 0]
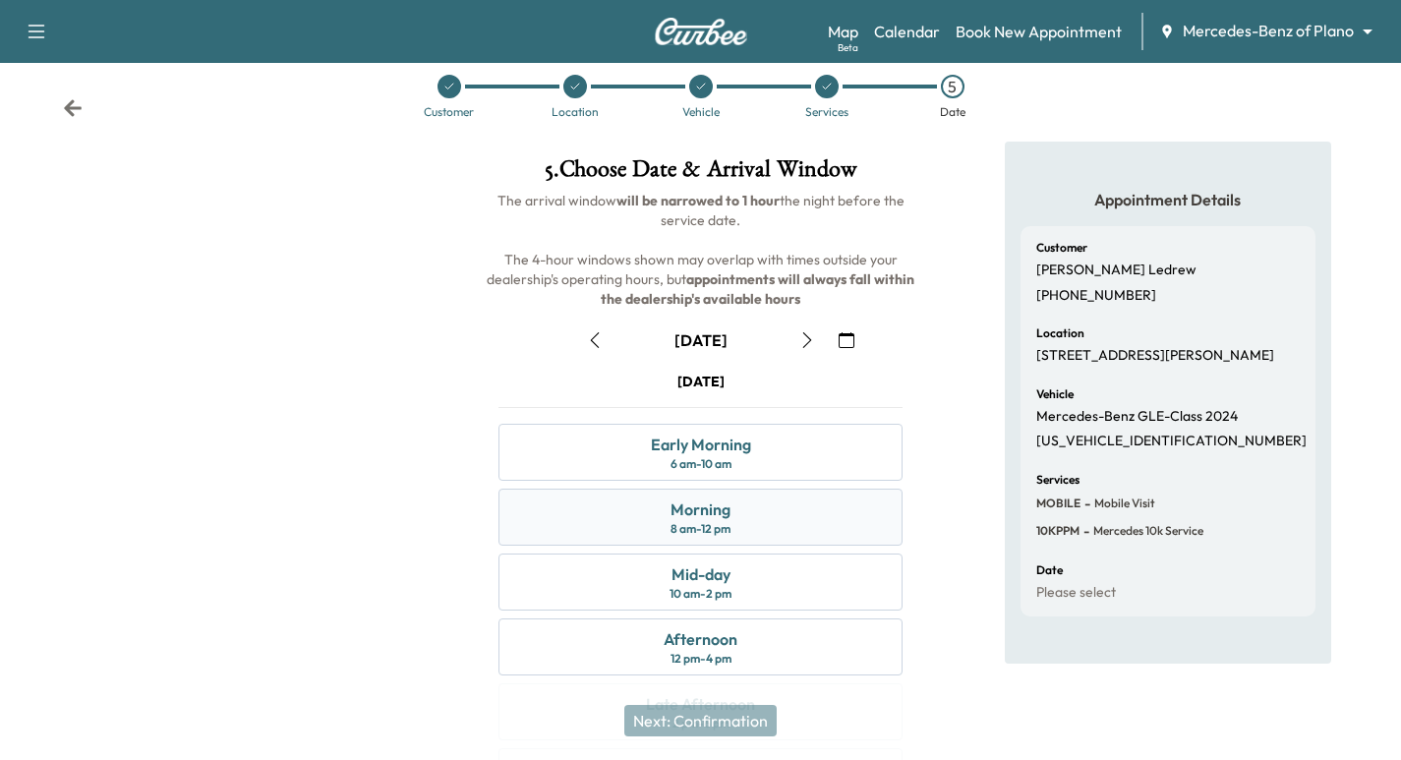
click at [700, 524] on div "8 am - 12 pm" at bounding box center [701, 529] width 60 height 16
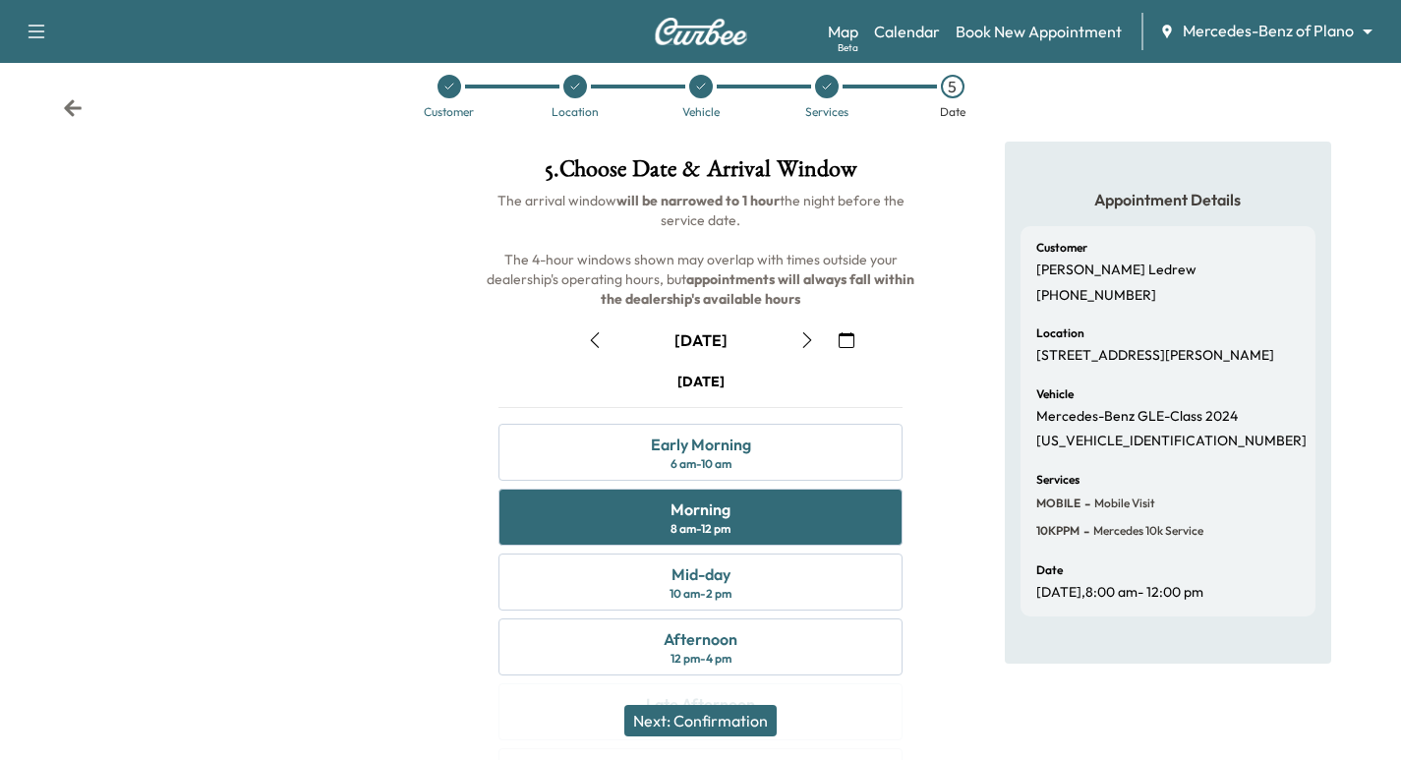
click at [726, 722] on button "Next: Confirmation" at bounding box center [700, 720] width 152 height 31
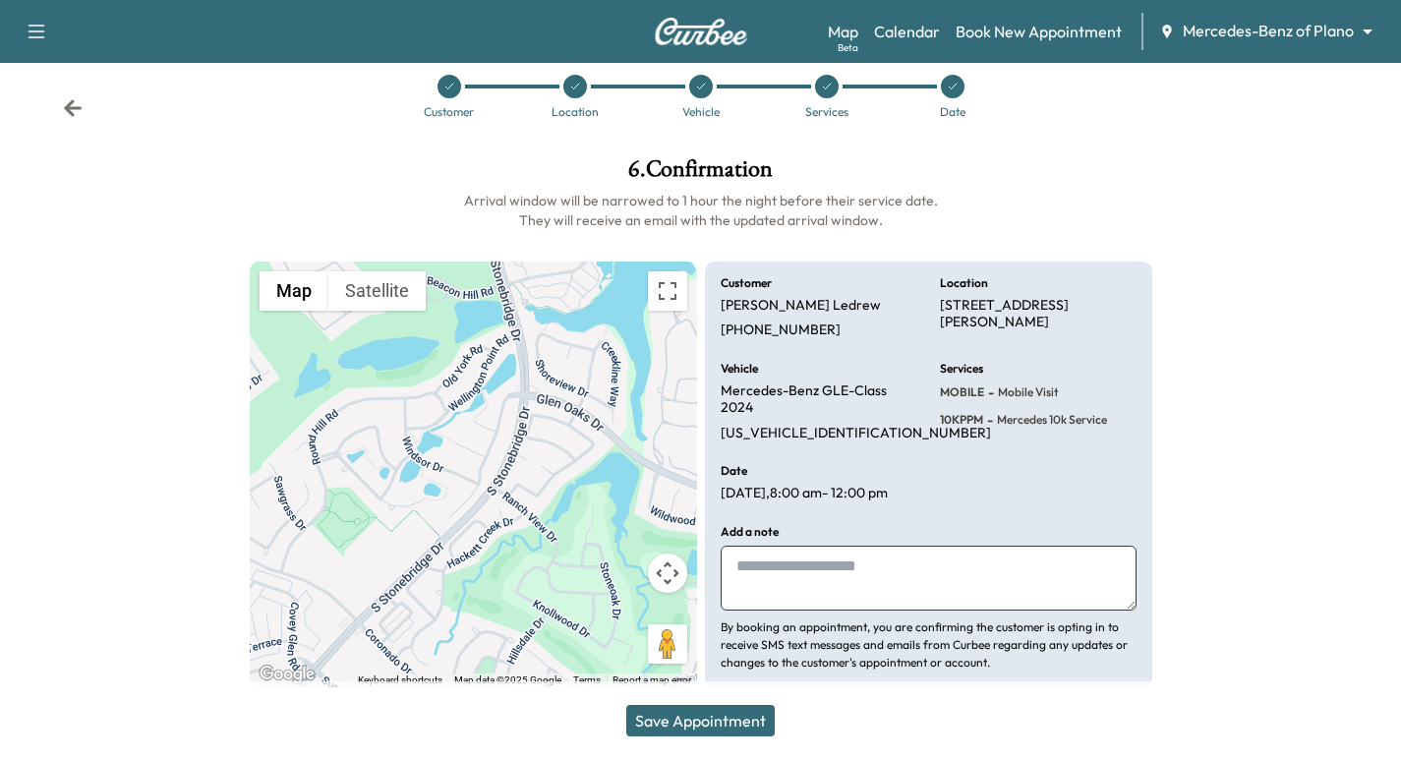
click at [724, 715] on button "Save Appointment" at bounding box center [700, 720] width 148 height 31
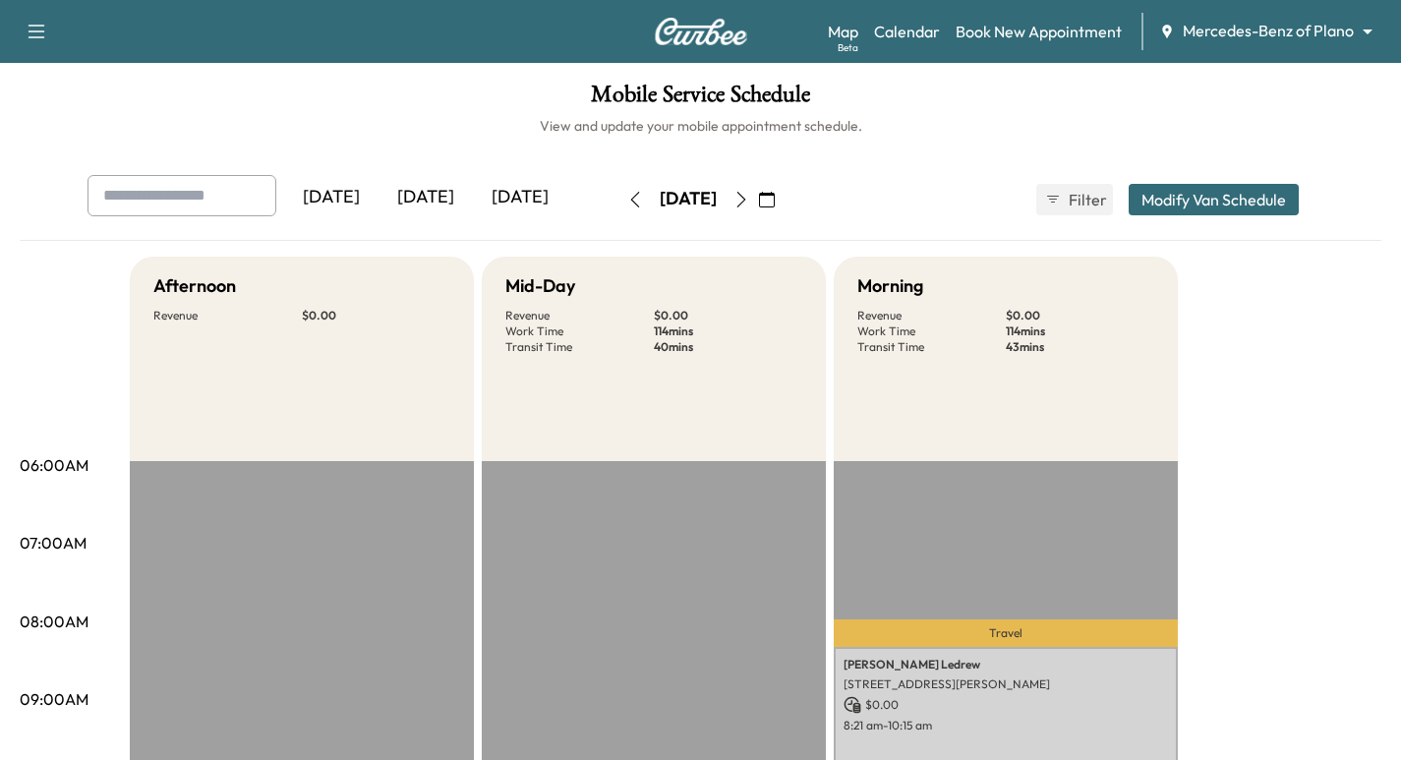
click at [627, 200] on icon "button" at bounding box center [635, 200] width 16 height 16
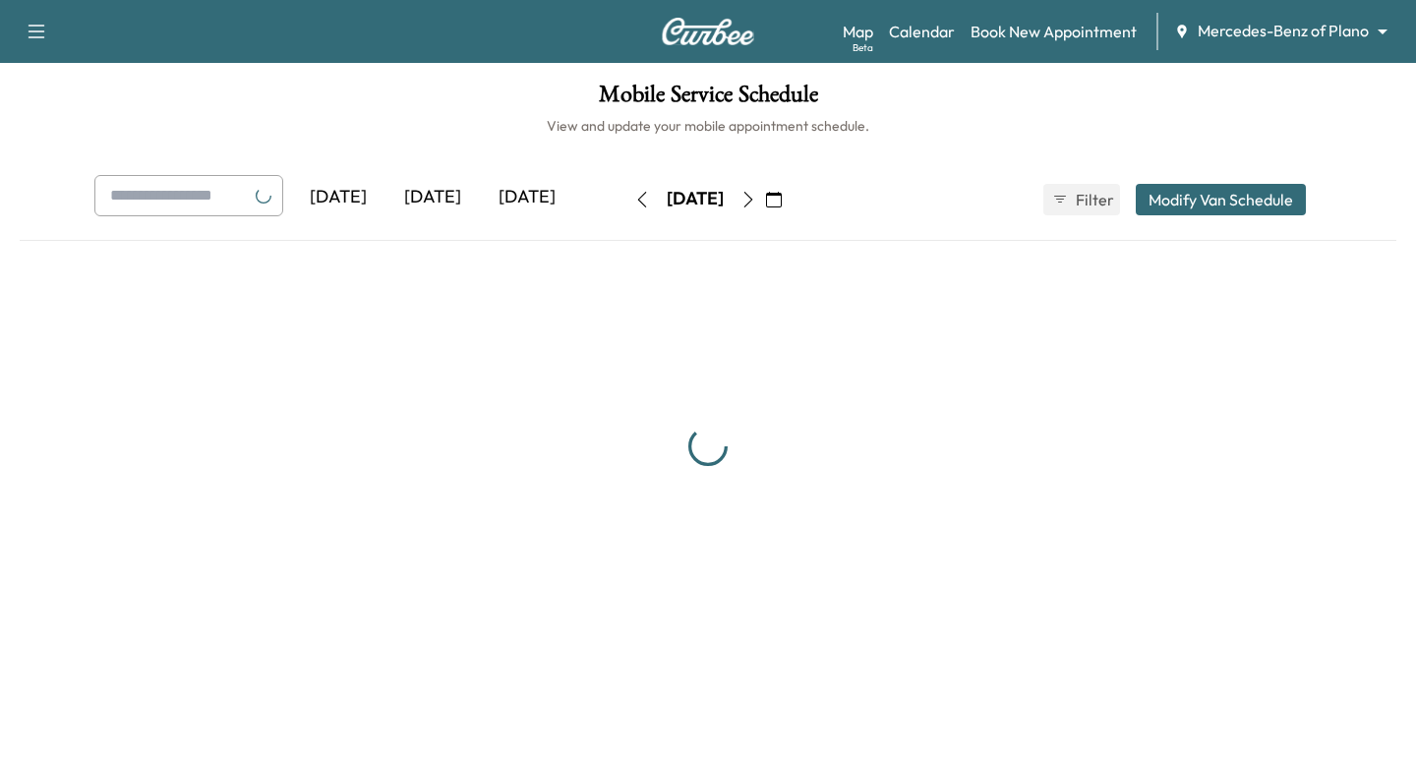
click at [625, 200] on button "button" at bounding box center [641, 199] width 33 height 31
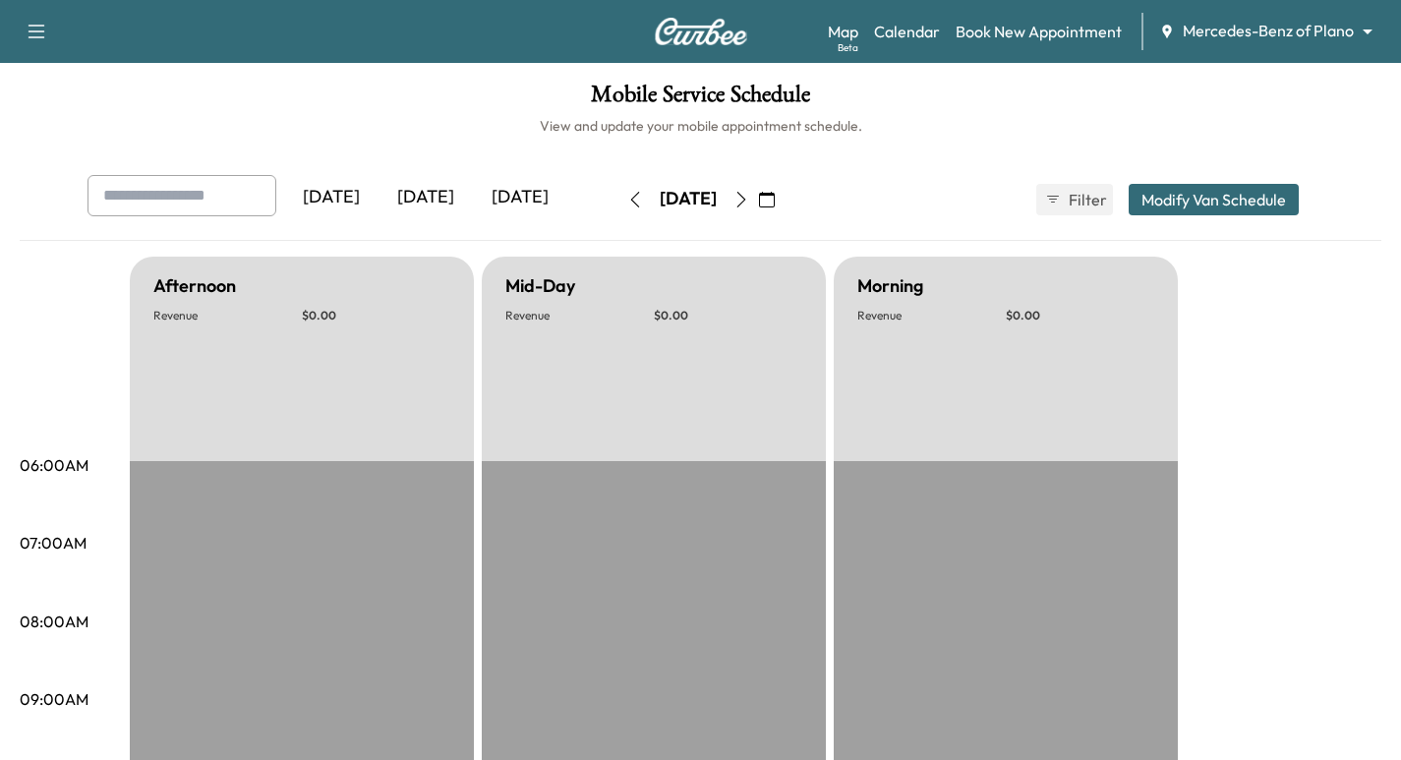
click at [627, 200] on icon "button" at bounding box center [635, 200] width 16 height 16
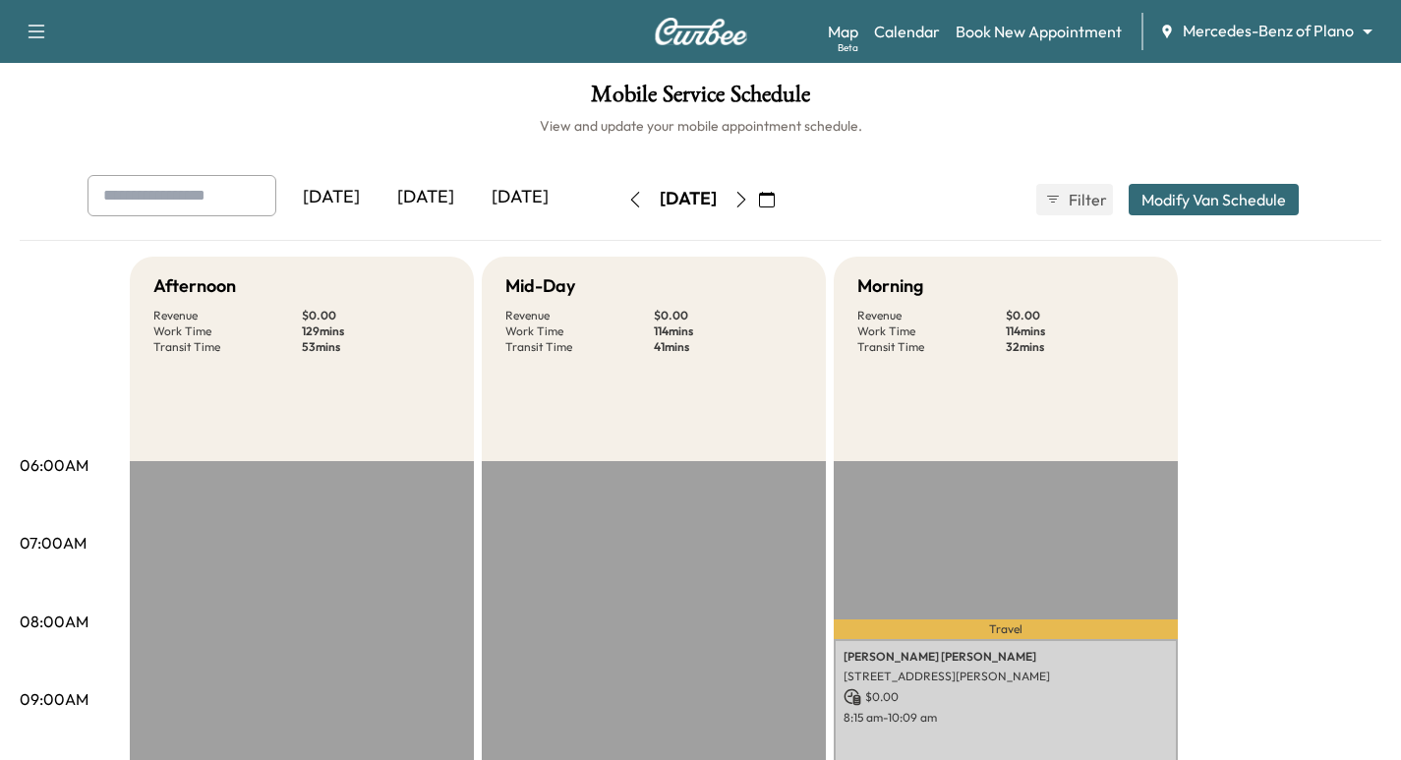
click at [627, 205] on icon "button" at bounding box center [635, 200] width 16 height 16
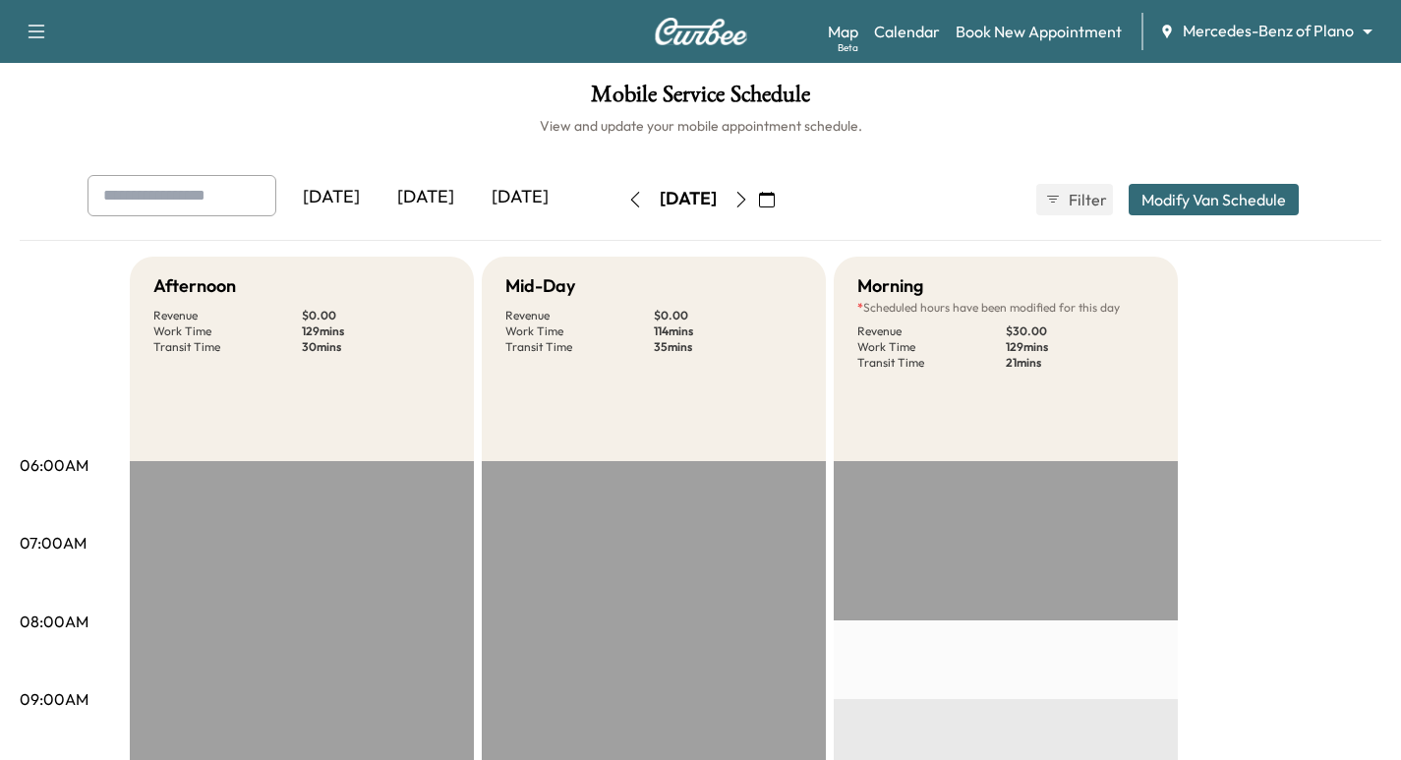
click at [627, 205] on icon "button" at bounding box center [635, 200] width 16 height 16
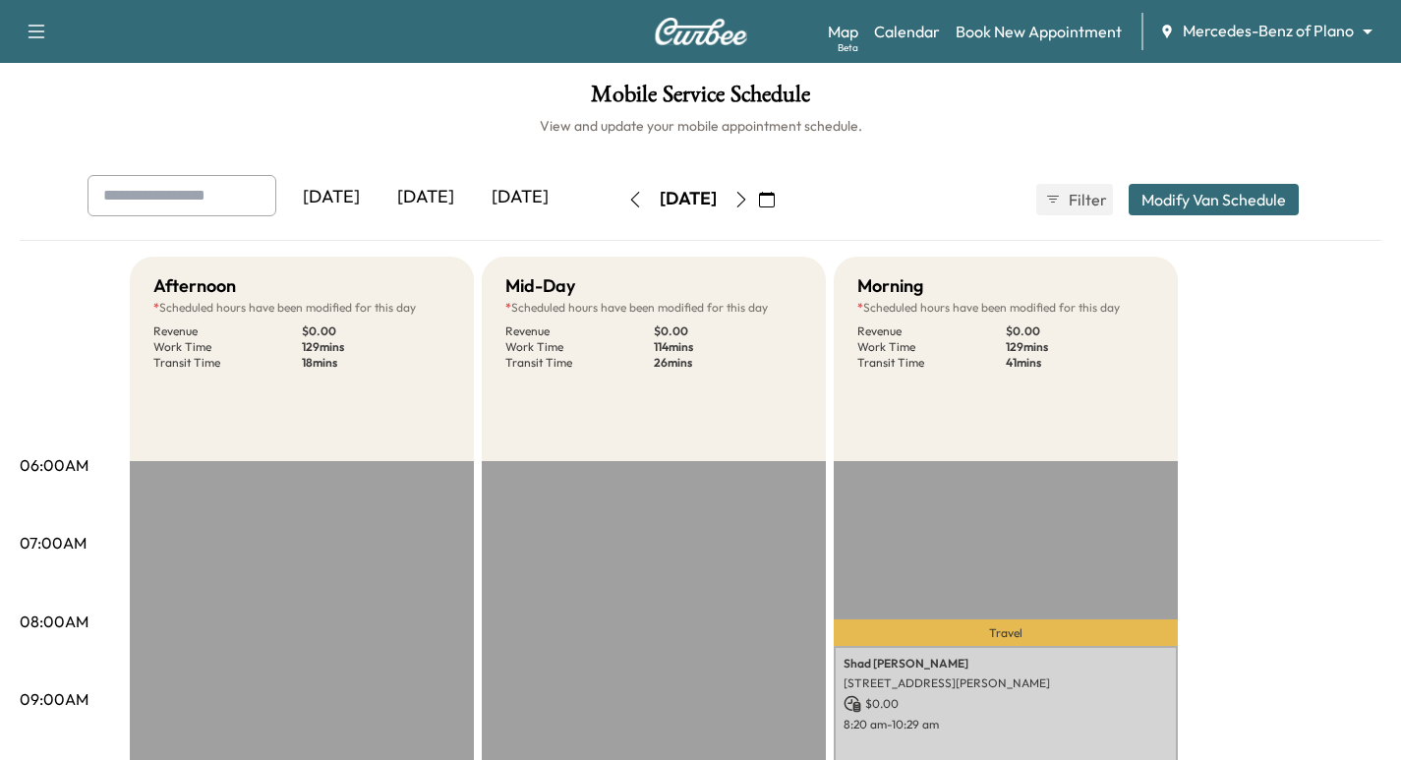
click at [749, 204] on icon "button" at bounding box center [742, 200] width 16 height 16
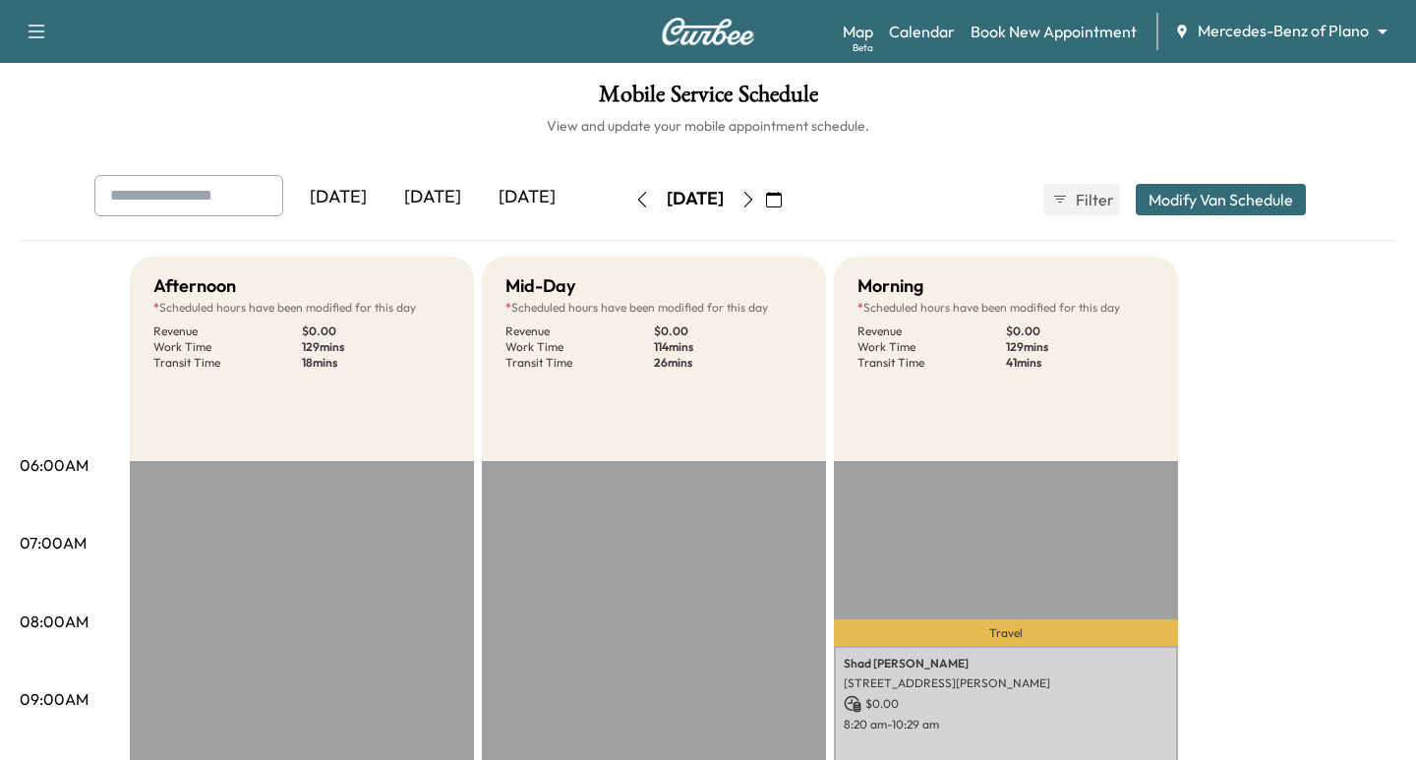
click at [756, 204] on icon "button" at bounding box center [748, 200] width 16 height 16
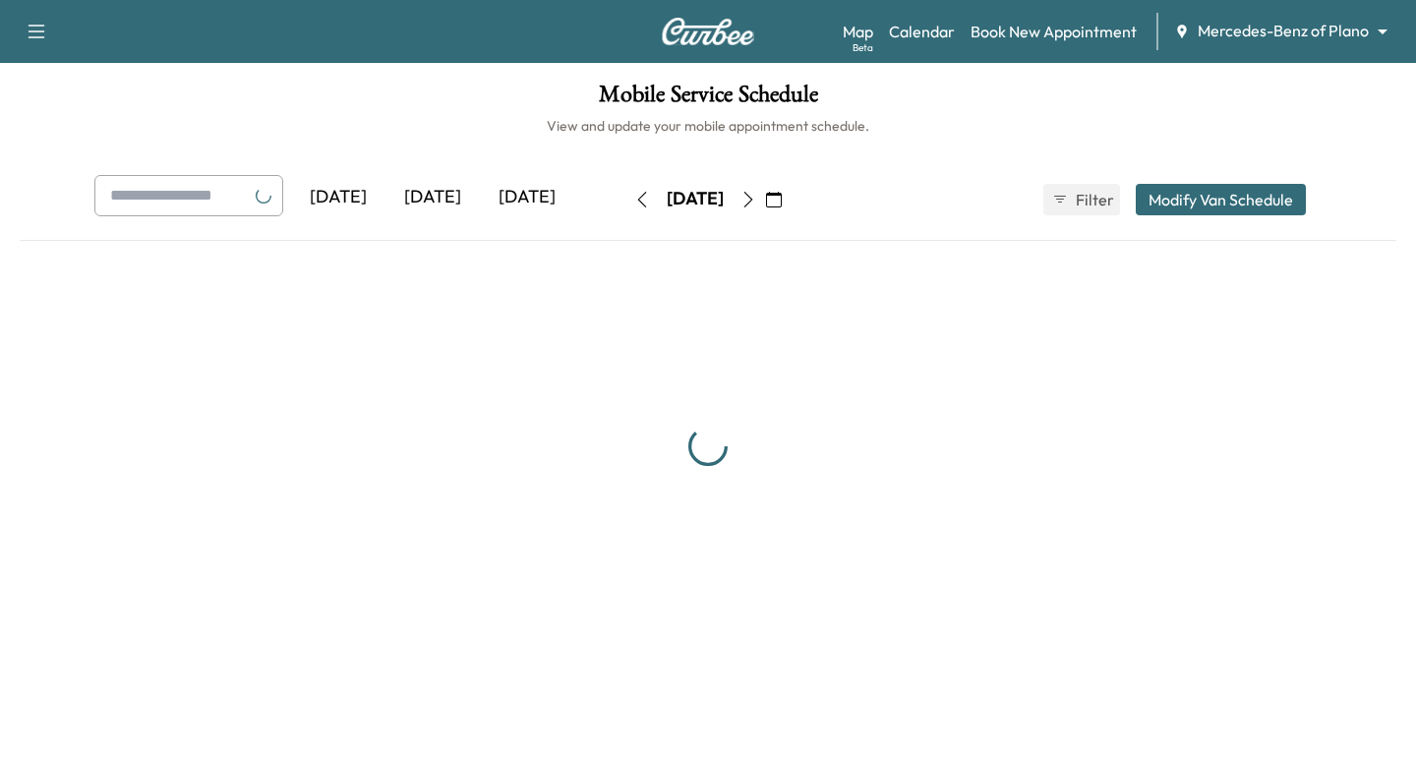
click at [791, 204] on button "button" at bounding box center [773, 199] width 33 height 31
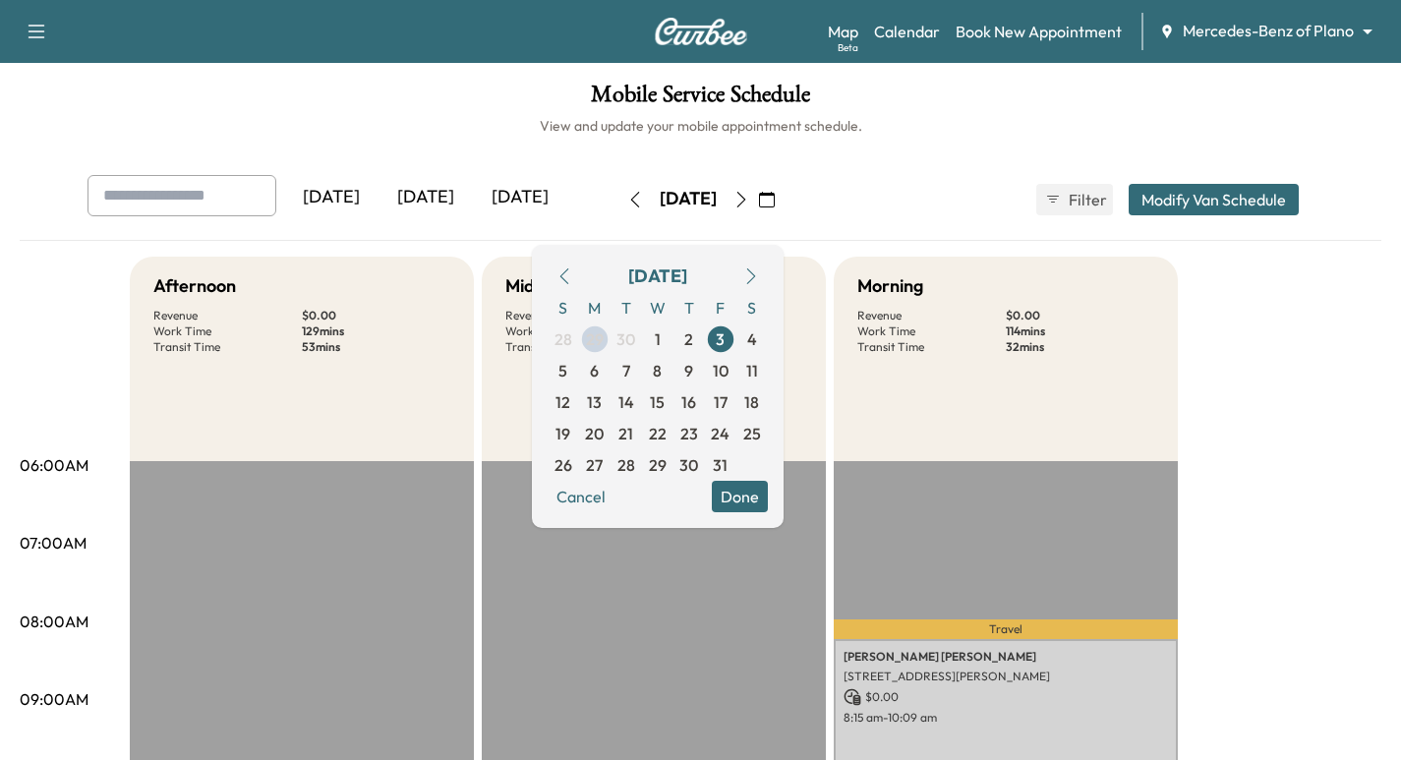
click at [749, 196] on icon "button" at bounding box center [742, 200] width 16 height 16
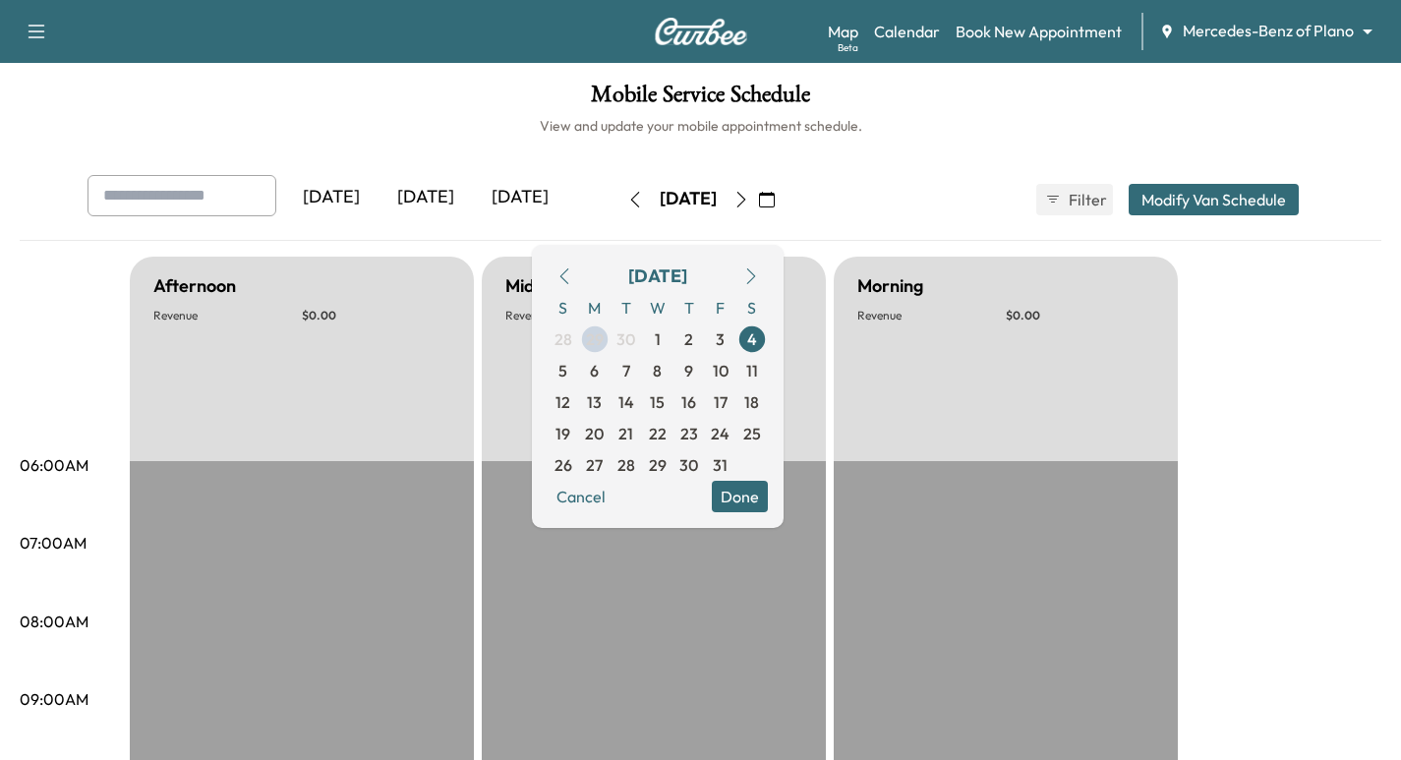
click at [749, 197] on icon "button" at bounding box center [742, 200] width 16 height 16
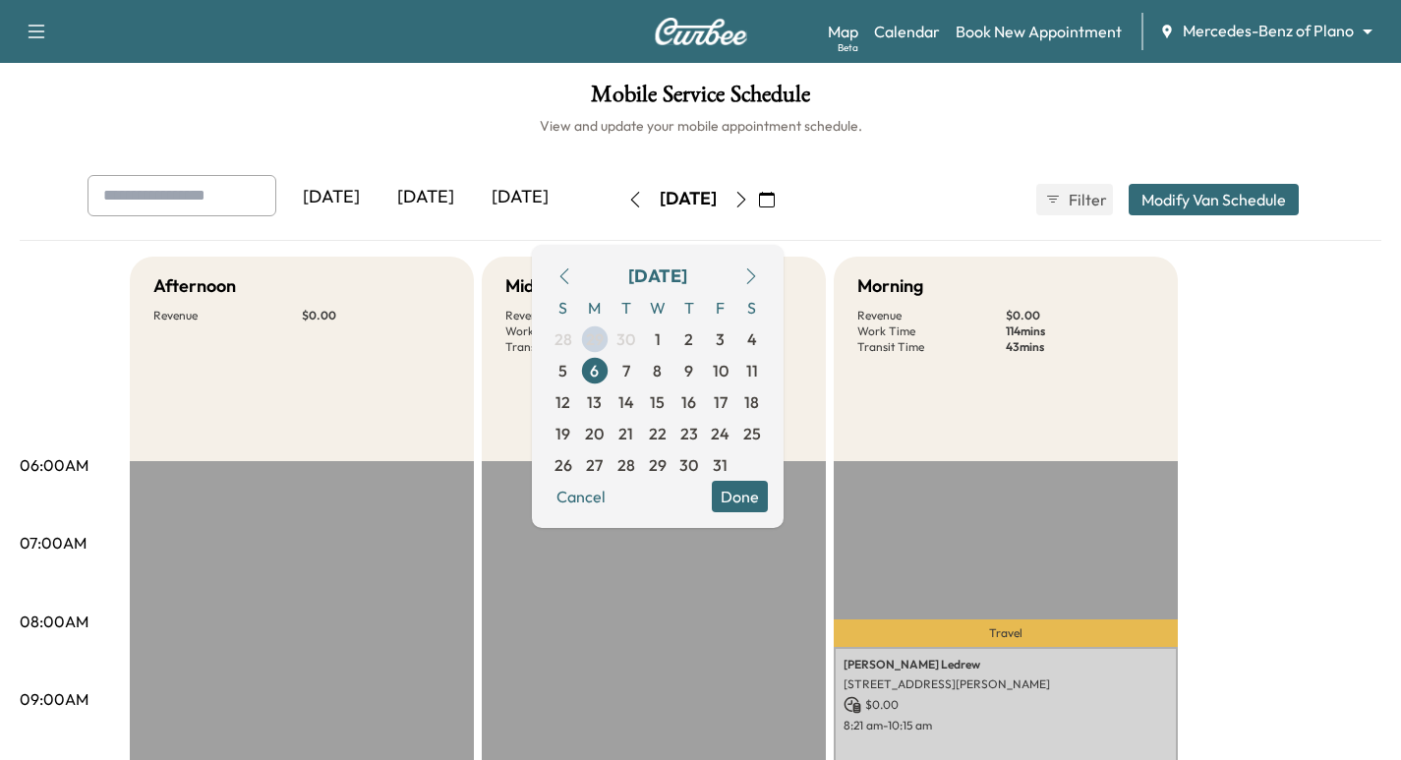
click at [894, 223] on div "Yesterday Today Tomorrow Monday, October 6 October 2025 S M T W T F S 28 29 30 …" at bounding box center [701, 199] width 1259 height 49
click at [717, 202] on div "[DATE]" at bounding box center [688, 199] width 57 height 25
click at [775, 196] on icon "button" at bounding box center [767, 200] width 16 height 16
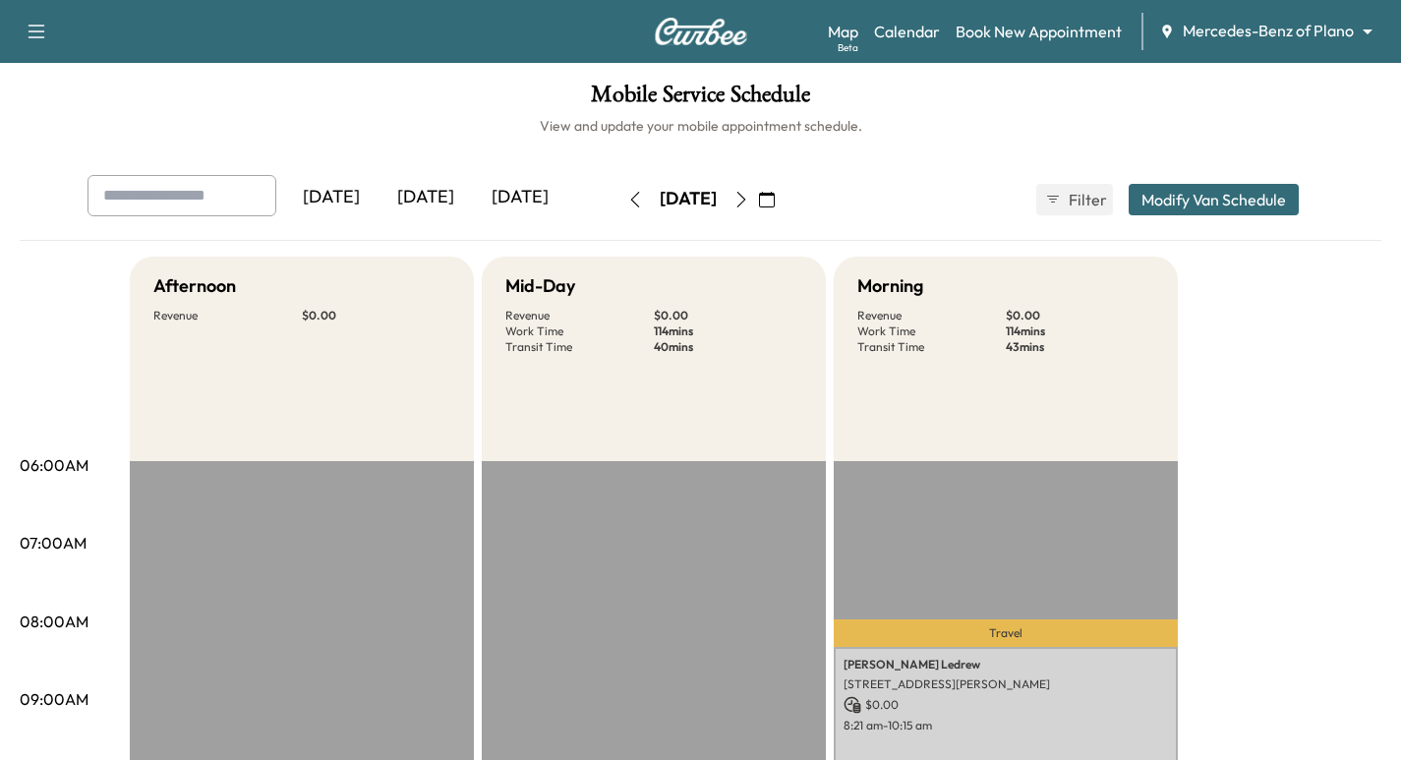
click at [627, 201] on icon "button" at bounding box center [635, 200] width 16 height 16
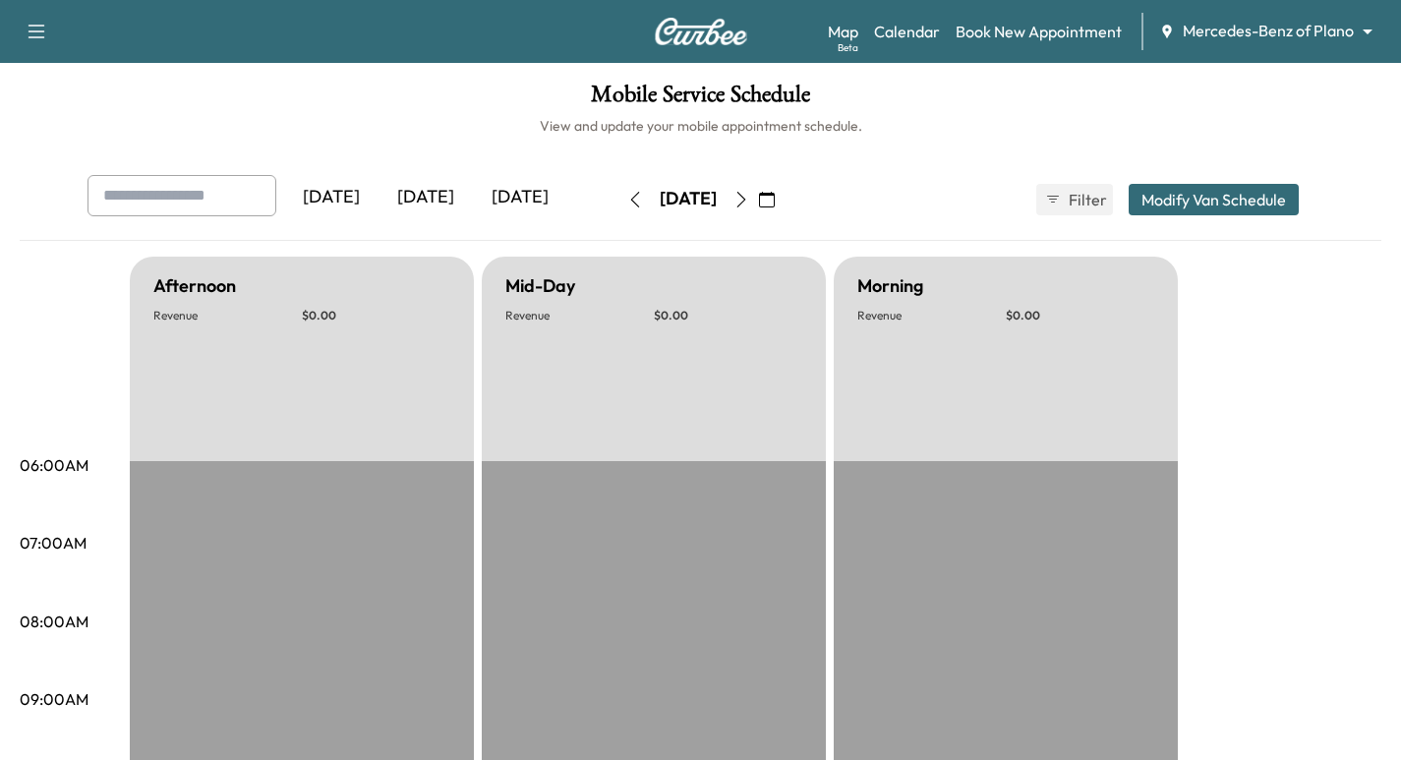
click at [627, 201] on icon "button" at bounding box center [635, 200] width 16 height 16
click at [619, 201] on button "button" at bounding box center [635, 199] width 33 height 31
